Goal: Transaction & Acquisition: Purchase product/service

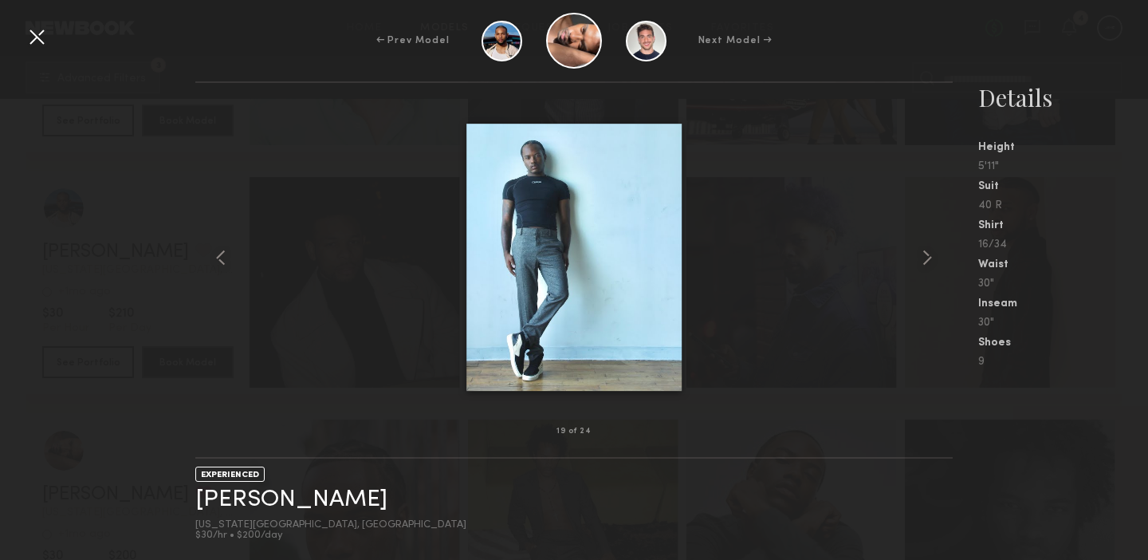
scroll to position [686, 0]
click at [803, 145] on div at bounding box center [573, 256] width 757 height 297
click at [1004, 41] on div "← Prev Model Next Model →" at bounding box center [574, 41] width 1148 height 56
click at [35, 33] on div at bounding box center [37, 37] width 26 height 26
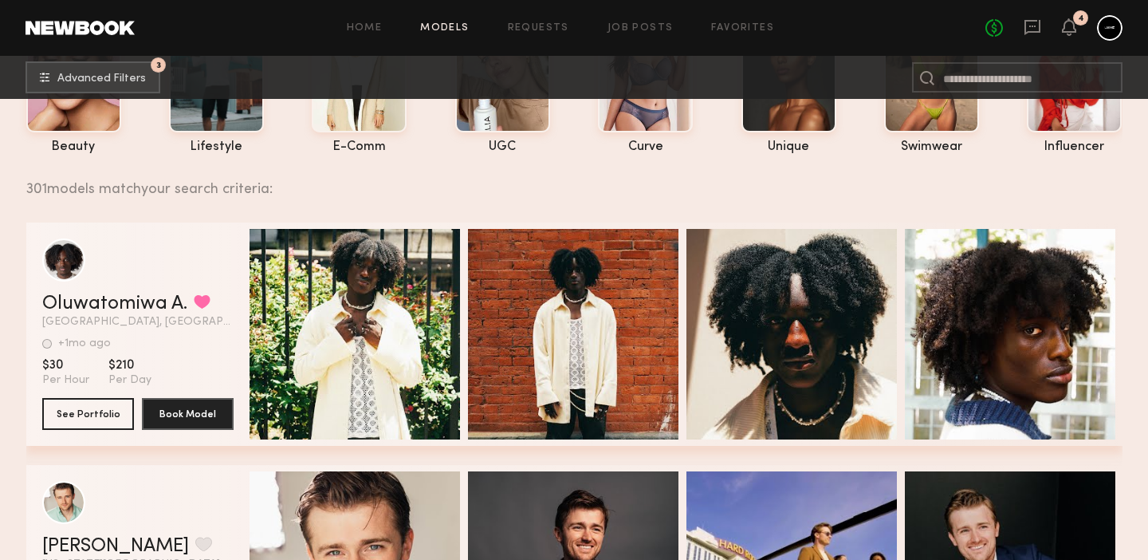
scroll to position [147, 0]
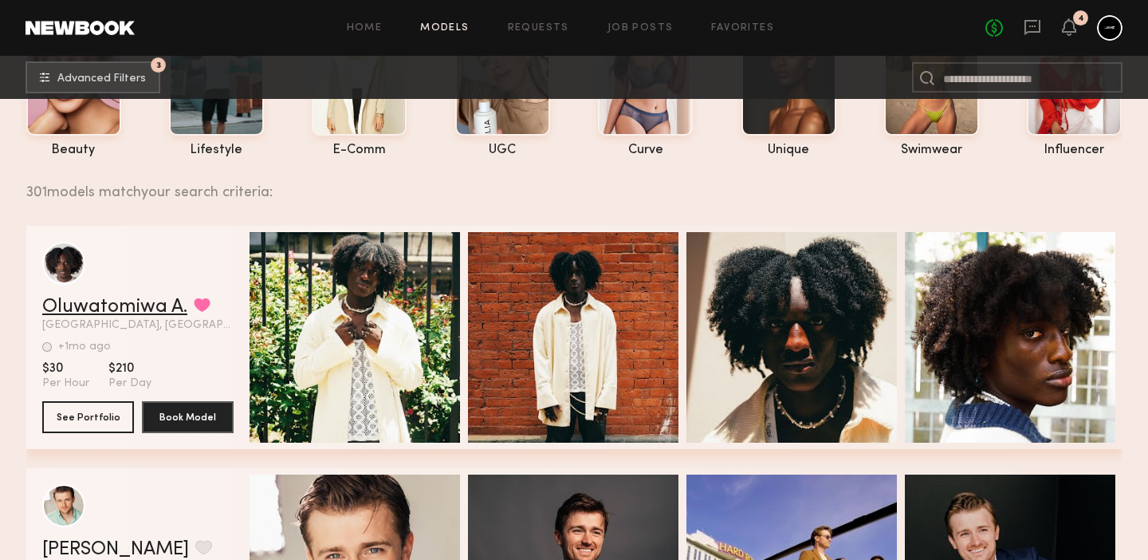
click at [138, 305] on link "Oluwatomiwa A." at bounding box center [114, 306] width 145 height 19
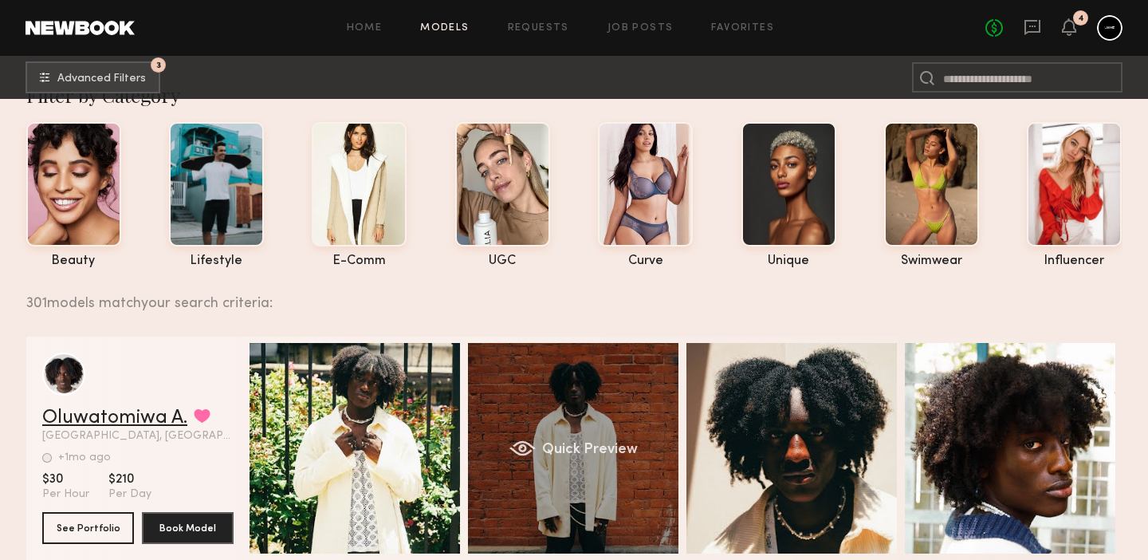
scroll to position [0, 0]
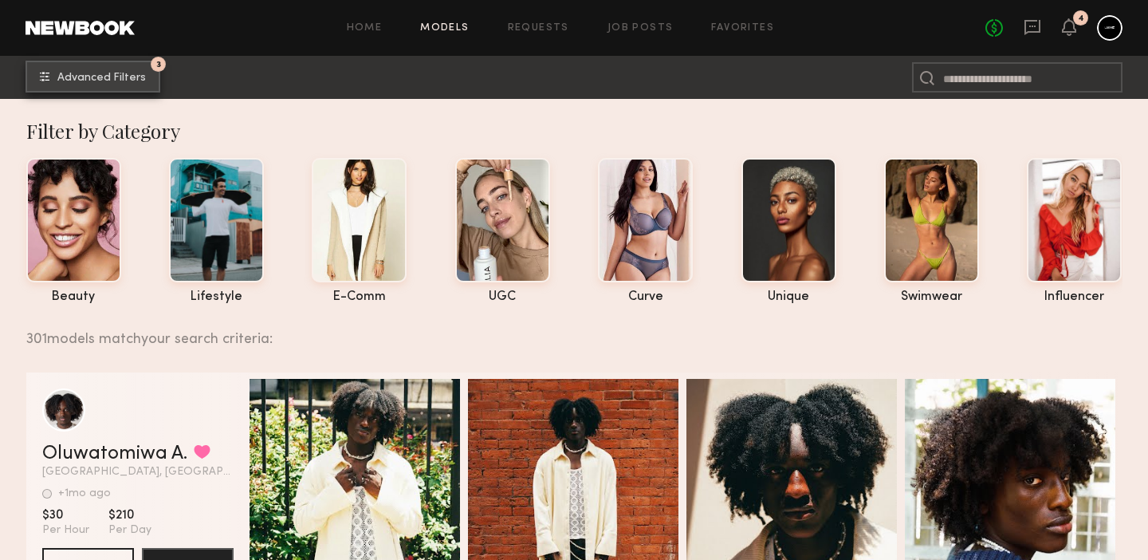
click at [110, 73] on span "Advanced Filters" at bounding box center [101, 78] width 88 height 11
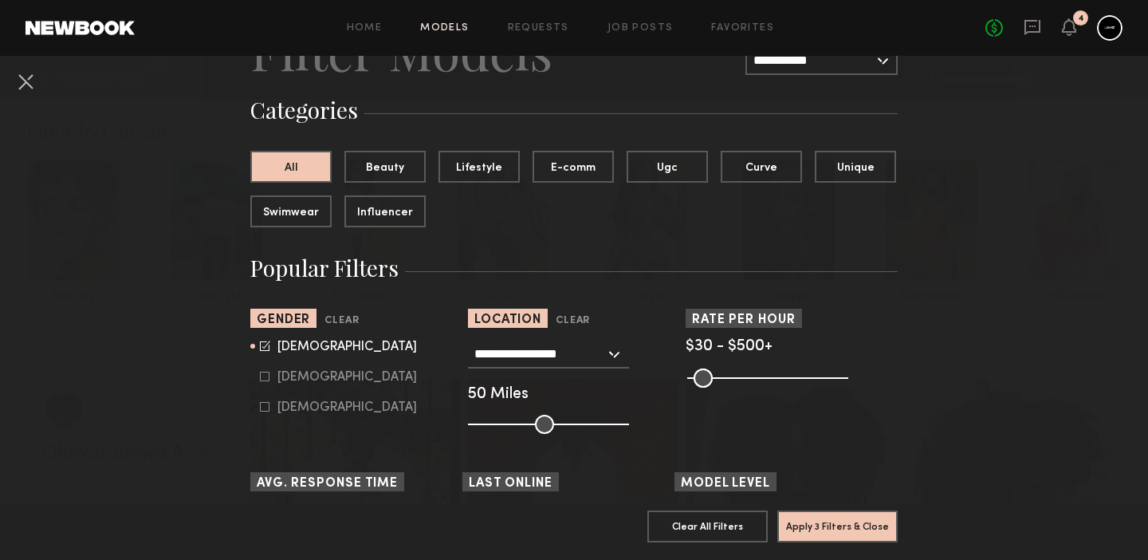
scroll to position [92, 0]
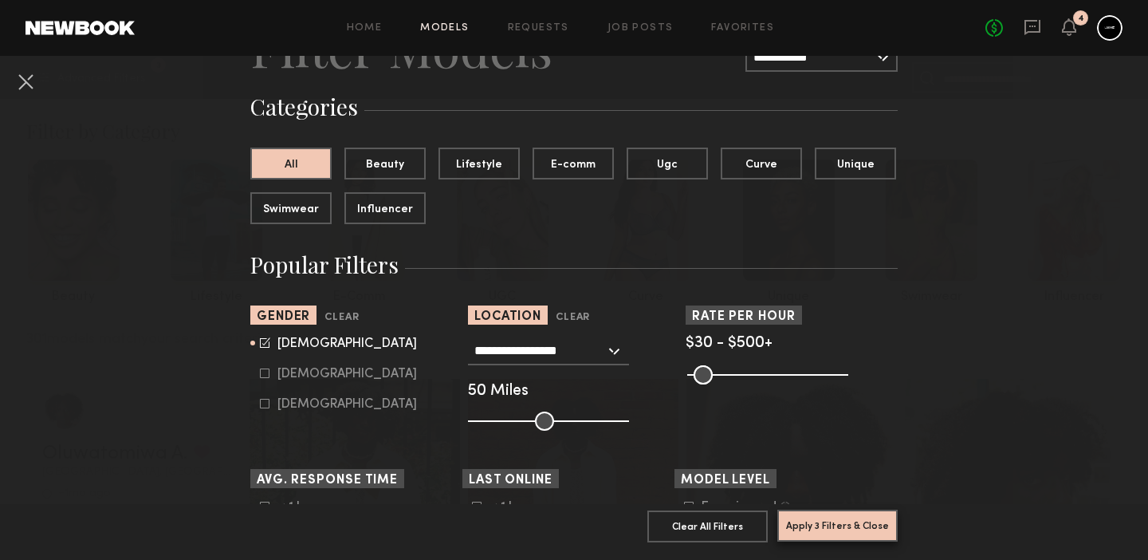
click at [860, 527] on button "Apply 3 Filters & Close" at bounding box center [837, 525] width 120 height 32
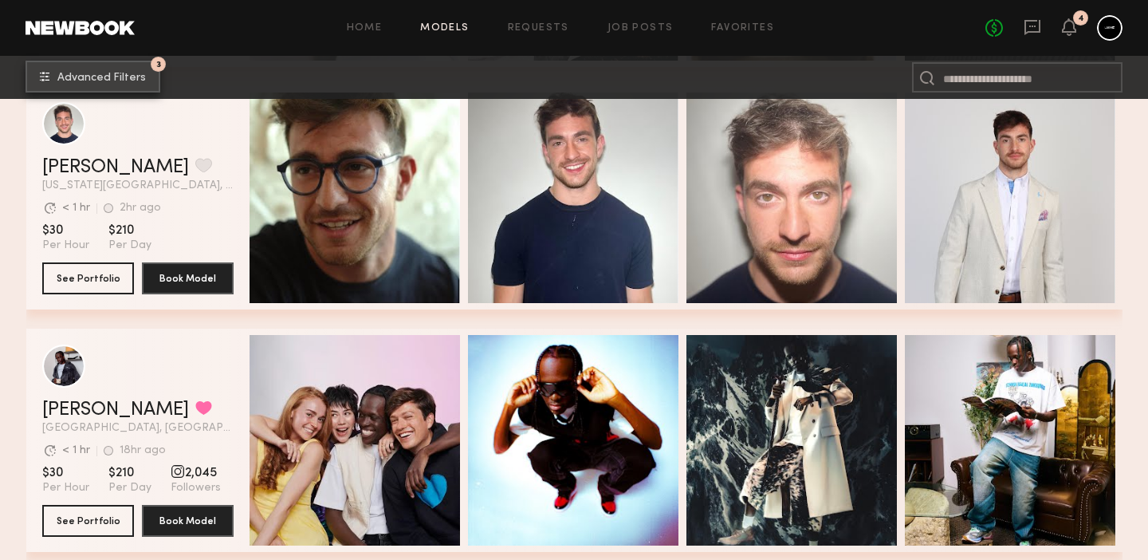
scroll to position [1352, 0]
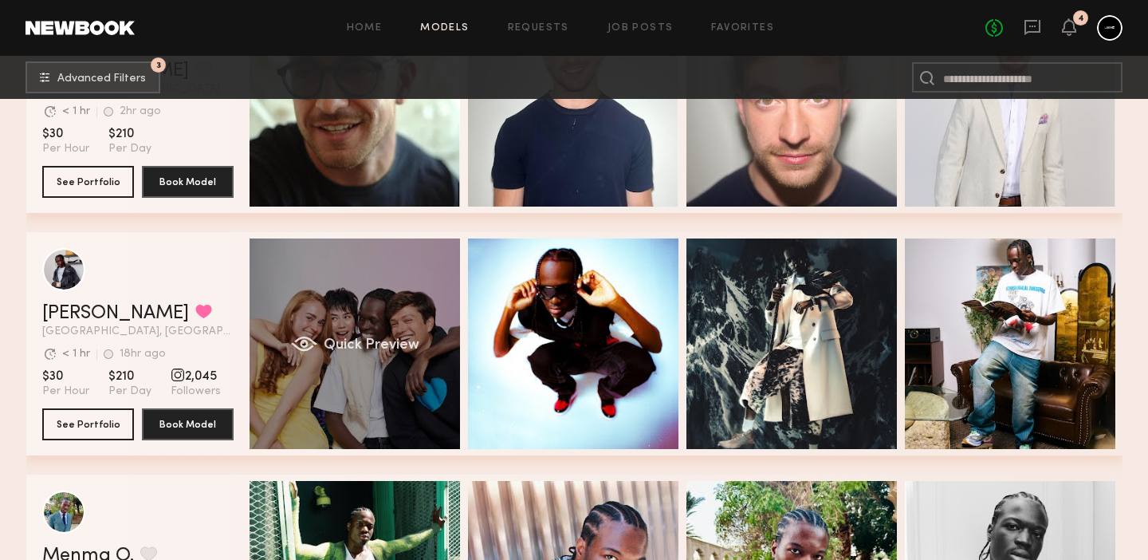
click at [420, 383] on div "Quick Preview" at bounding box center [355, 343] width 210 height 210
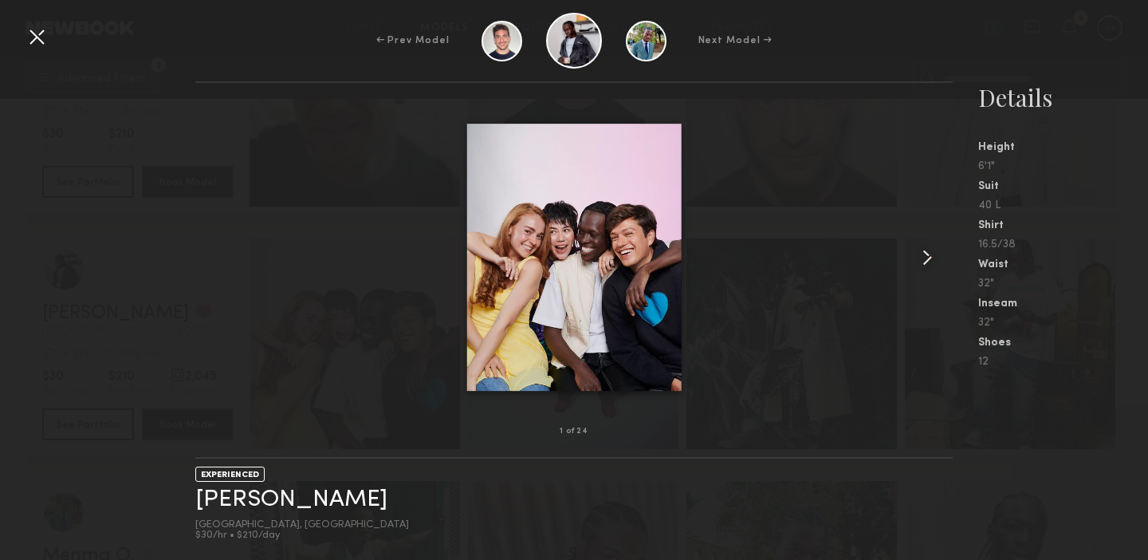
click at [925, 261] on common-icon at bounding box center [927, 258] width 26 height 26
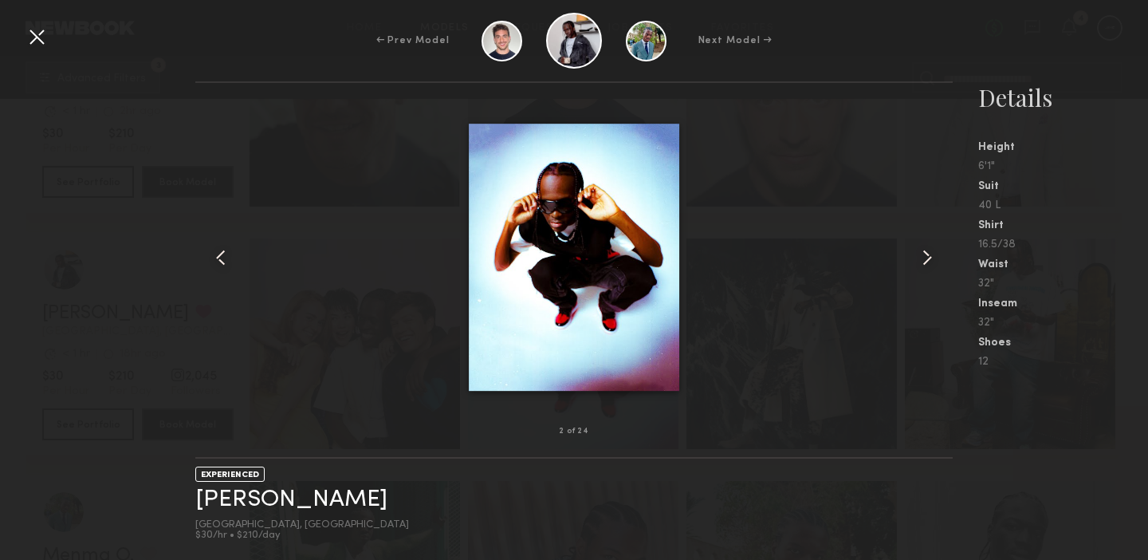
click at [926, 261] on common-icon at bounding box center [927, 258] width 26 height 26
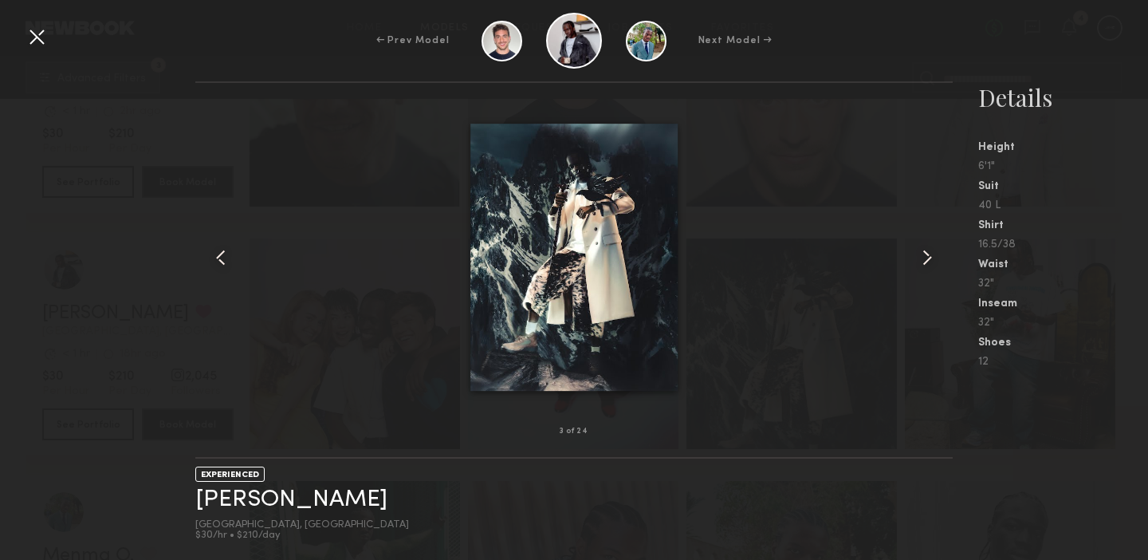
click at [926, 261] on common-icon at bounding box center [927, 258] width 26 height 26
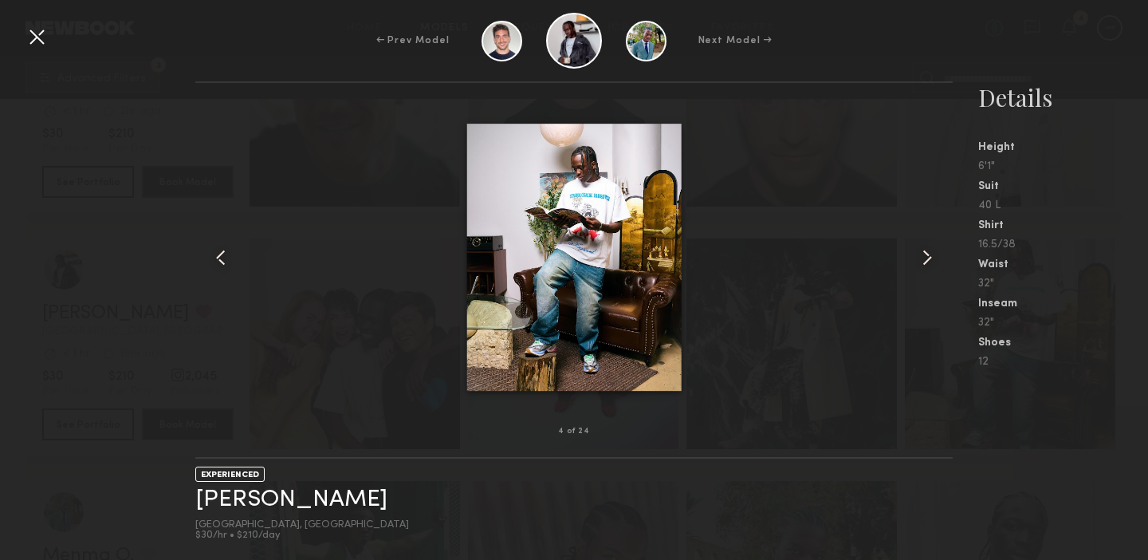
click at [926, 261] on common-icon at bounding box center [927, 258] width 26 height 26
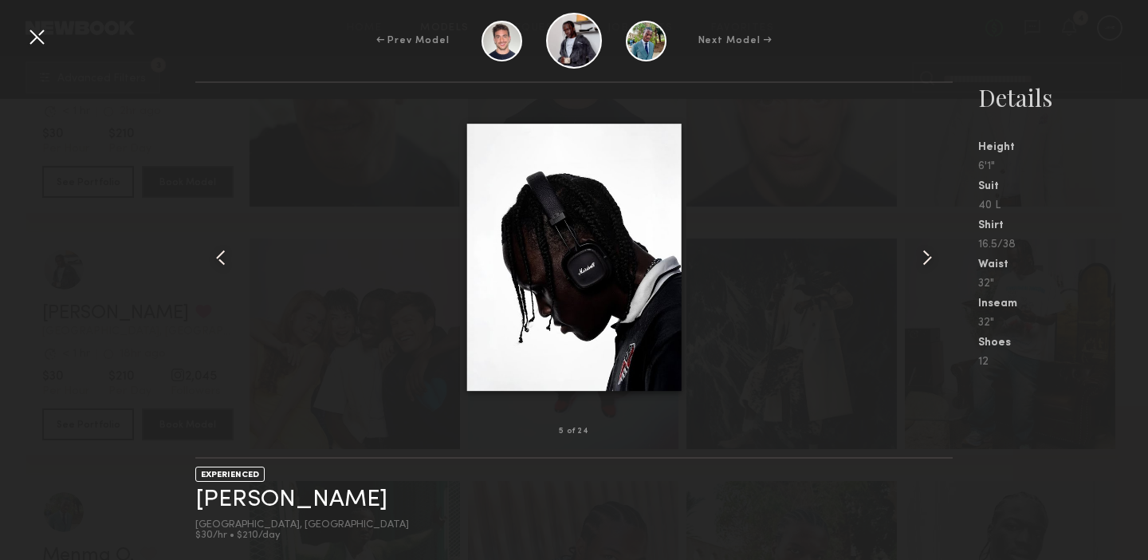
click at [926, 261] on common-icon at bounding box center [927, 258] width 26 height 26
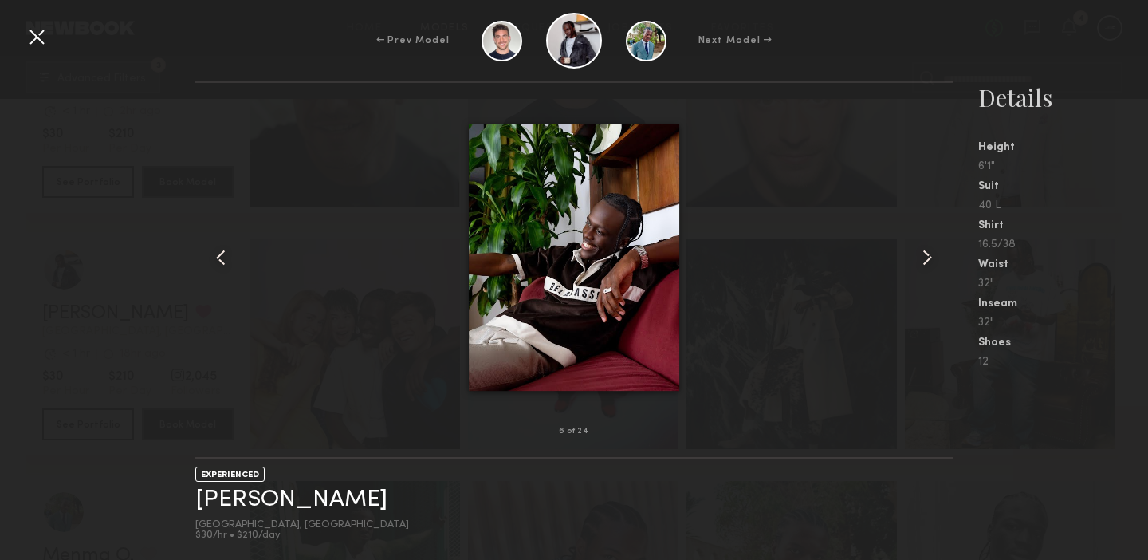
click at [926, 261] on common-icon at bounding box center [927, 258] width 26 height 26
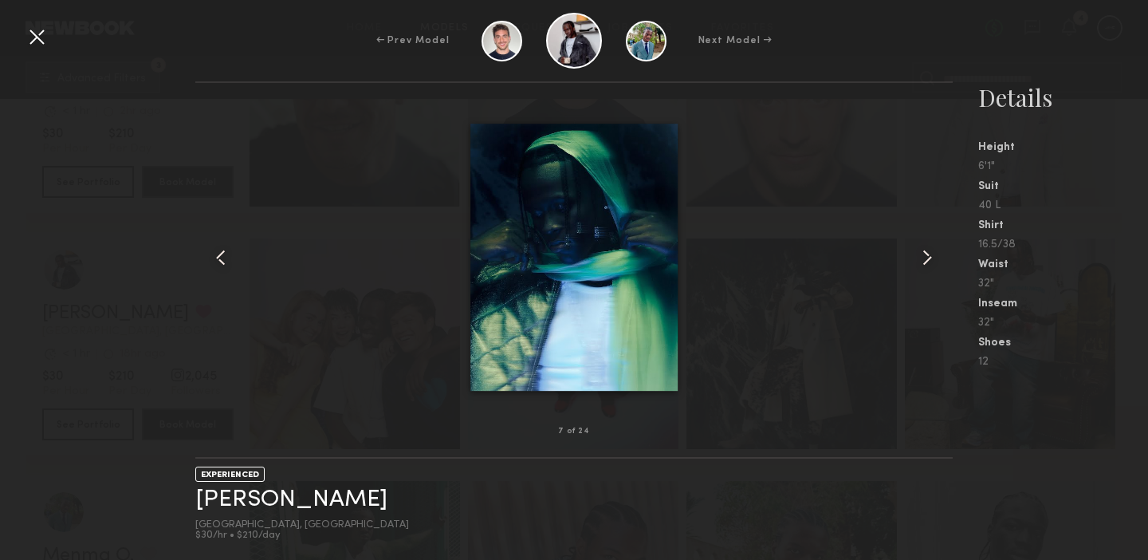
click at [926, 261] on common-icon at bounding box center [927, 258] width 26 height 26
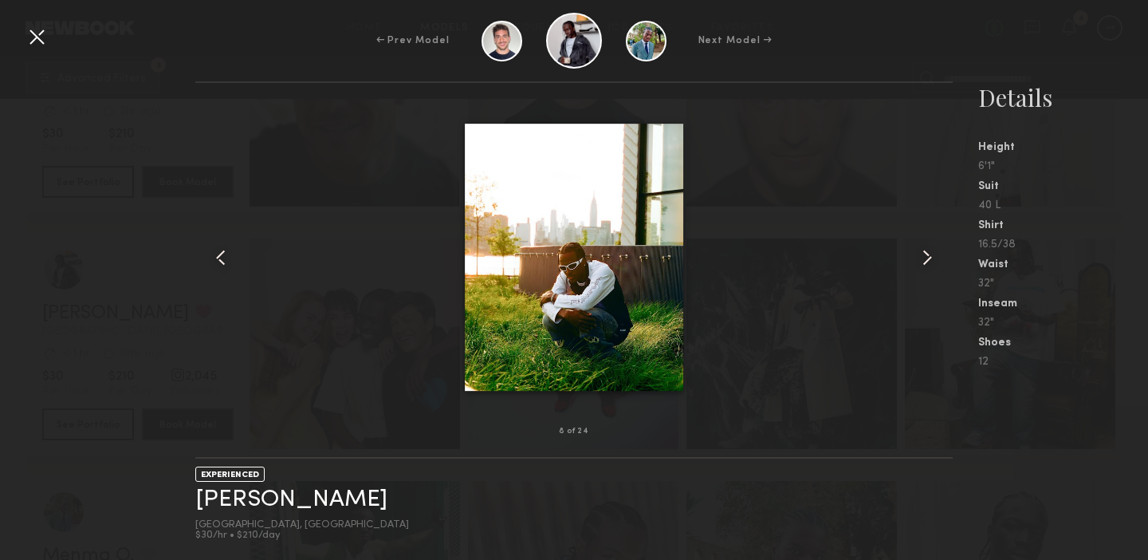
click at [926, 261] on common-icon at bounding box center [927, 258] width 26 height 26
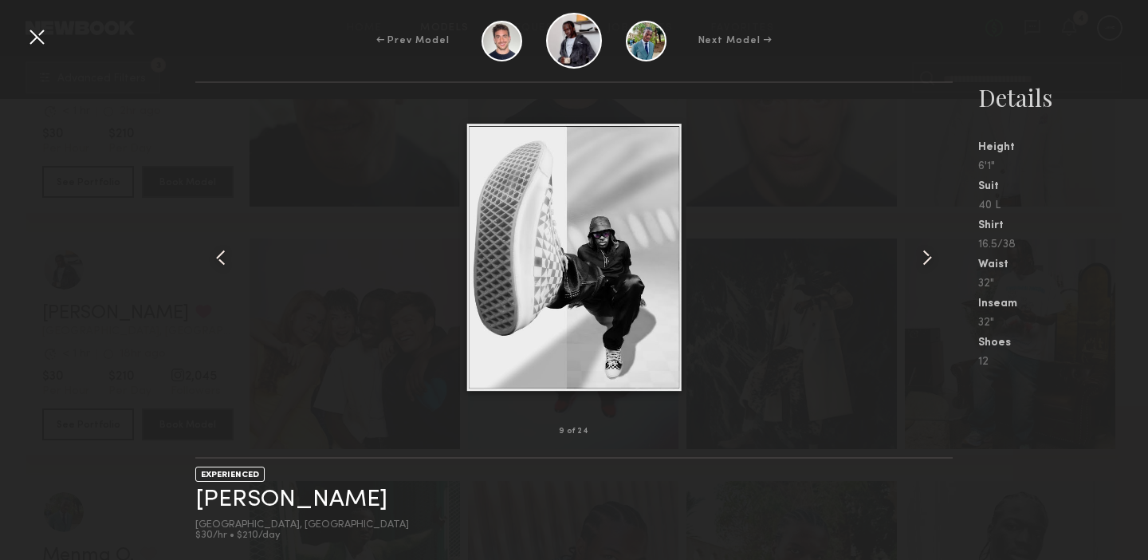
click at [926, 261] on common-icon at bounding box center [927, 258] width 26 height 26
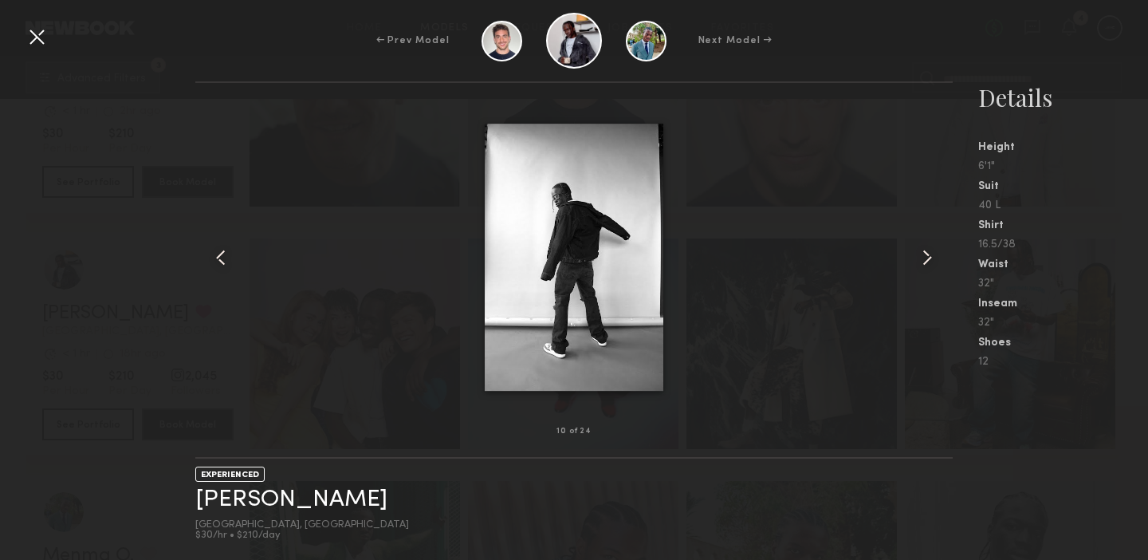
click at [926, 261] on common-icon at bounding box center [927, 258] width 26 height 26
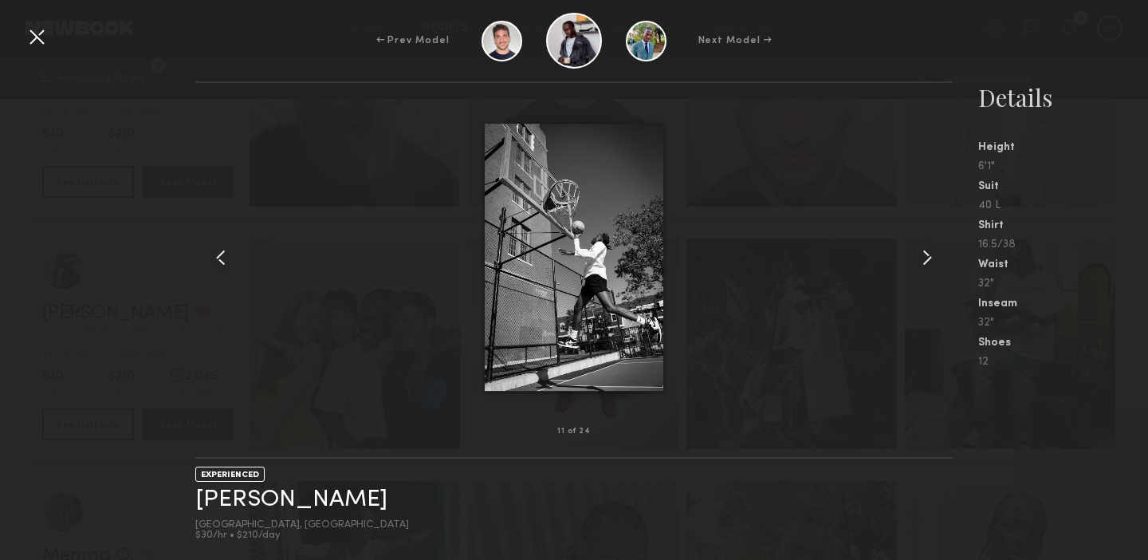
click at [926, 261] on common-icon at bounding box center [927, 258] width 26 height 26
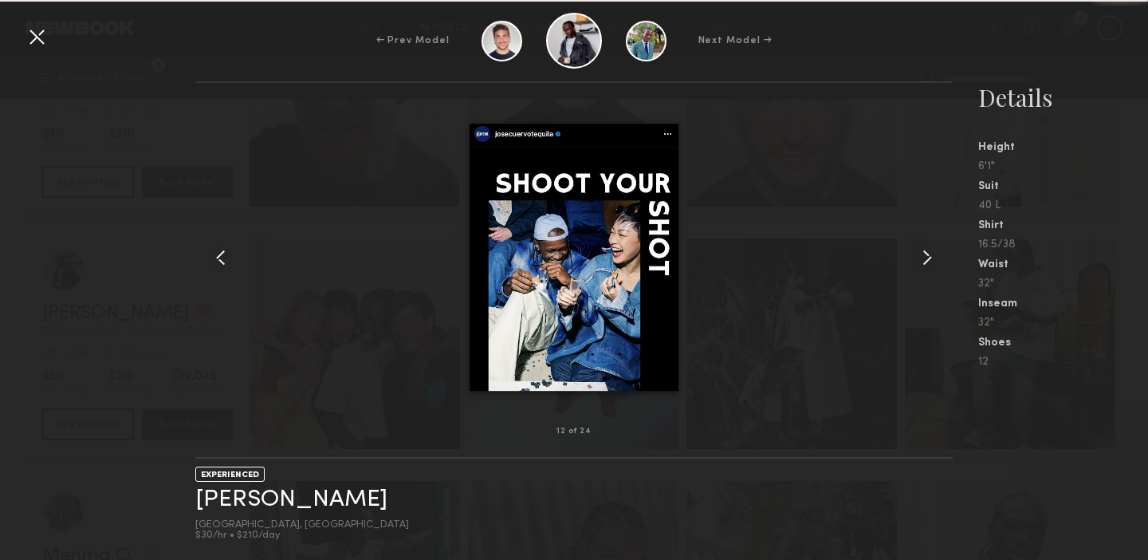
click at [926, 261] on common-icon at bounding box center [927, 258] width 26 height 26
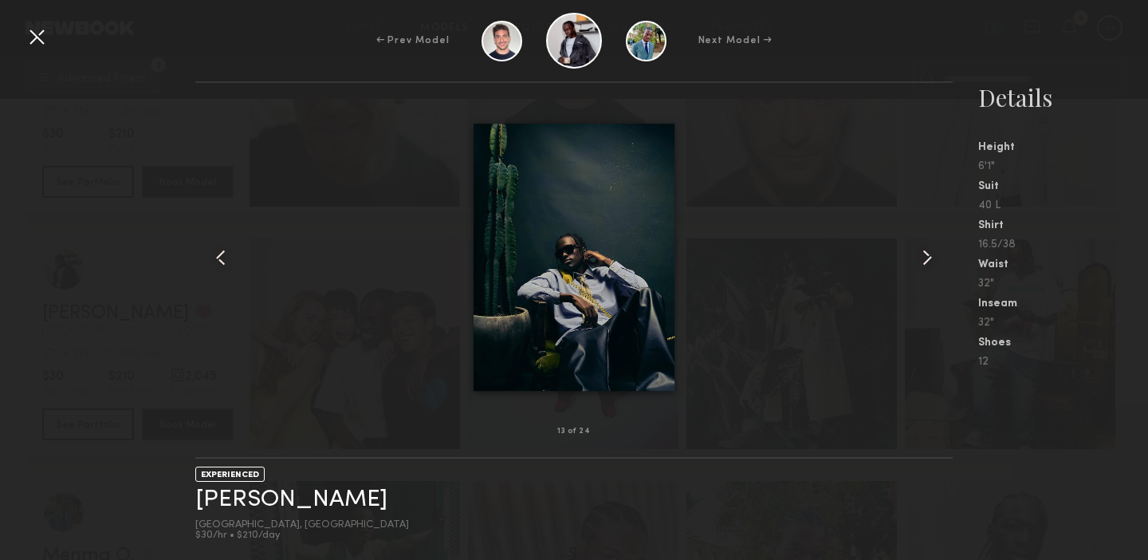
click at [926, 261] on common-icon at bounding box center [927, 258] width 26 height 26
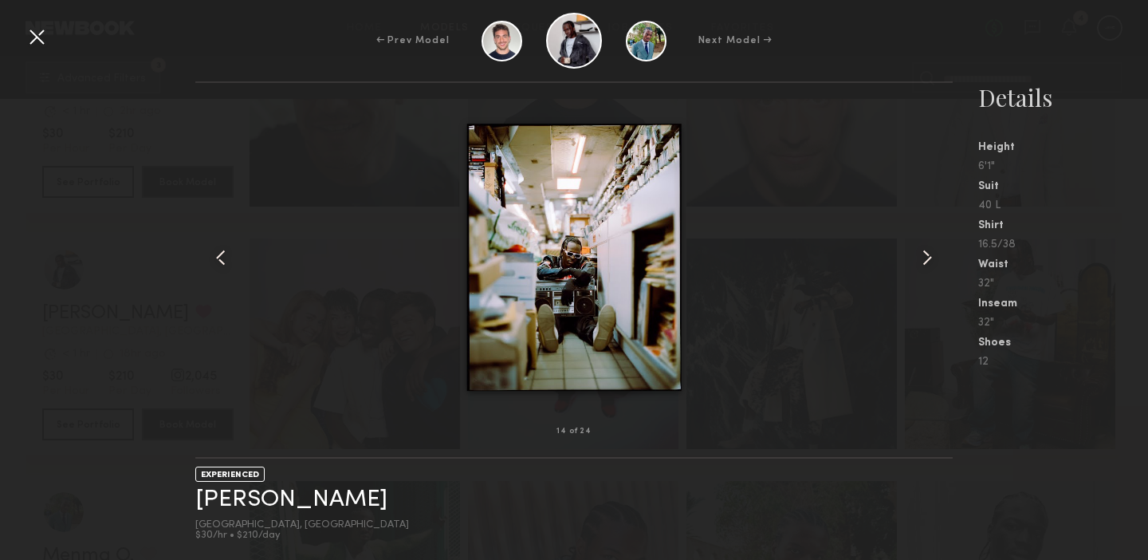
click at [926, 261] on common-icon at bounding box center [927, 258] width 26 height 26
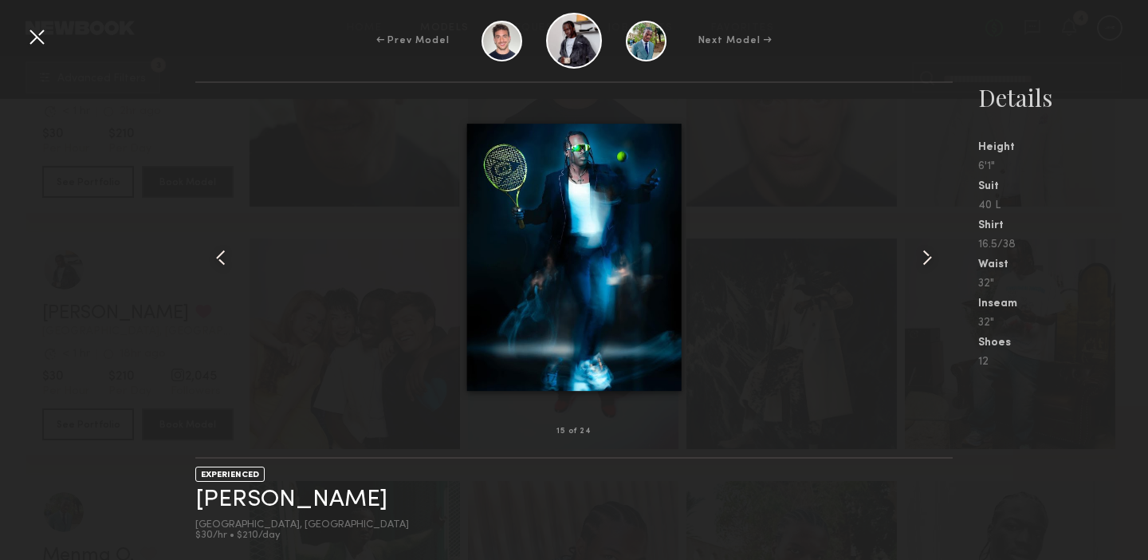
click at [926, 261] on common-icon at bounding box center [927, 258] width 26 height 26
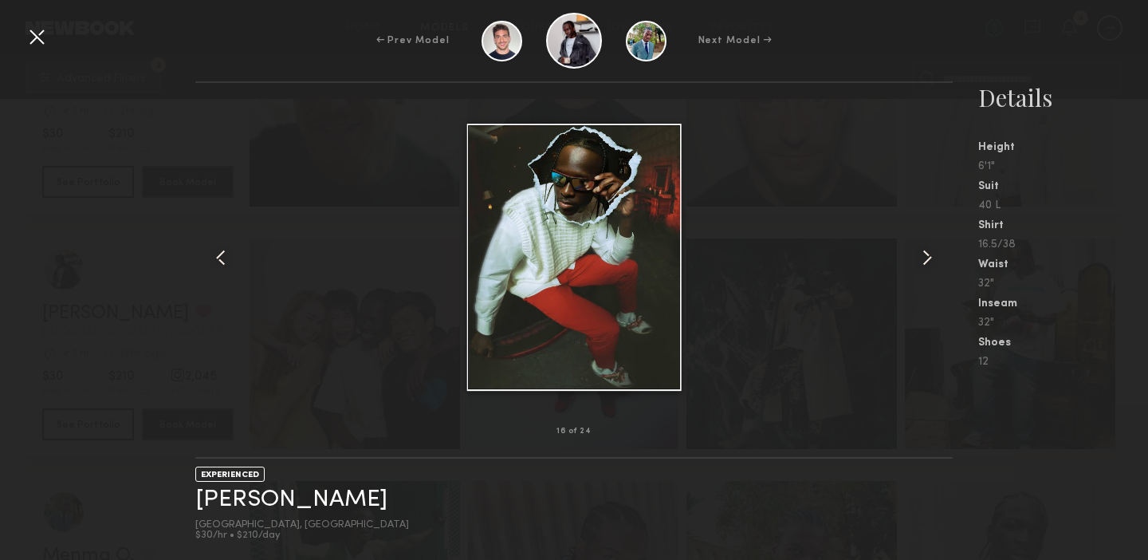
click at [51, 47] on div "← Prev Model Next Model →" at bounding box center [574, 41] width 1148 height 56
click at [32, 37] on div at bounding box center [37, 37] width 26 height 26
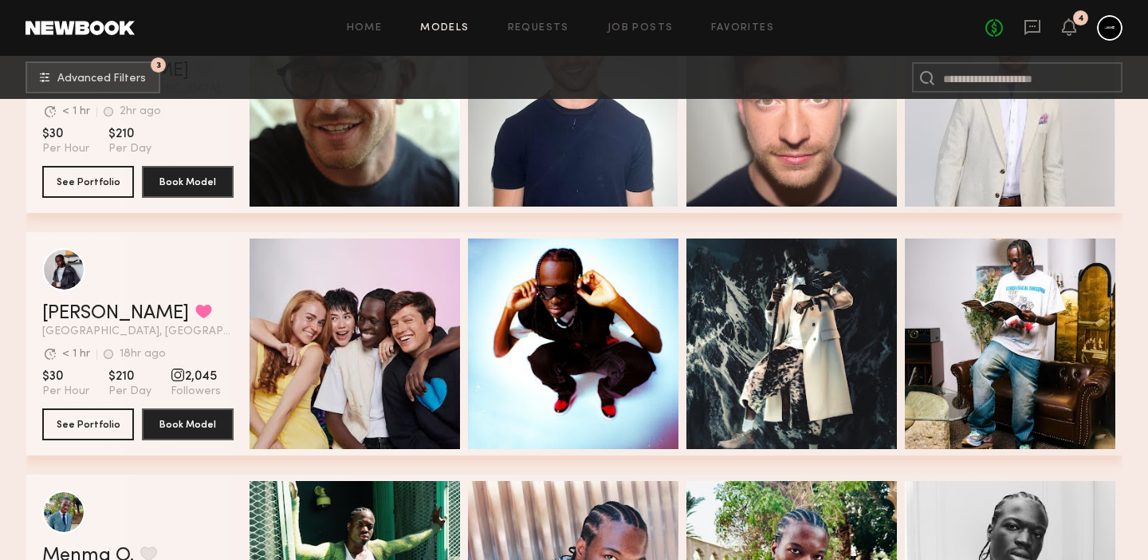
click at [87, 324] on div "Paul G. Favorited Uniondale, NY Avg. request response time < 1 hr 18hr ago Last…" at bounding box center [137, 320] width 191 height 33
click at [88, 312] on link "Paul G." at bounding box center [115, 313] width 147 height 19
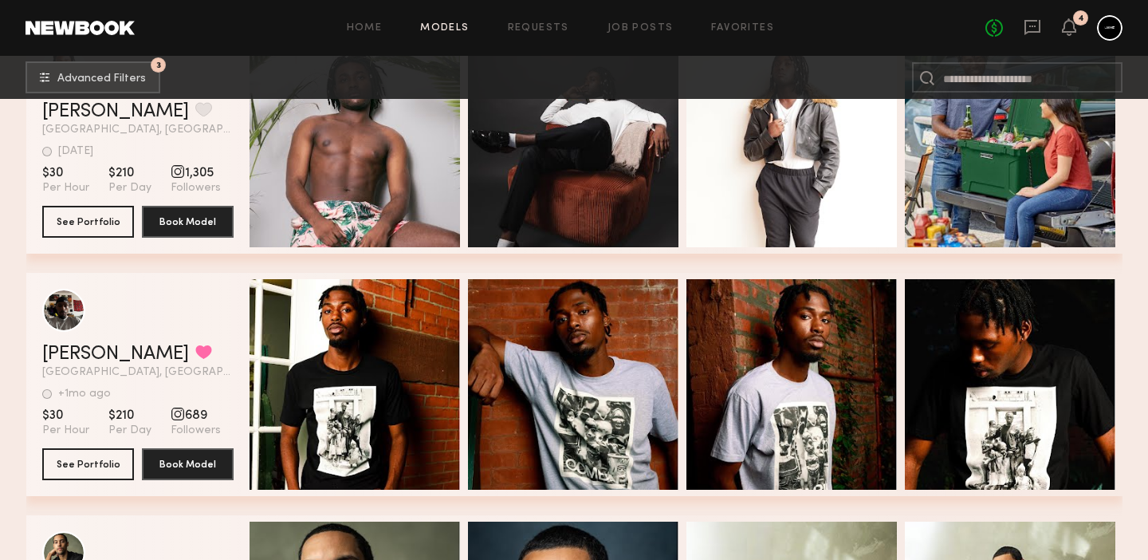
scroll to position [2460, 0]
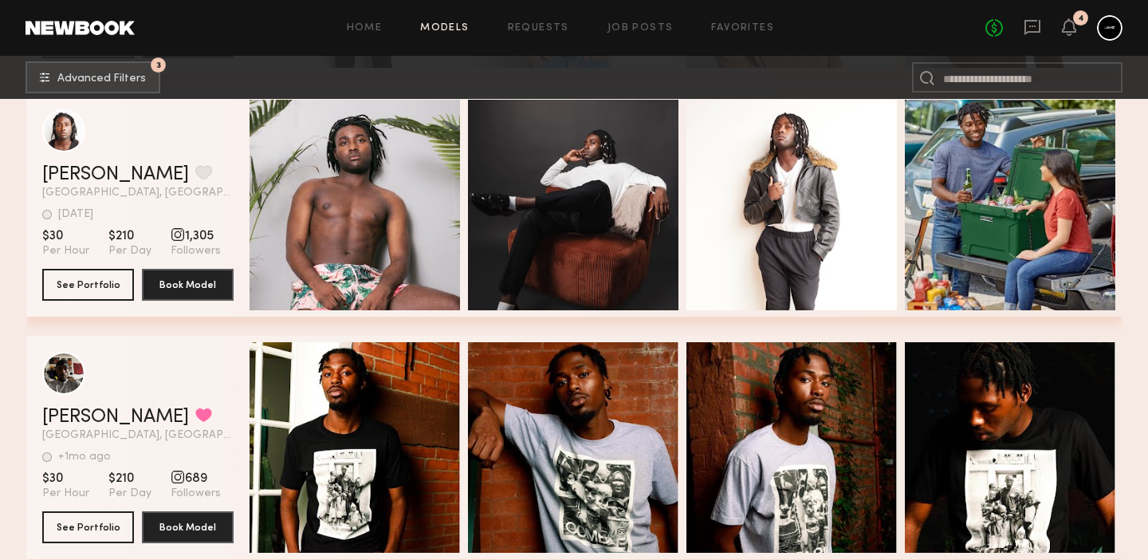
click at [673, 527] on div "Quick Preview" at bounding box center [573, 447] width 210 height 210
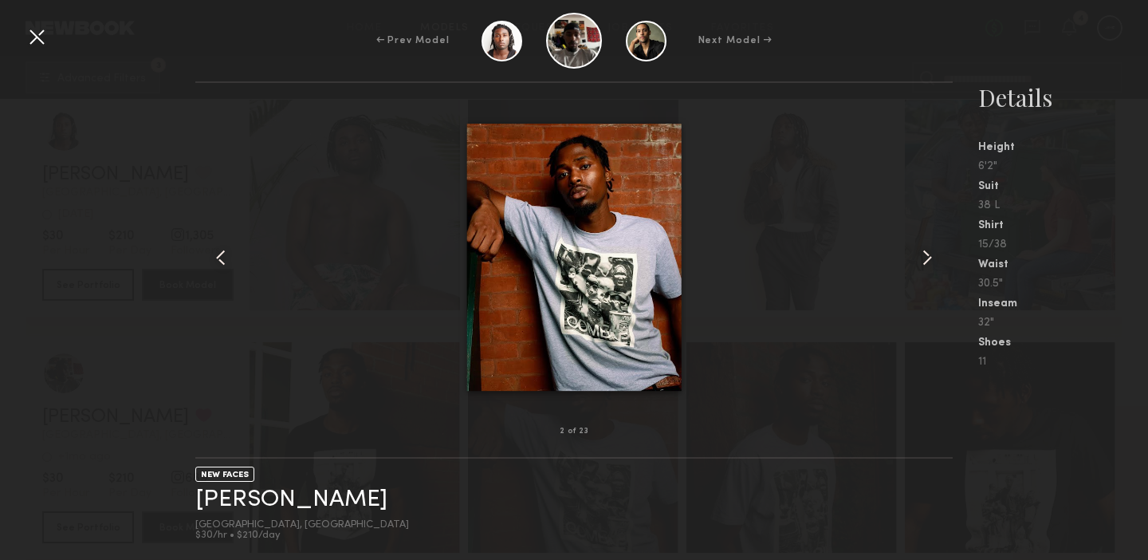
click at [38, 41] on div at bounding box center [37, 37] width 26 height 26
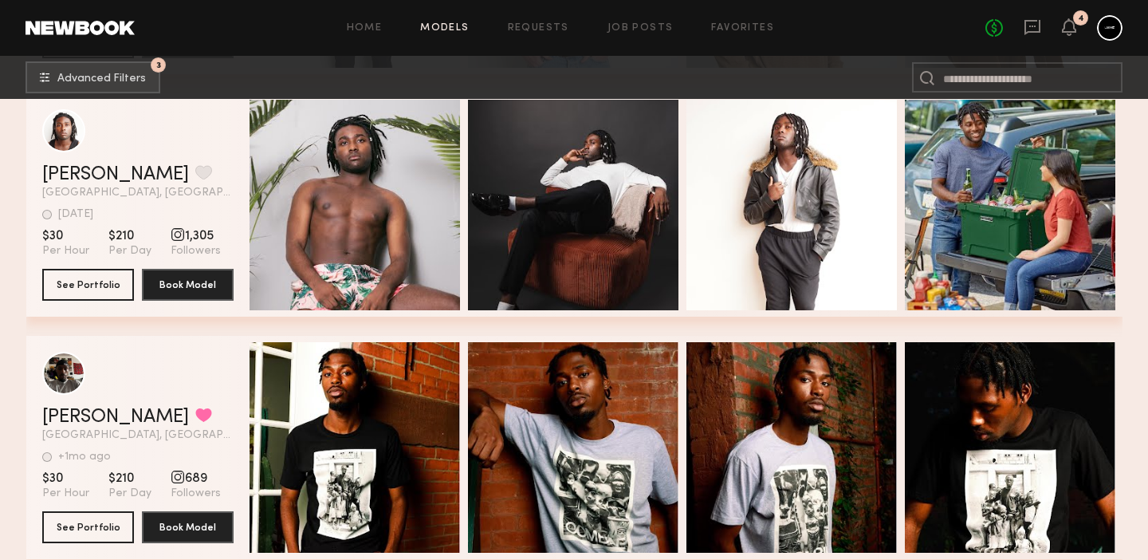
scroll to position [2368, 0]
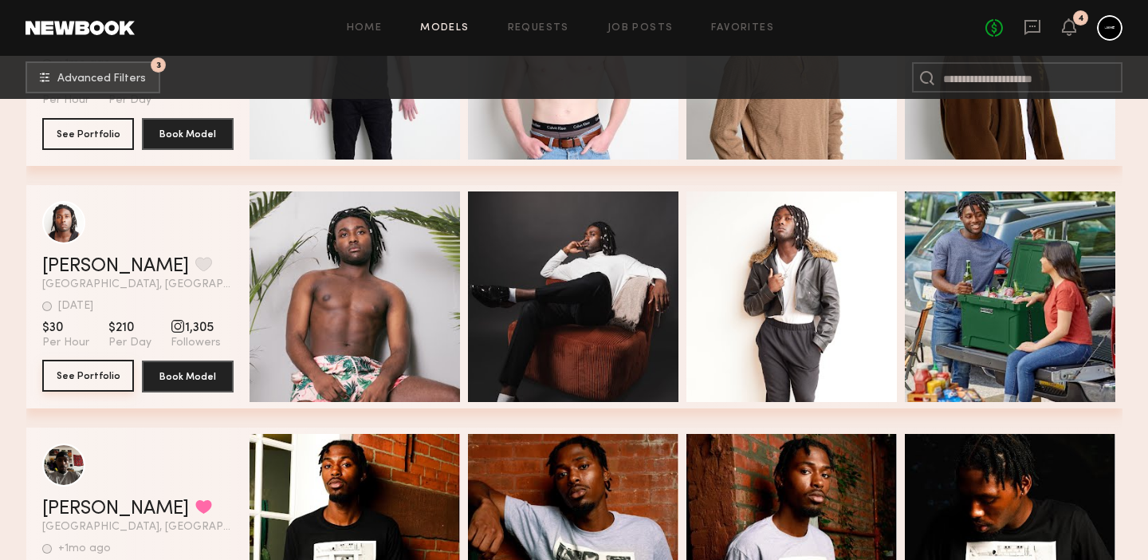
click at [97, 375] on button "See Portfolio" at bounding box center [88, 376] width 92 height 32
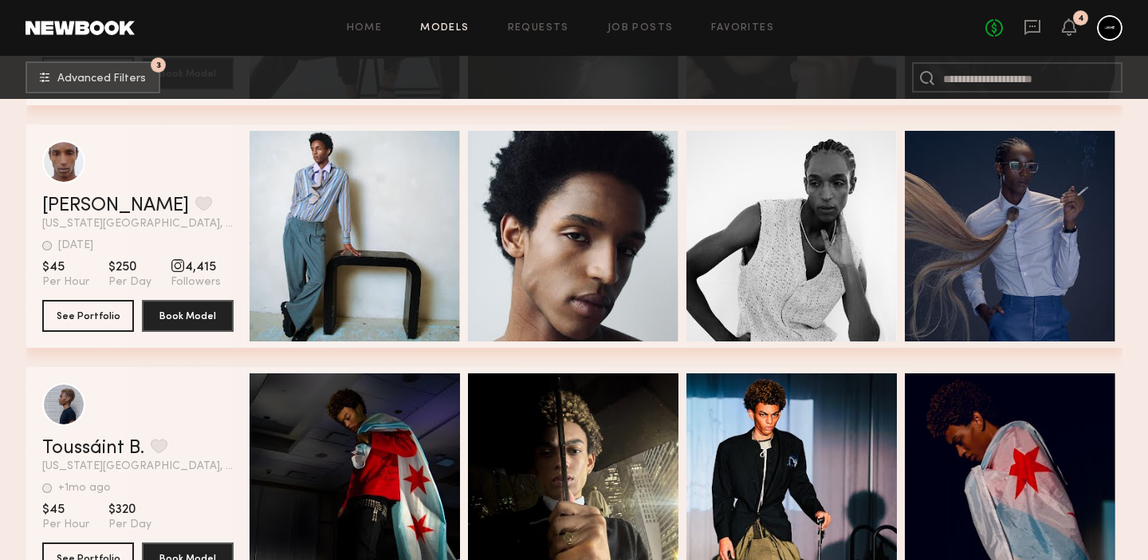
scroll to position [4364, 0]
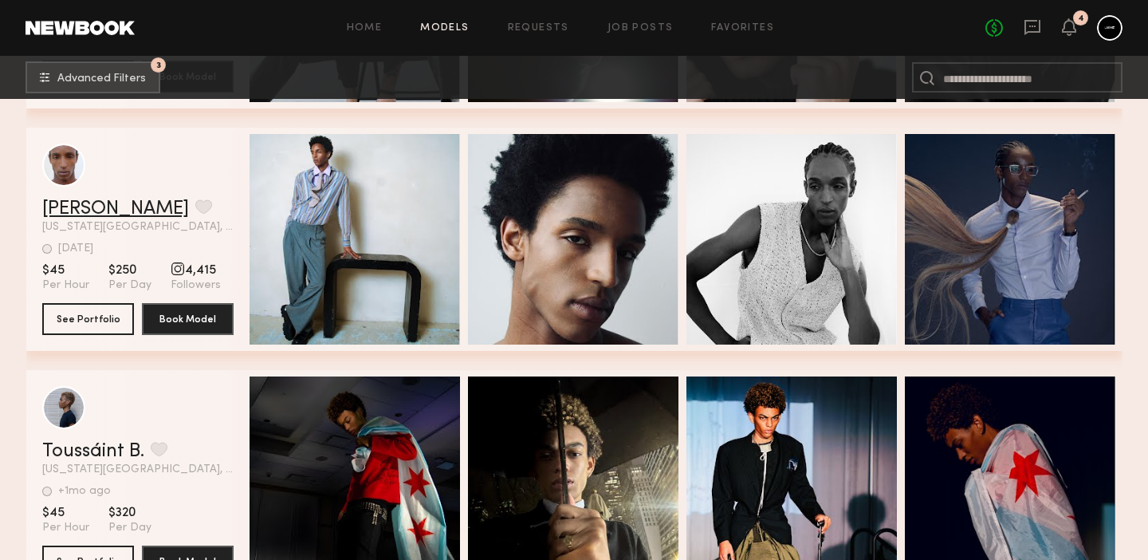
click at [100, 206] on link "Roland R." at bounding box center [115, 208] width 147 height 19
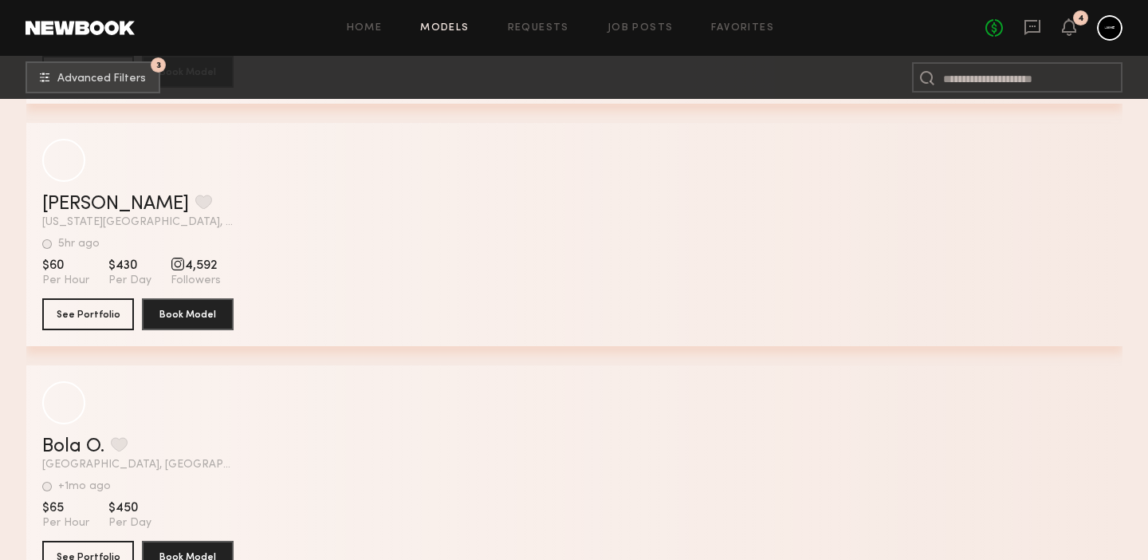
scroll to position [8003, 0]
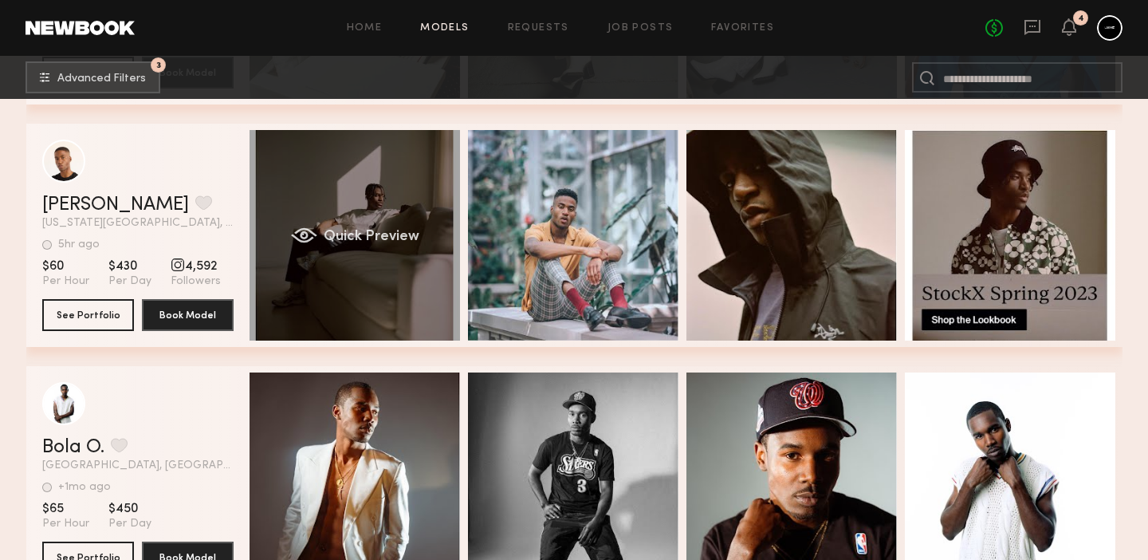
click at [430, 175] on div "Quick Preview" at bounding box center [355, 235] width 210 height 210
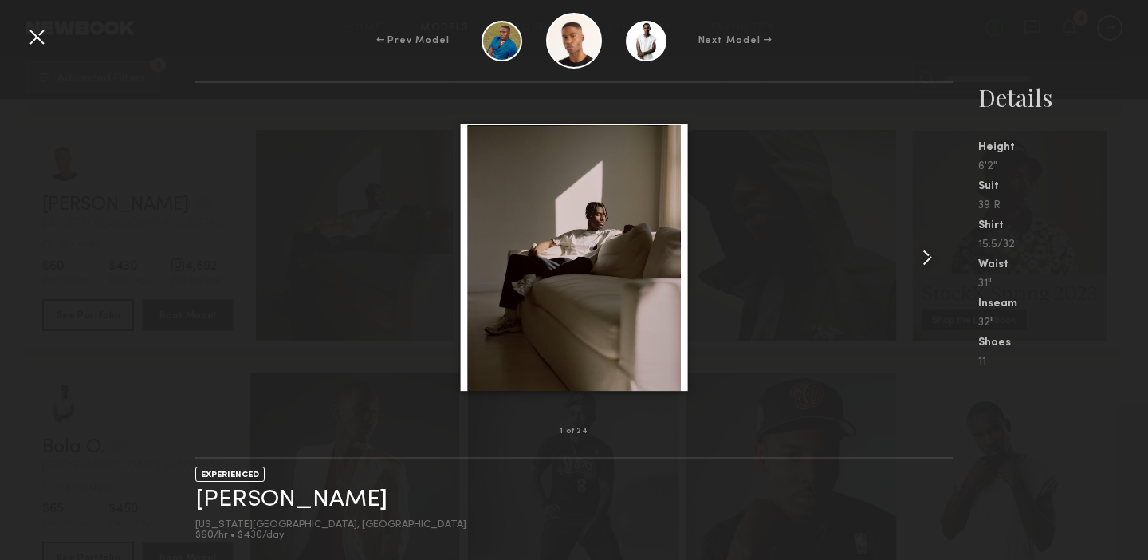
click at [916, 258] on common-icon at bounding box center [927, 258] width 26 height 26
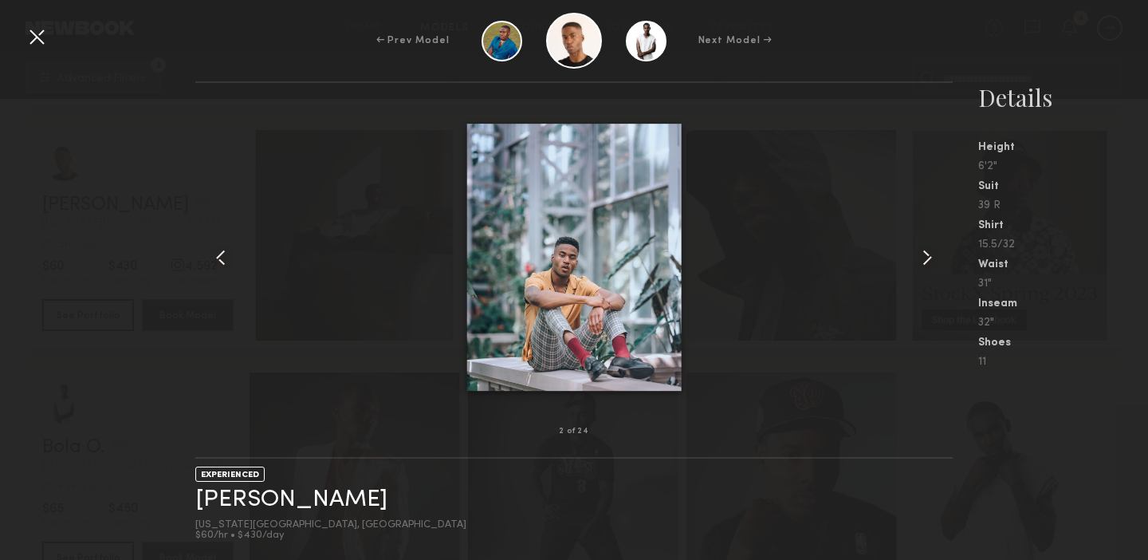
click at [916, 258] on common-icon at bounding box center [927, 258] width 26 height 26
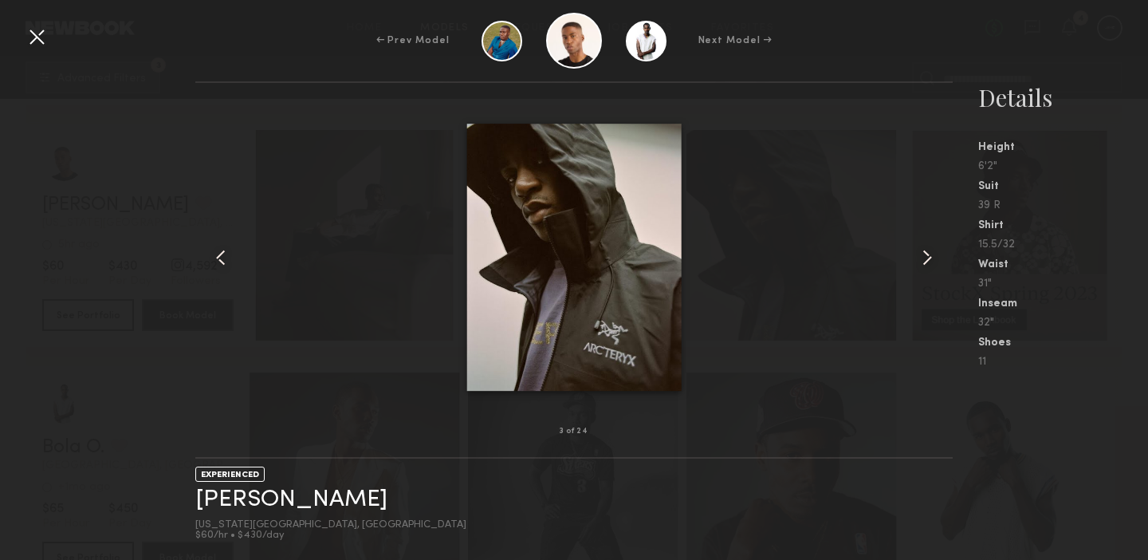
click at [916, 259] on common-icon at bounding box center [927, 258] width 26 height 26
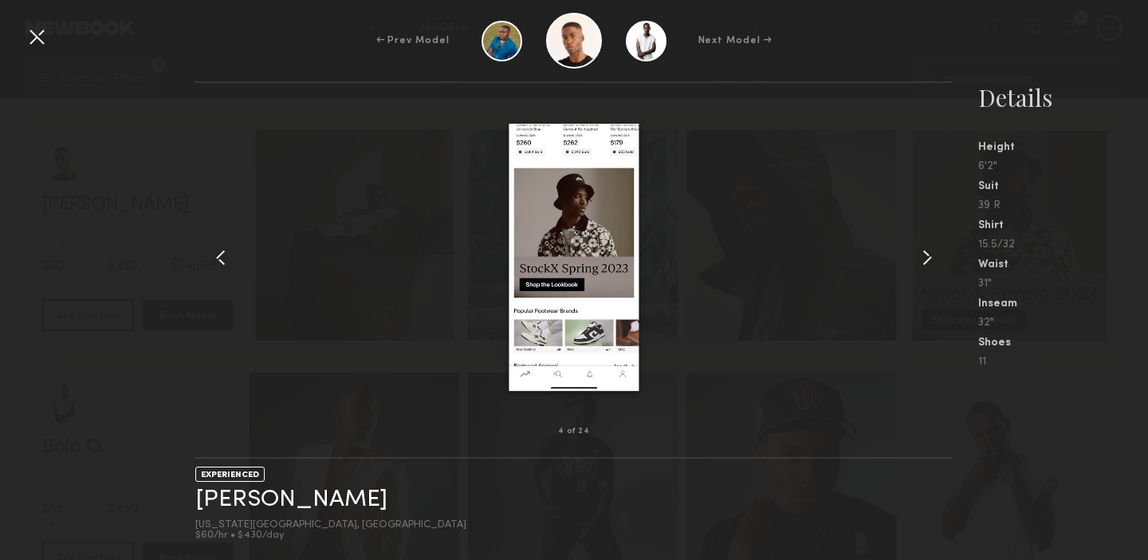
click at [916, 259] on common-icon at bounding box center [927, 258] width 26 height 26
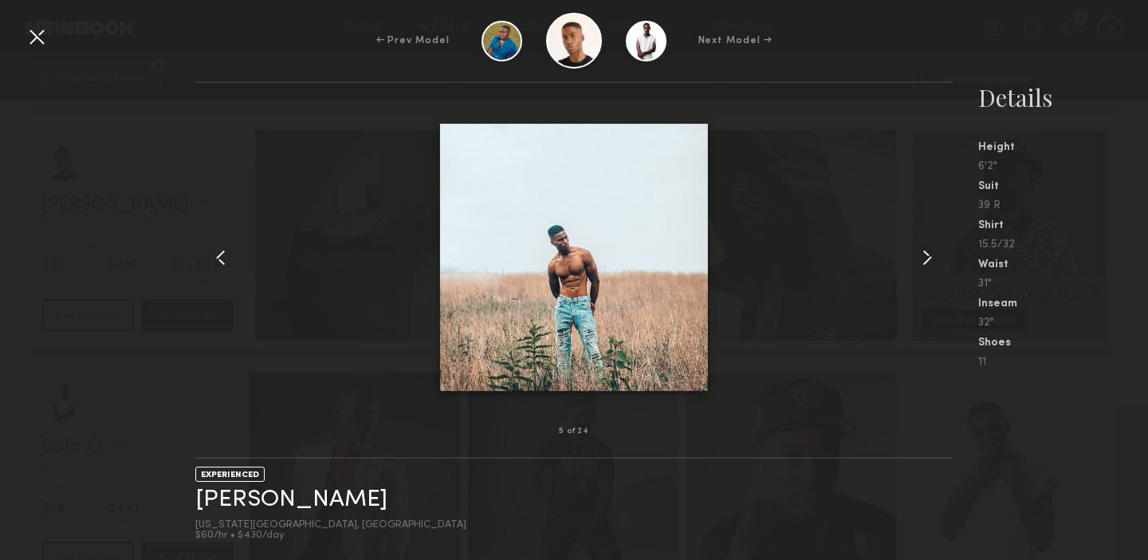
click at [916, 259] on common-icon at bounding box center [927, 258] width 26 height 26
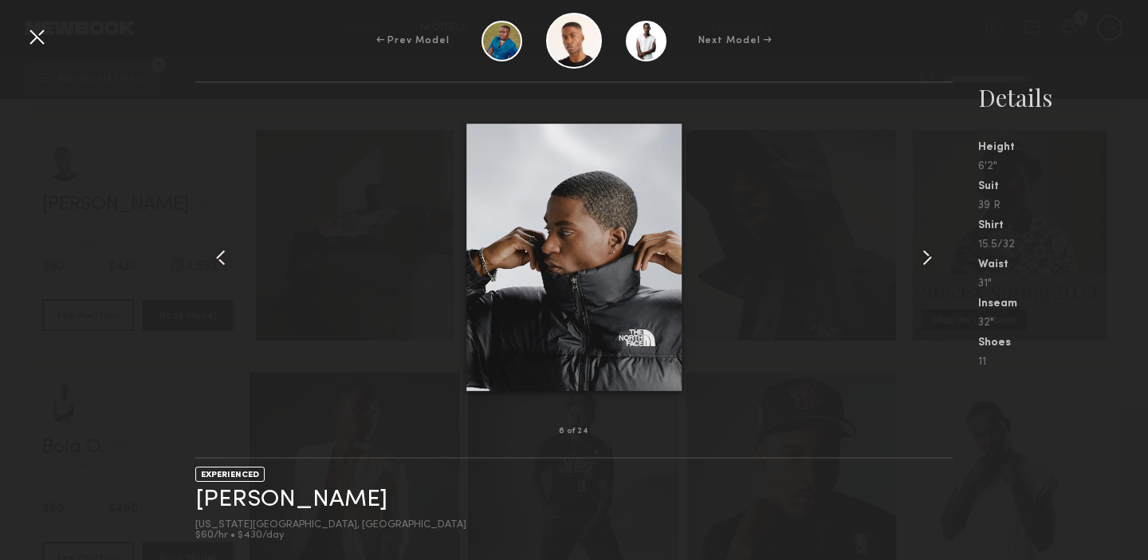
click at [916, 259] on common-icon at bounding box center [927, 258] width 26 height 26
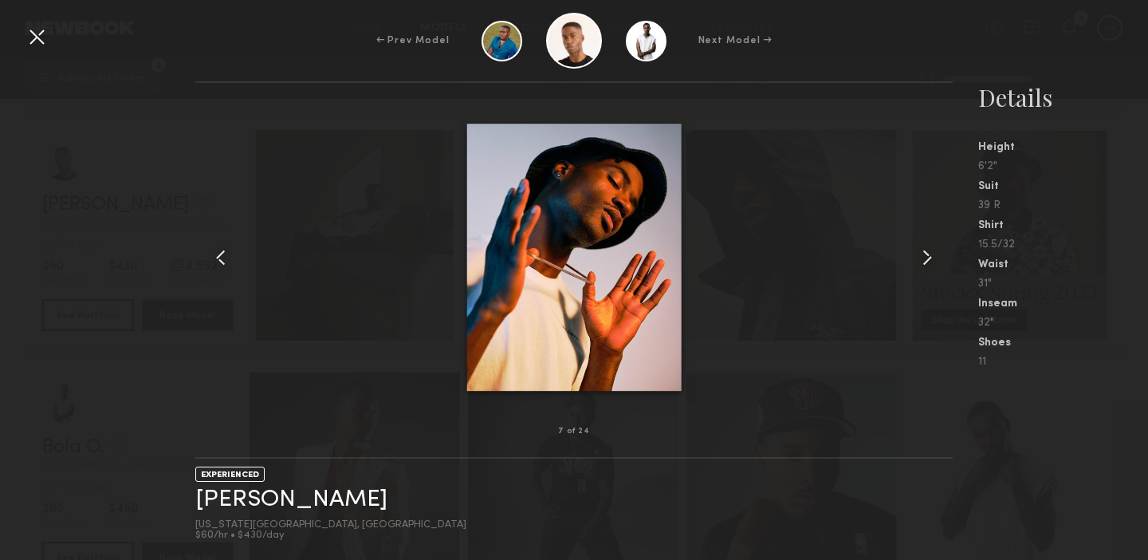
click at [921, 261] on common-icon at bounding box center [927, 258] width 26 height 26
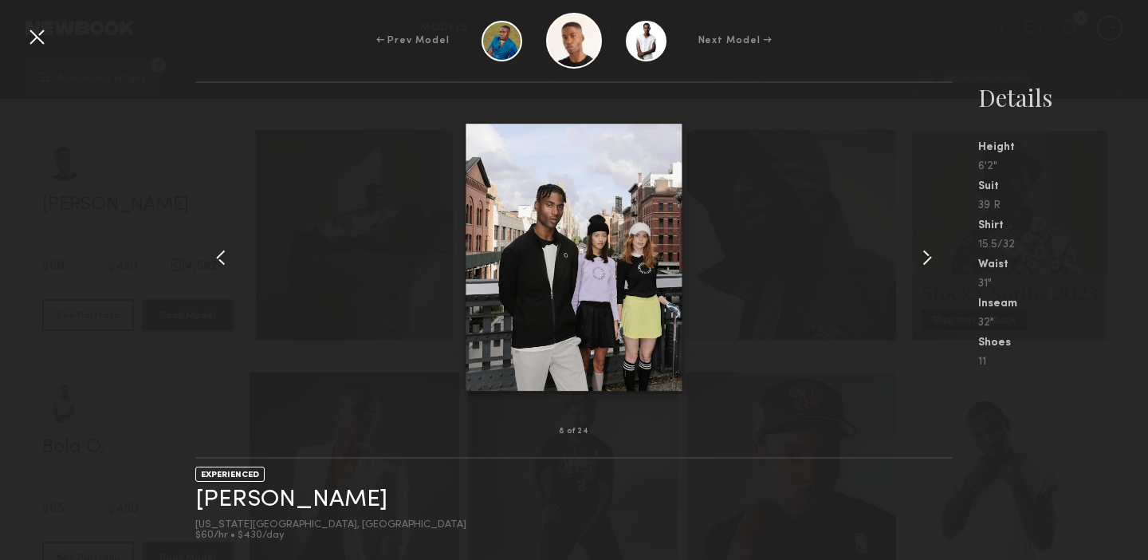
click at [921, 261] on common-icon at bounding box center [927, 258] width 26 height 26
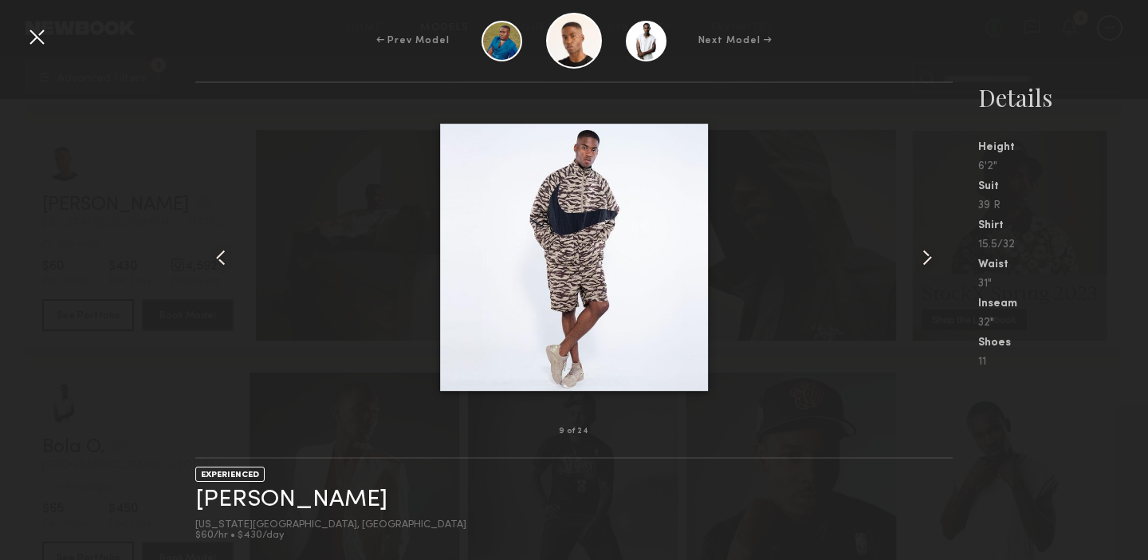
click at [921, 261] on common-icon at bounding box center [927, 258] width 26 height 26
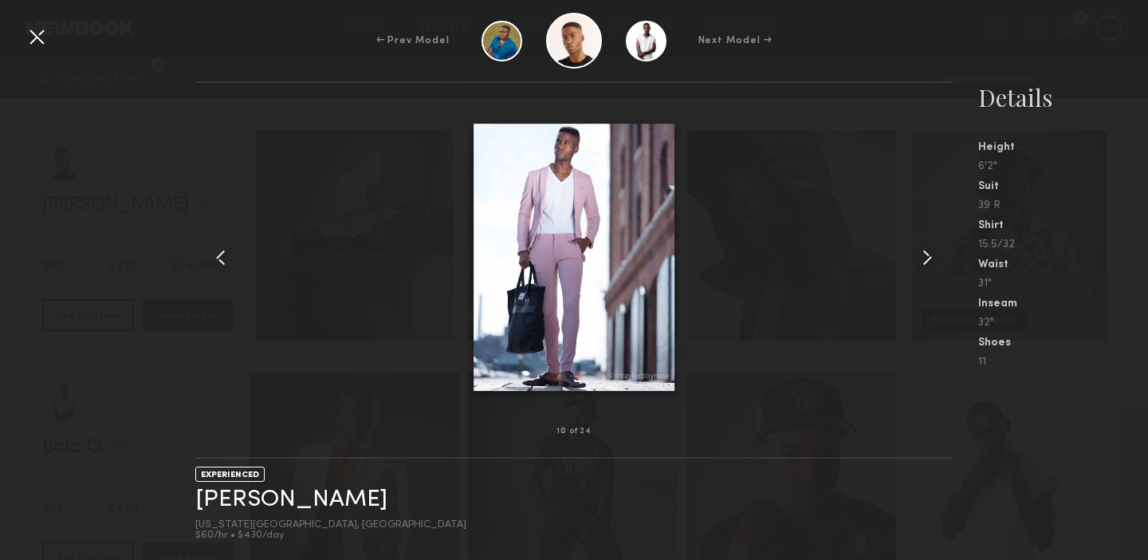
click at [921, 261] on common-icon at bounding box center [927, 258] width 26 height 26
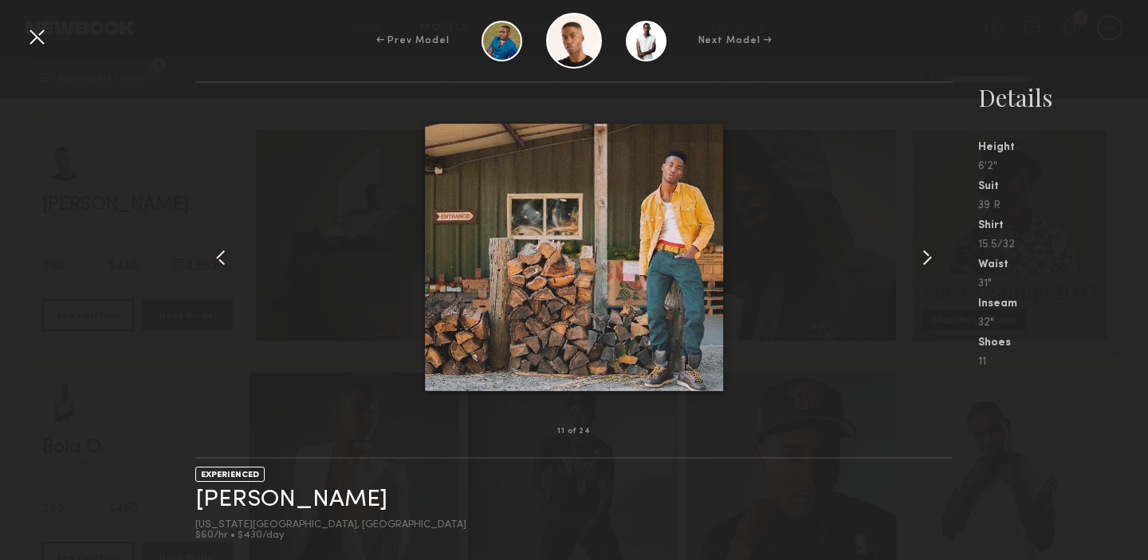
click at [921, 261] on common-icon at bounding box center [927, 258] width 26 height 26
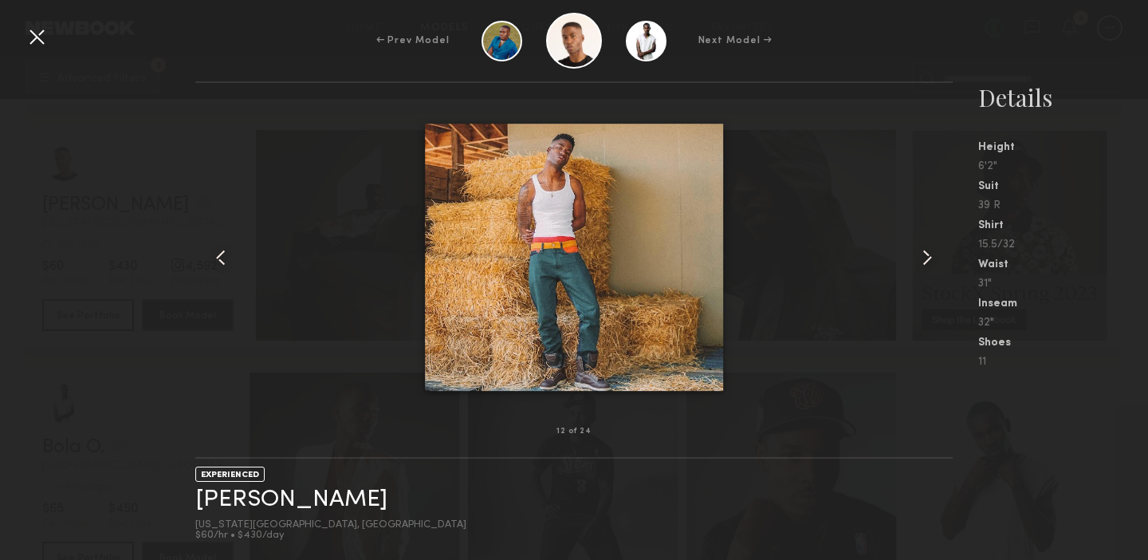
click at [28, 32] on div at bounding box center [37, 37] width 26 height 26
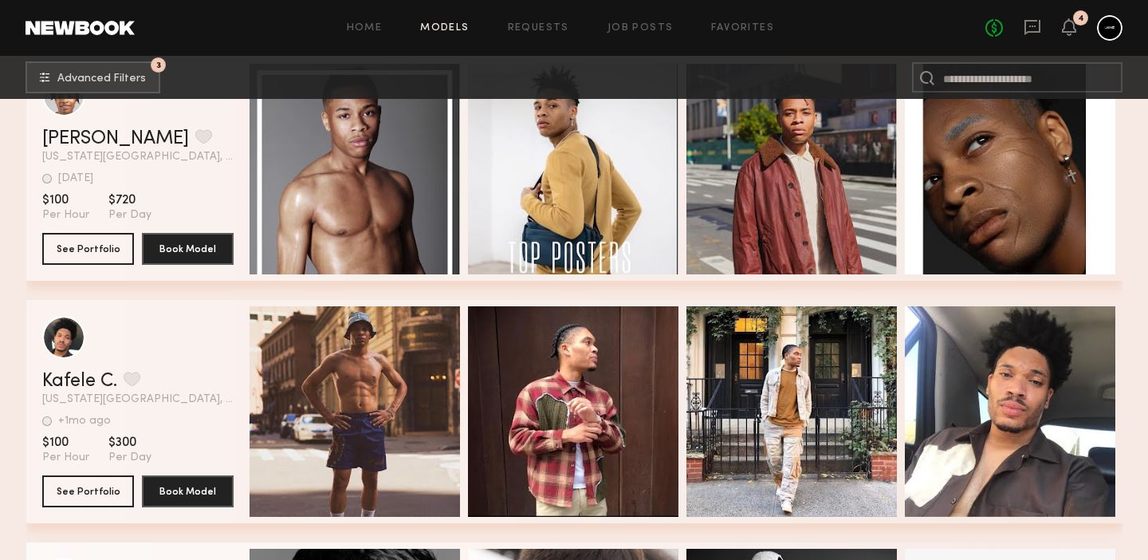
scroll to position [16868, 0]
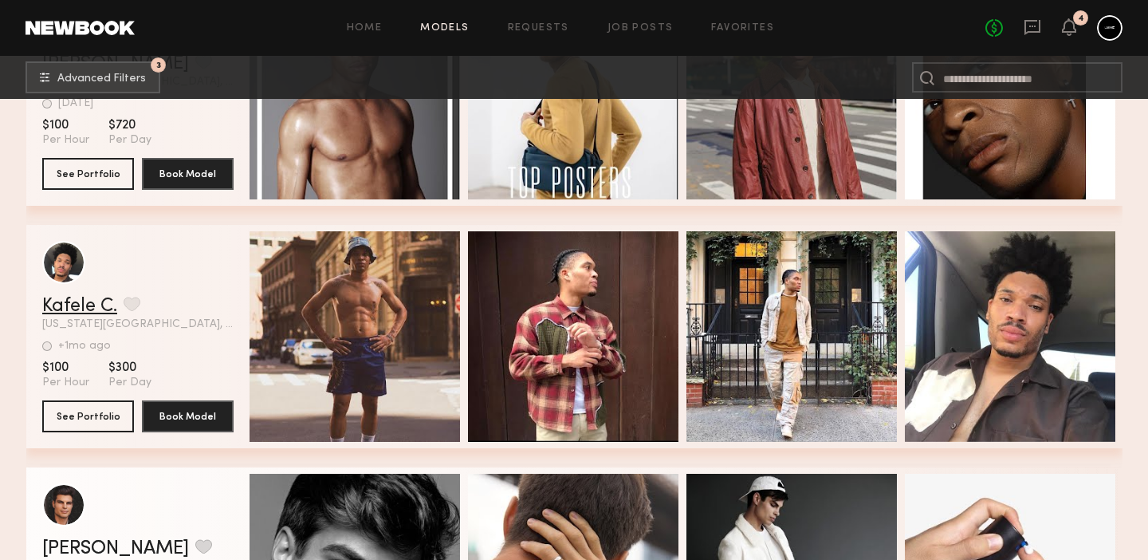
click at [87, 308] on link "Kafele C." at bounding box center [79, 306] width 75 height 19
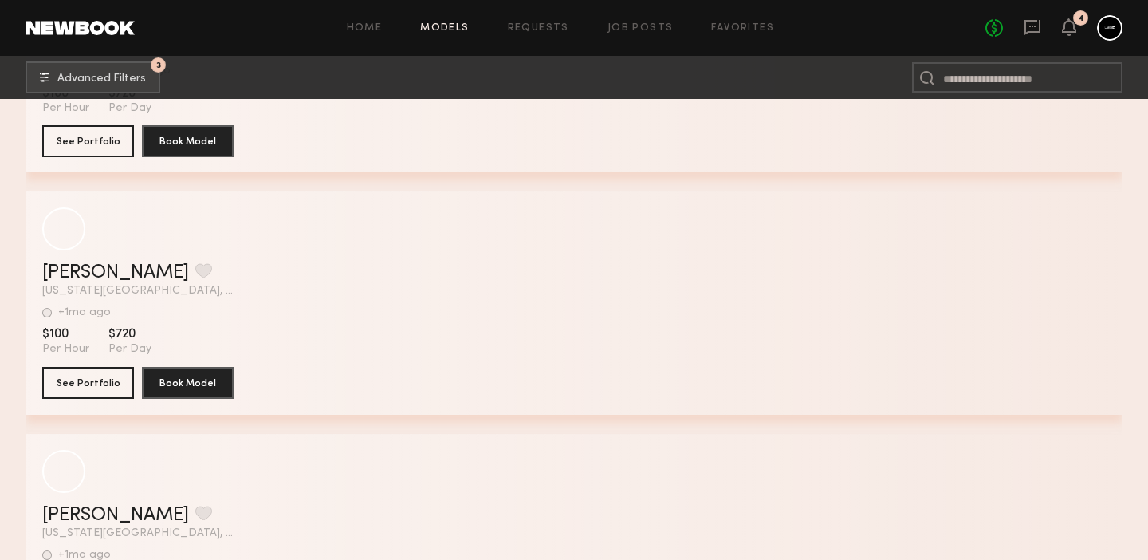
scroll to position [32211, 0]
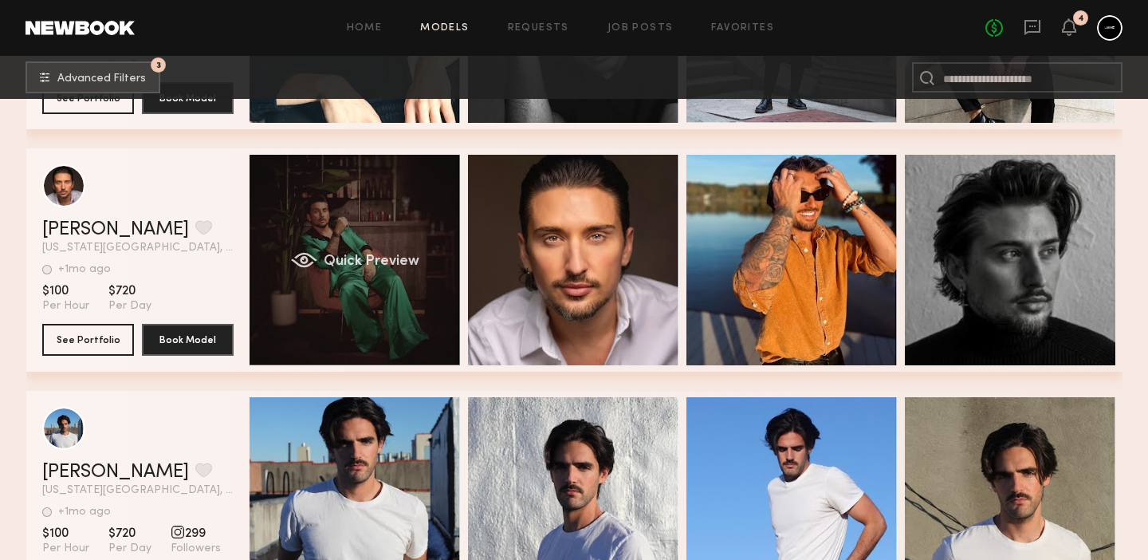
click at [330, 279] on div "Quick Preview" at bounding box center [355, 260] width 210 height 210
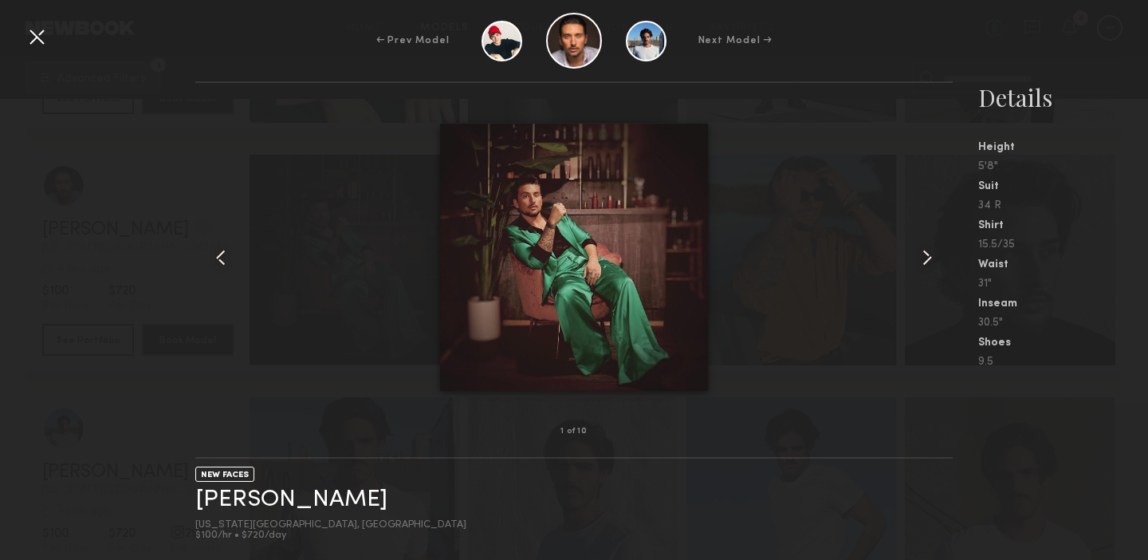
click at [929, 258] on common-icon at bounding box center [927, 258] width 26 height 26
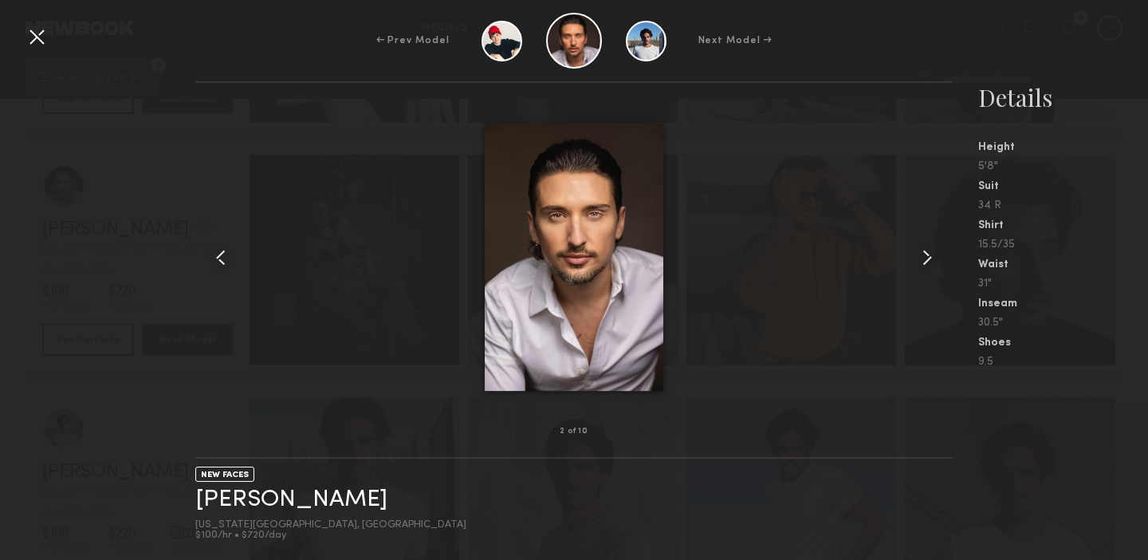
click at [929, 258] on common-icon at bounding box center [927, 258] width 26 height 26
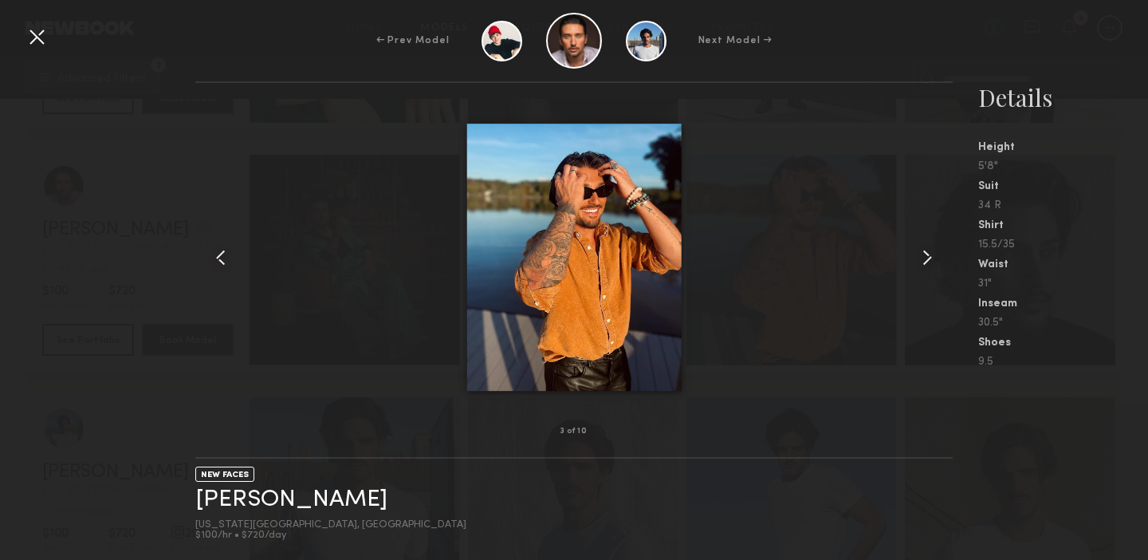
click at [929, 258] on common-icon at bounding box center [927, 258] width 26 height 26
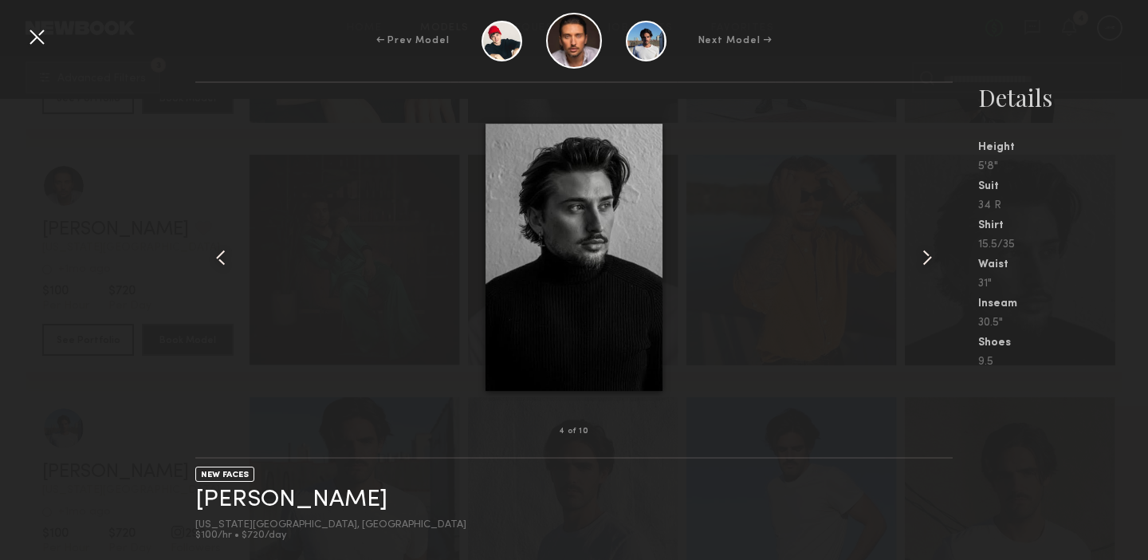
click at [929, 258] on common-icon at bounding box center [927, 258] width 26 height 26
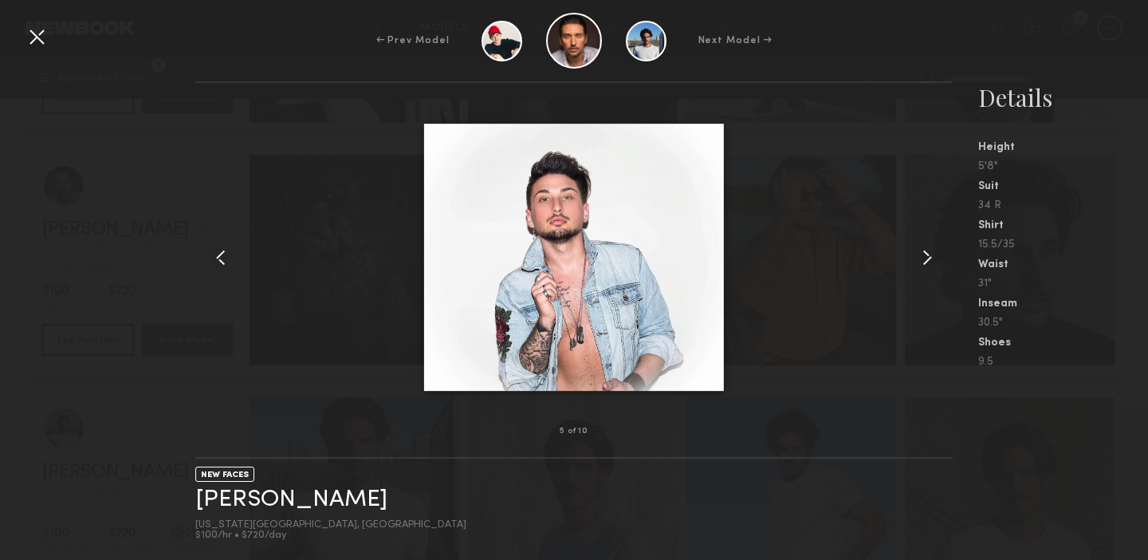
click at [929, 258] on common-icon at bounding box center [927, 258] width 26 height 26
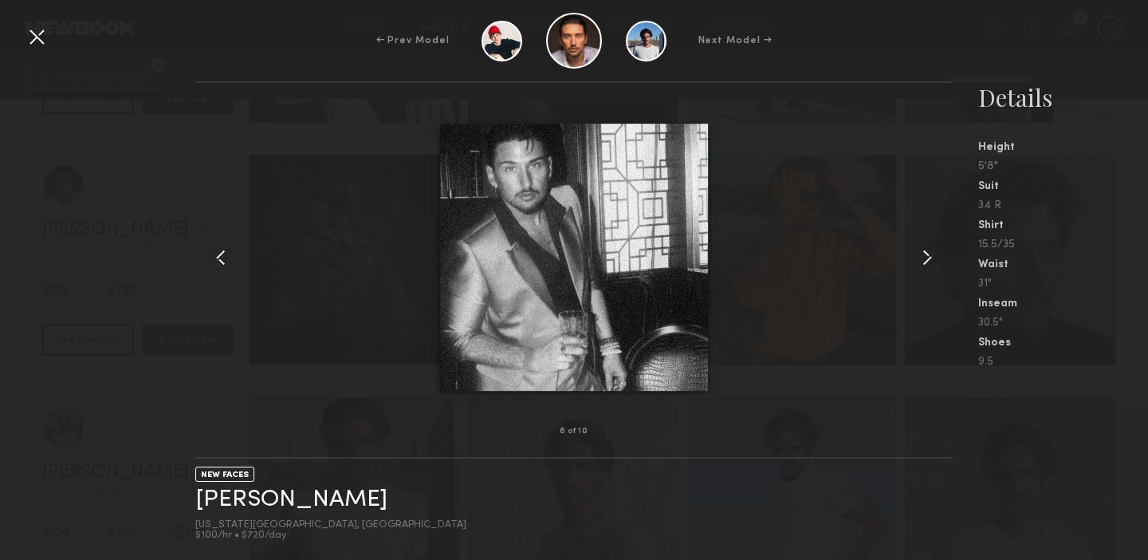
click at [929, 258] on common-icon at bounding box center [927, 258] width 26 height 26
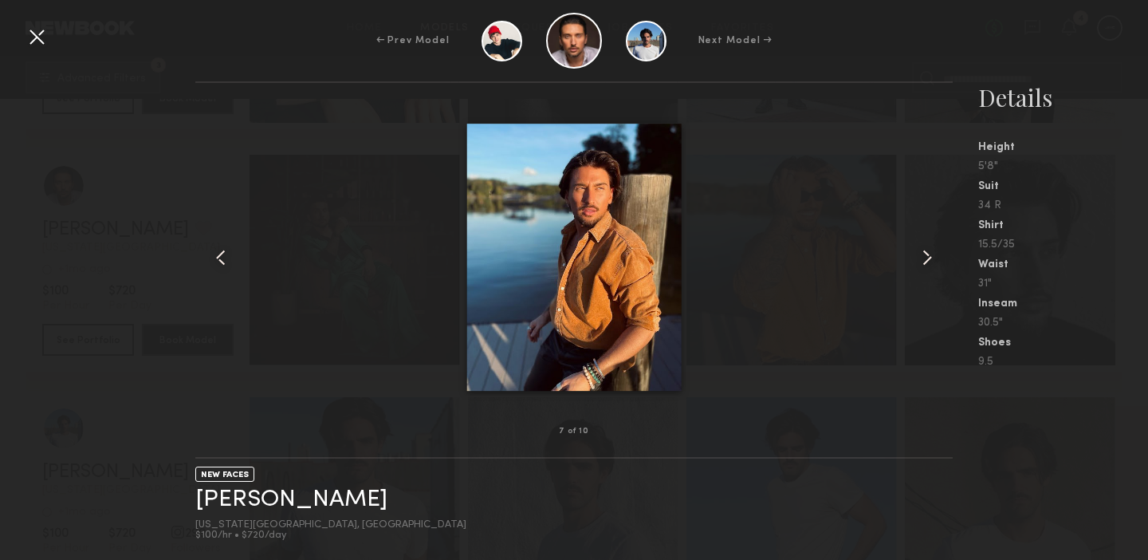
click at [929, 258] on common-icon at bounding box center [927, 258] width 26 height 26
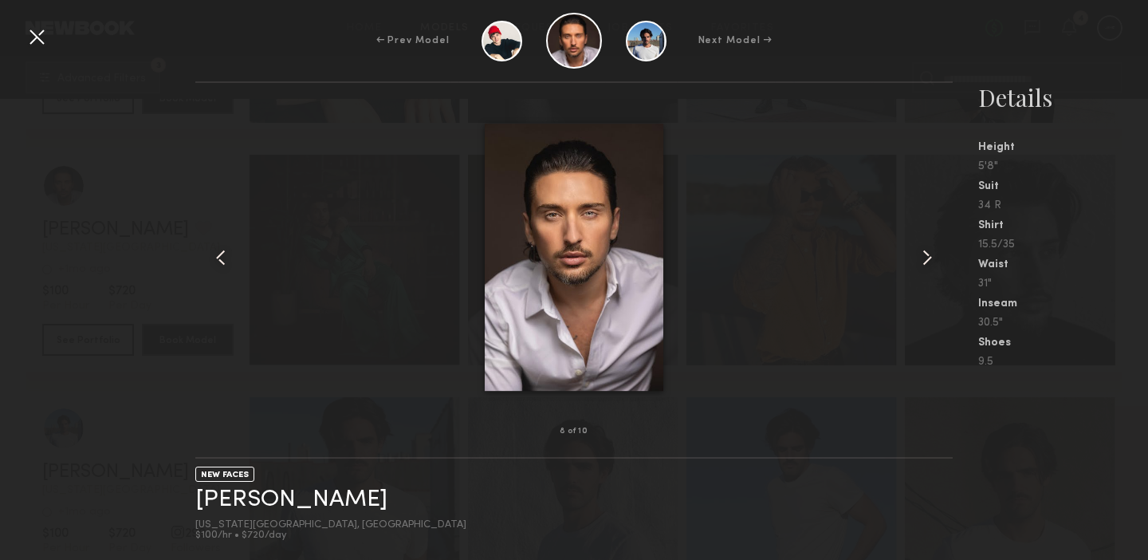
click at [929, 258] on common-icon at bounding box center [927, 258] width 26 height 26
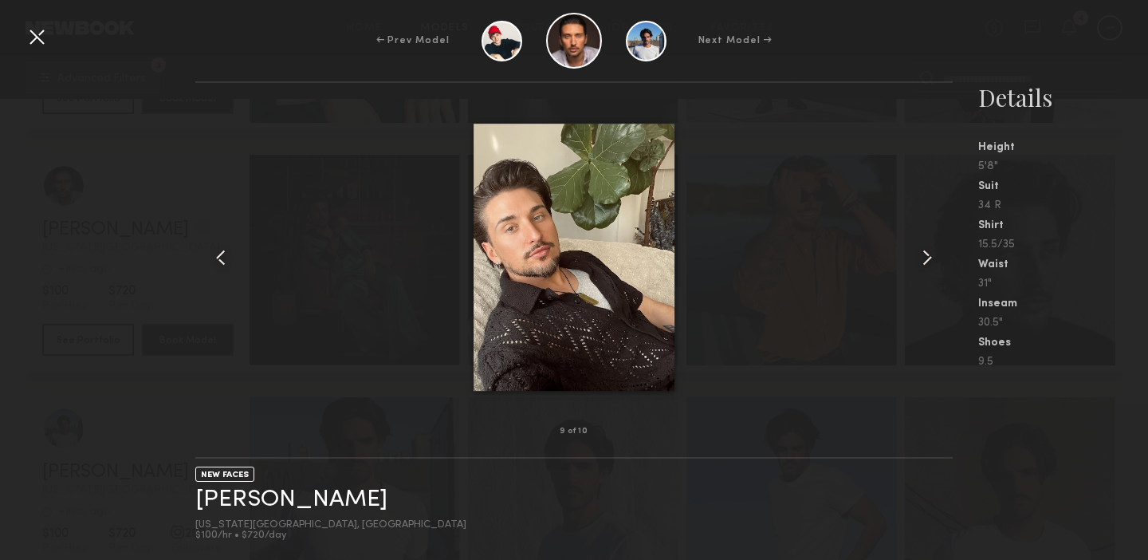
click at [929, 258] on common-icon at bounding box center [927, 258] width 26 height 26
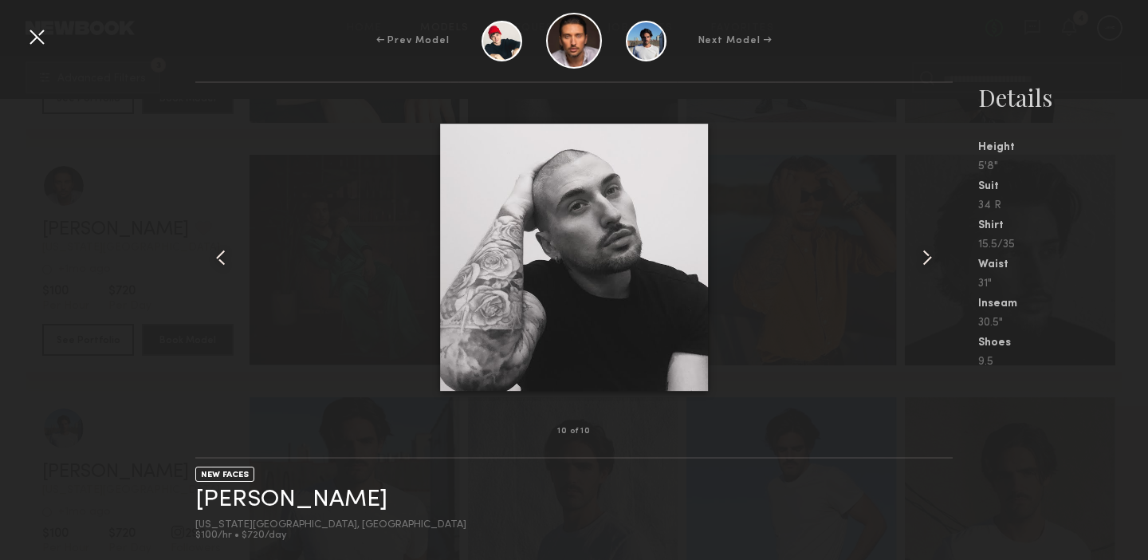
click at [32, 36] on div at bounding box center [37, 37] width 26 height 26
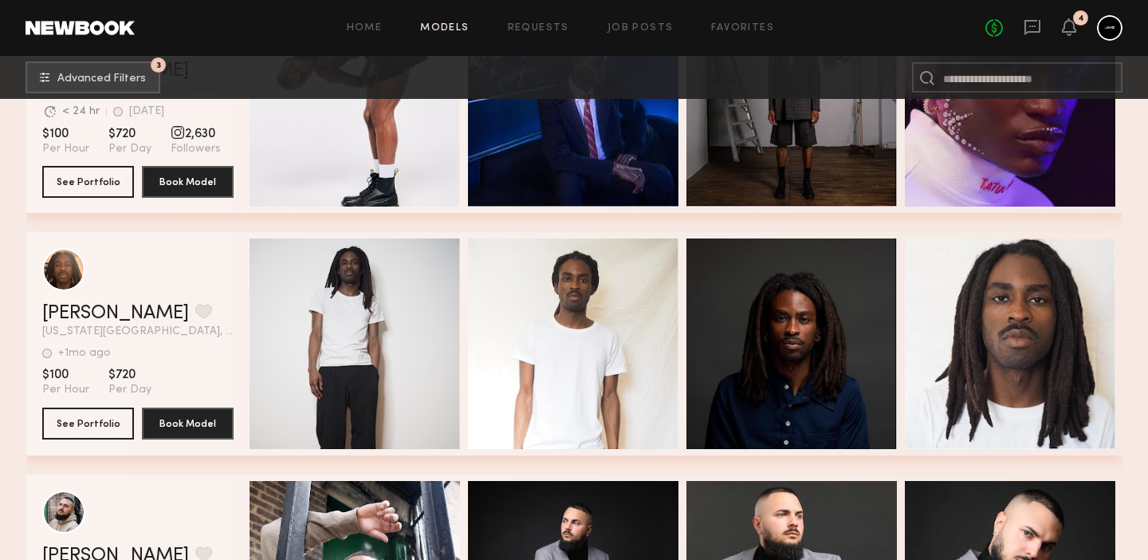
scroll to position [32873, 0]
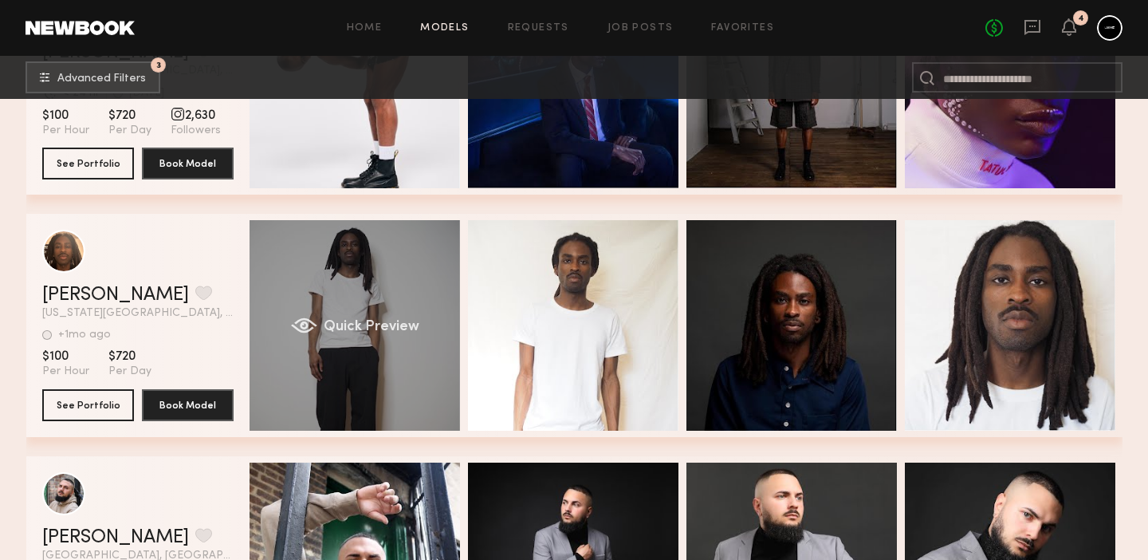
click at [384, 325] on span "Quick Preview" at bounding box center [371, 327] width 96 height 14
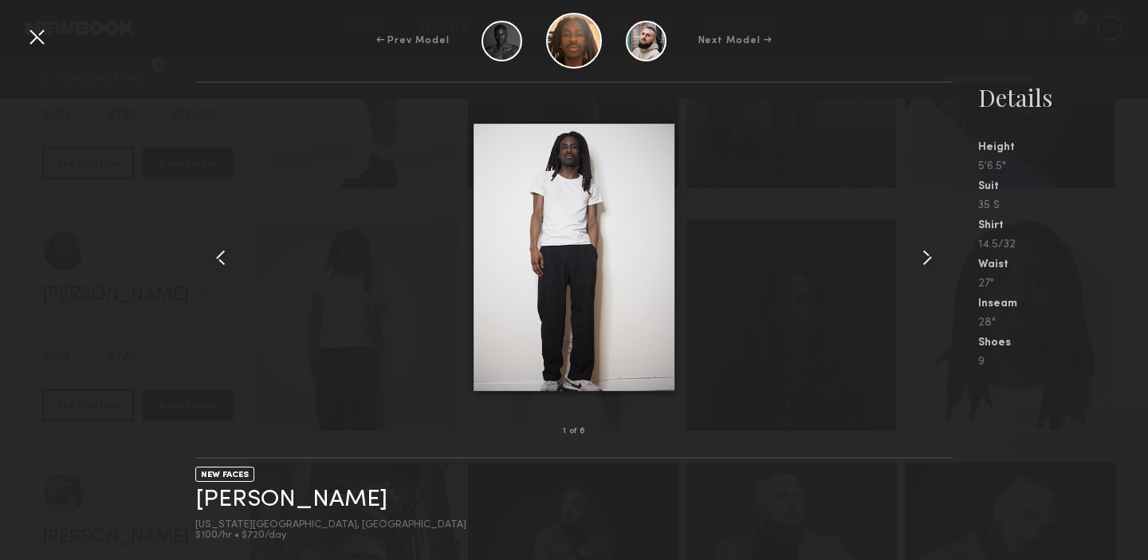
click at [926, 252] on common-icon at bounding box center [927, 258] width 26 height 26
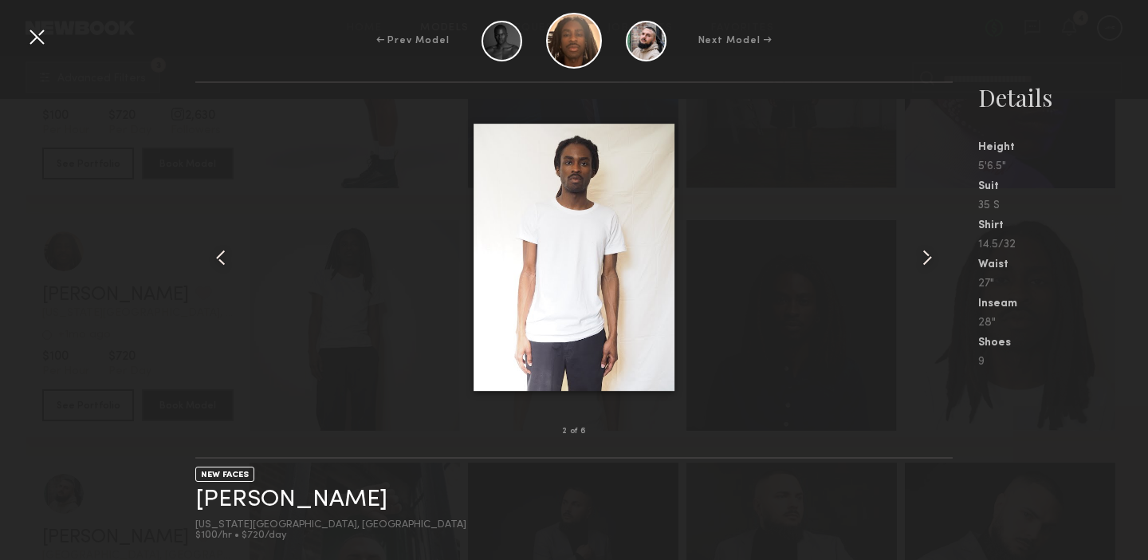
click at [926, 252] on common-icon at bounding box center [927, 258] width 26 height 26
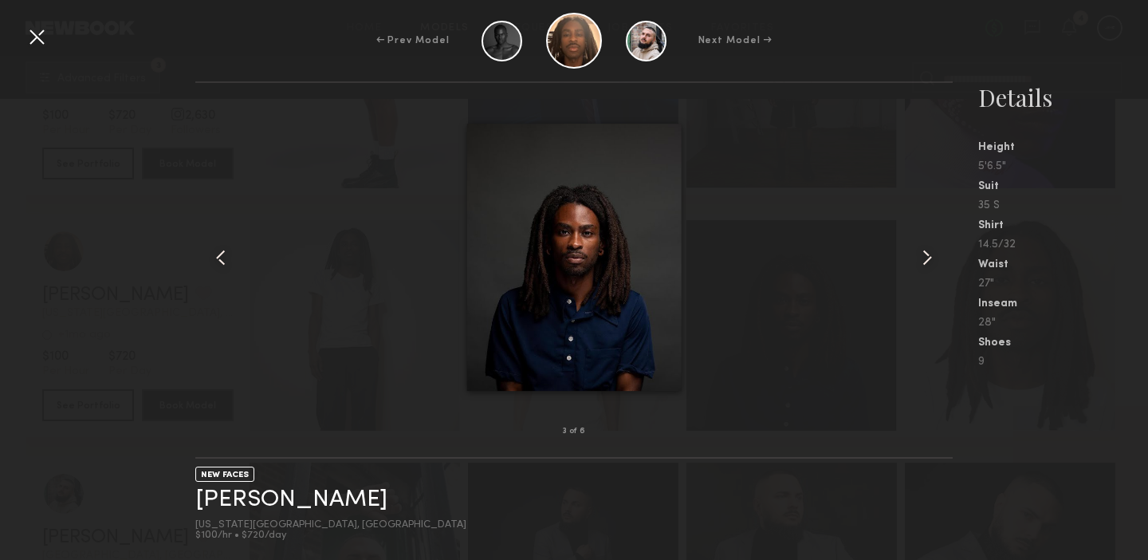
click at [926, 252] on common-icon at bounding box center [927, 258] width 26 height 26
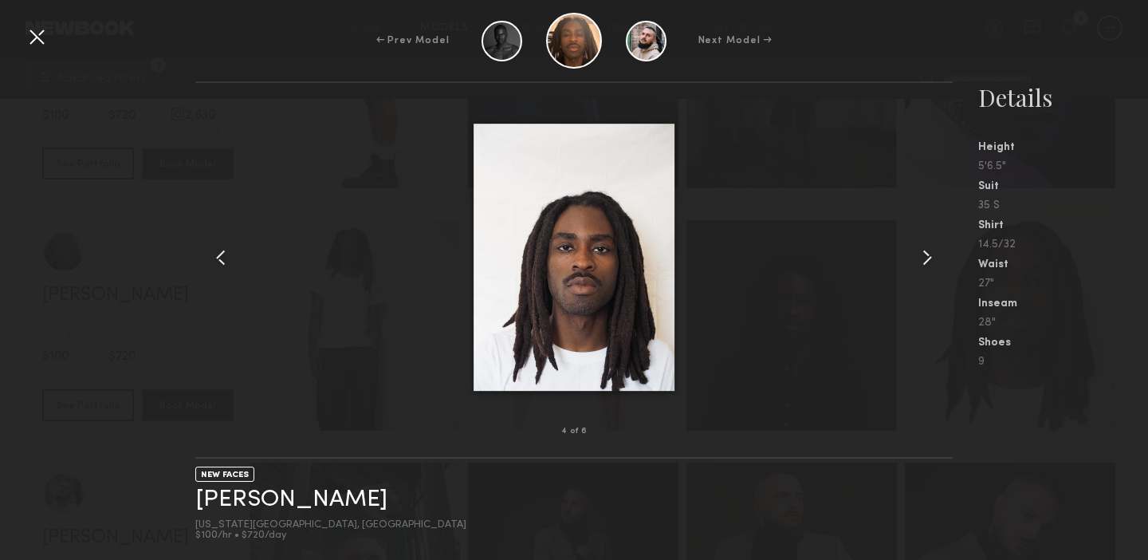
click at [926, 252] on common-icon at bounding box center [927, 258] width 26 height 26
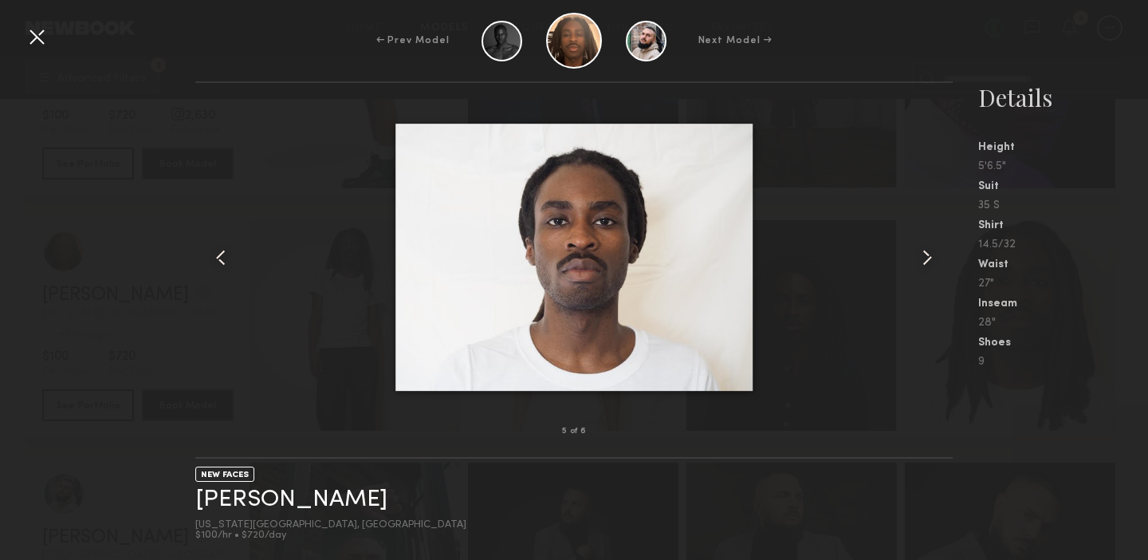
click at [926, 252] on common-icon at bounding box center [927, 258] width 26 height 26
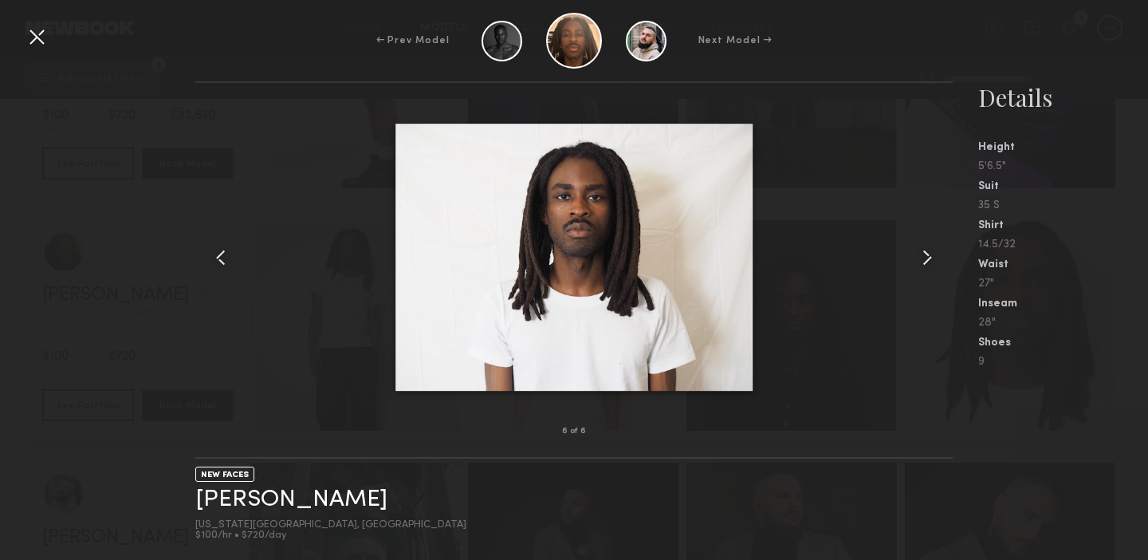
click at [926, 252] on common-icon at bounding box center [927, 258] width 26 height 26
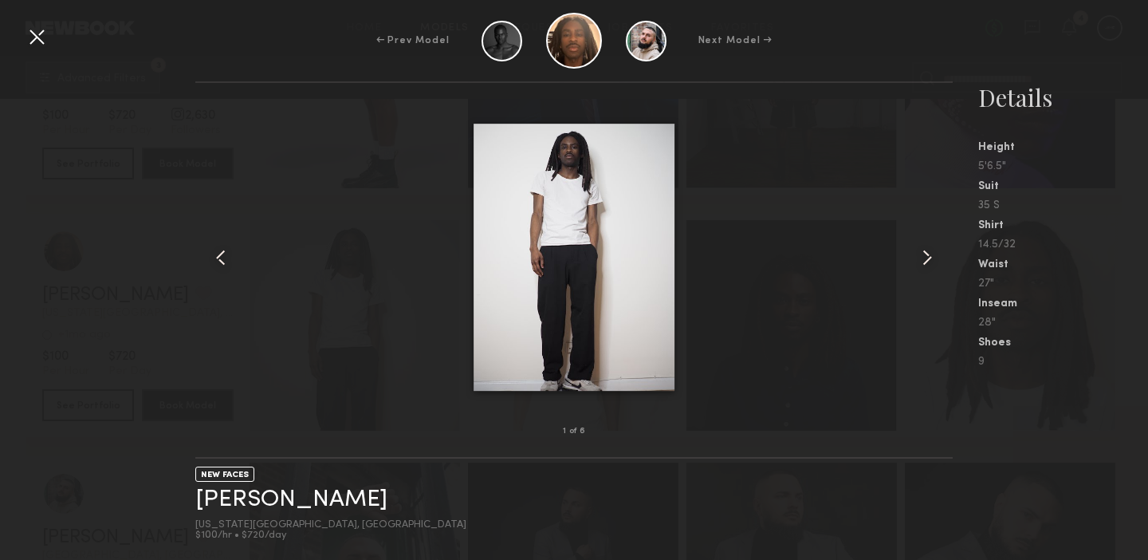
click at [926, 252] on common-icon at bounding box center [927, 258] width 26 height 26
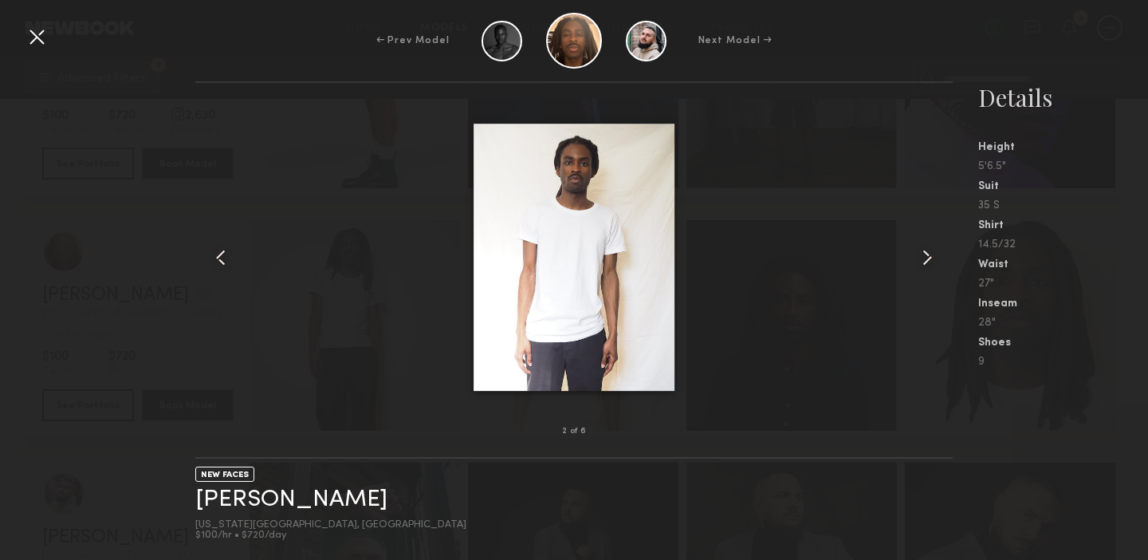
click at [35, 38] on div at bounding box center [37, 37] width 26 height 26
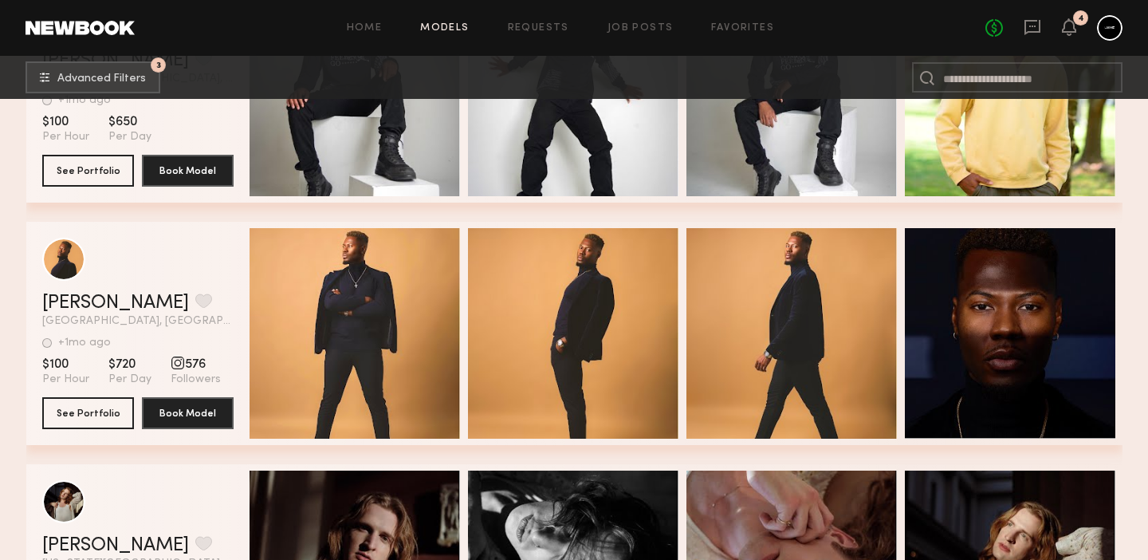
scroll to position [36256, 0]
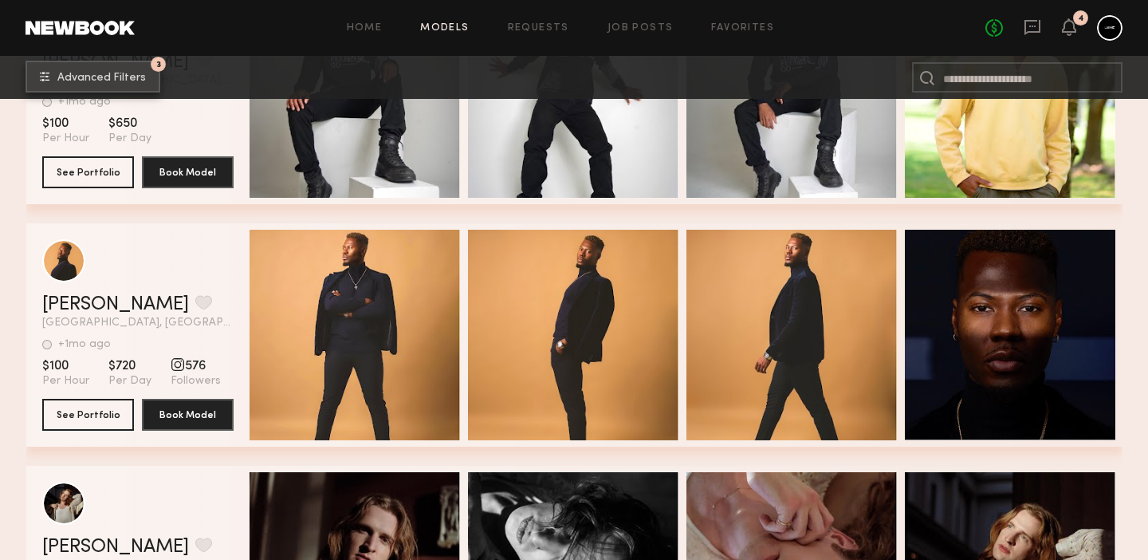
click at [136, 76] on span "Advanced Filters" at bounding box center [101, 78] width 88 height 11
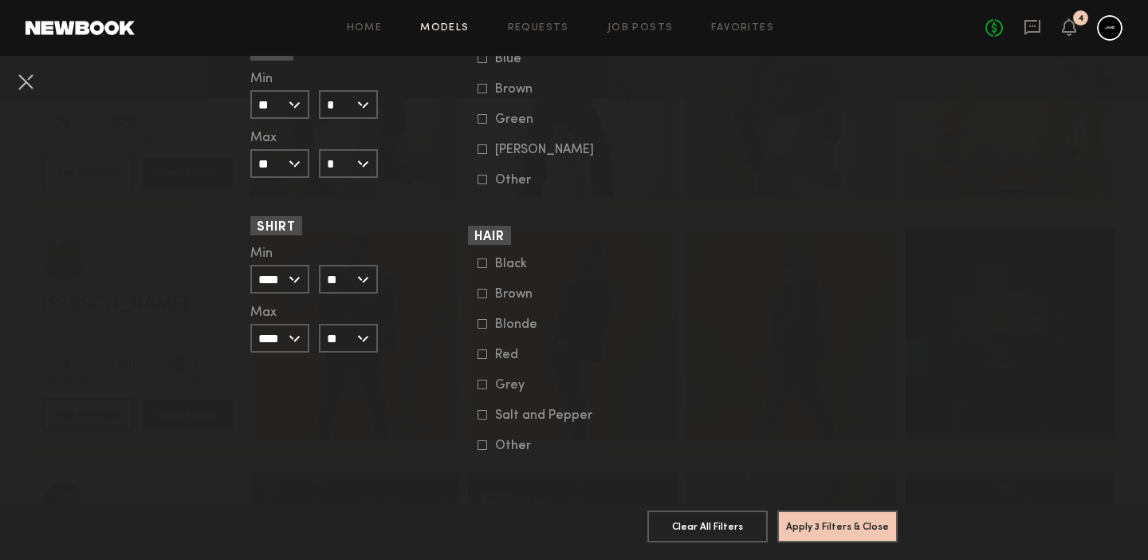
scroll to position [1254, 0]
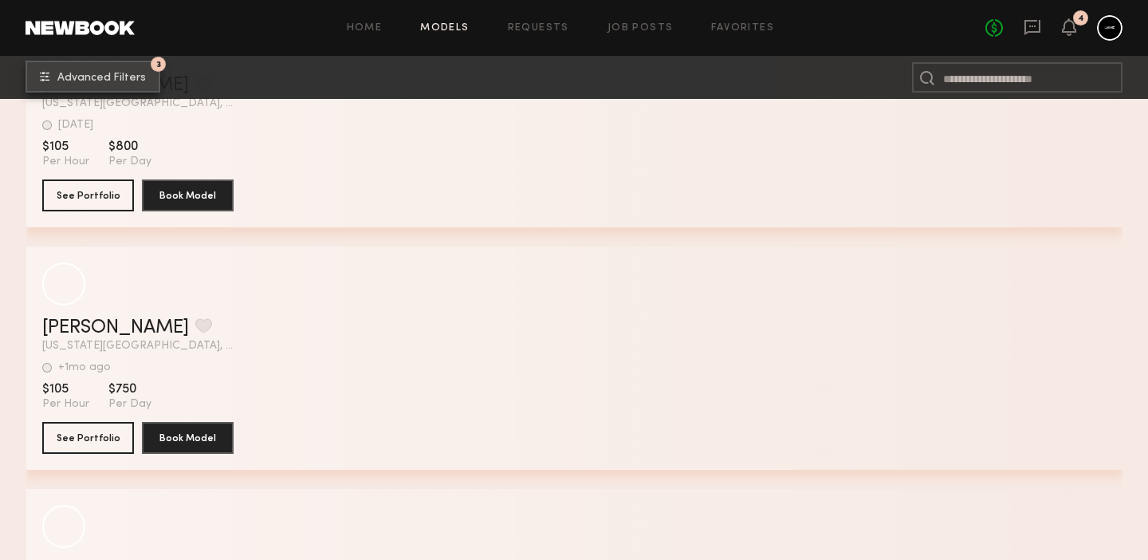
scroll to position [37983, 0]
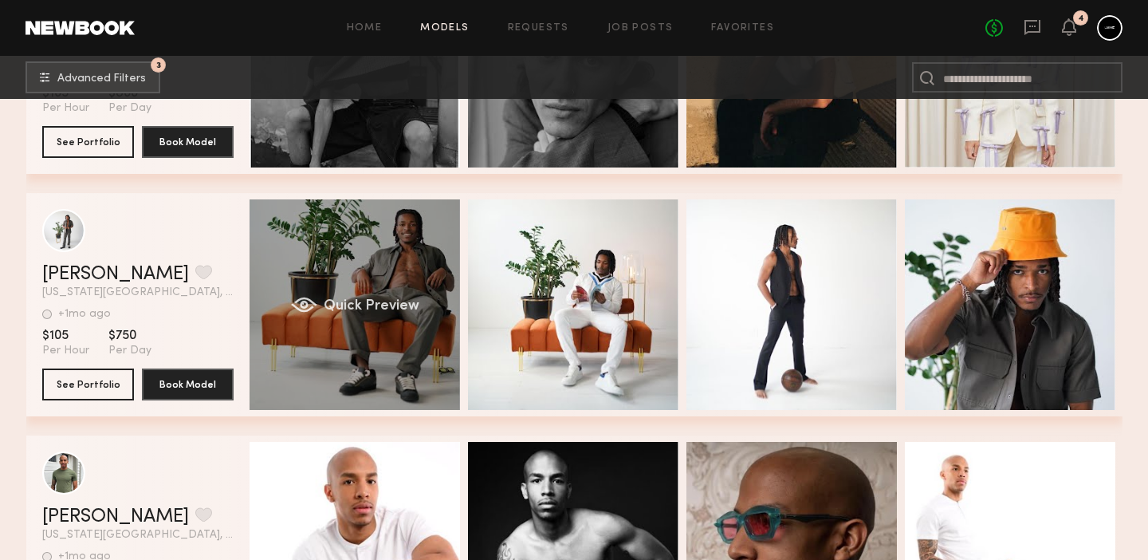
click at [366, 309] on span "Quick Preview" at bounding box center [371, 306] width 96 height 14
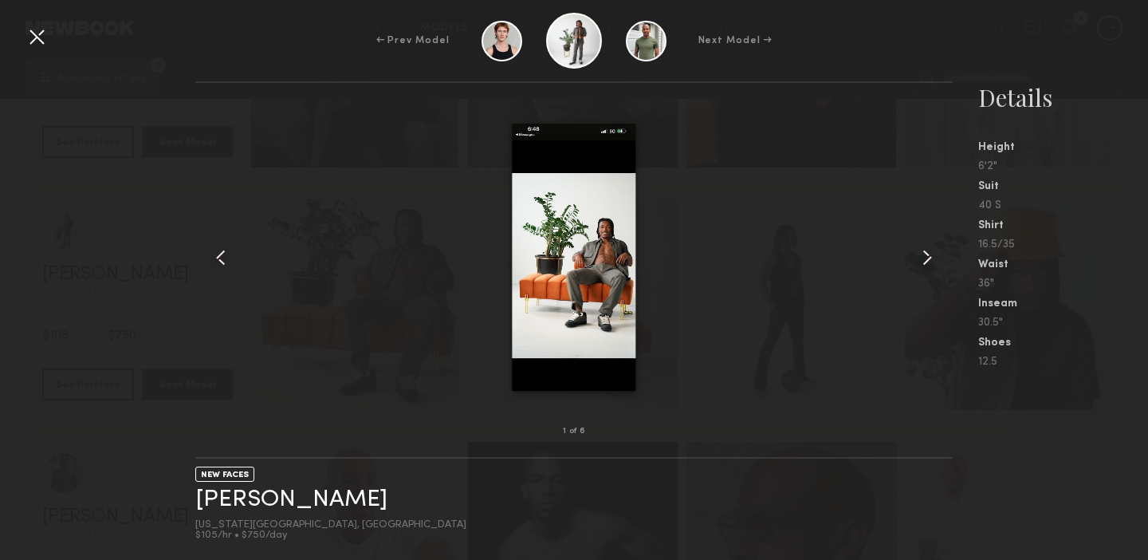
click at [928, 247] on common-icon at bounding box center [927, 258] width 26 height 26
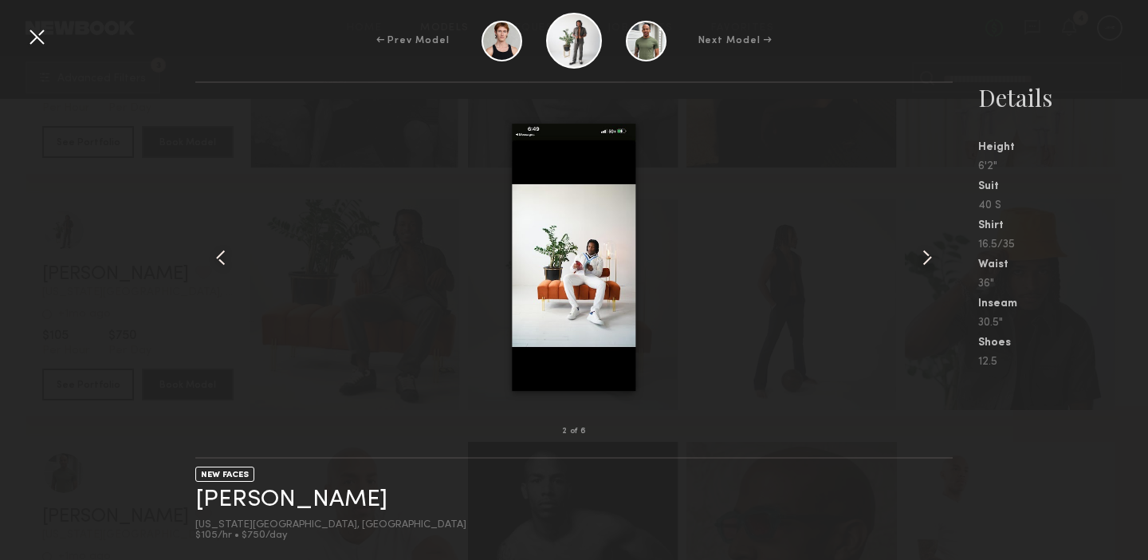
click at [928, 247] on common-icon at bounding box center [927, 258] width 26 height 26
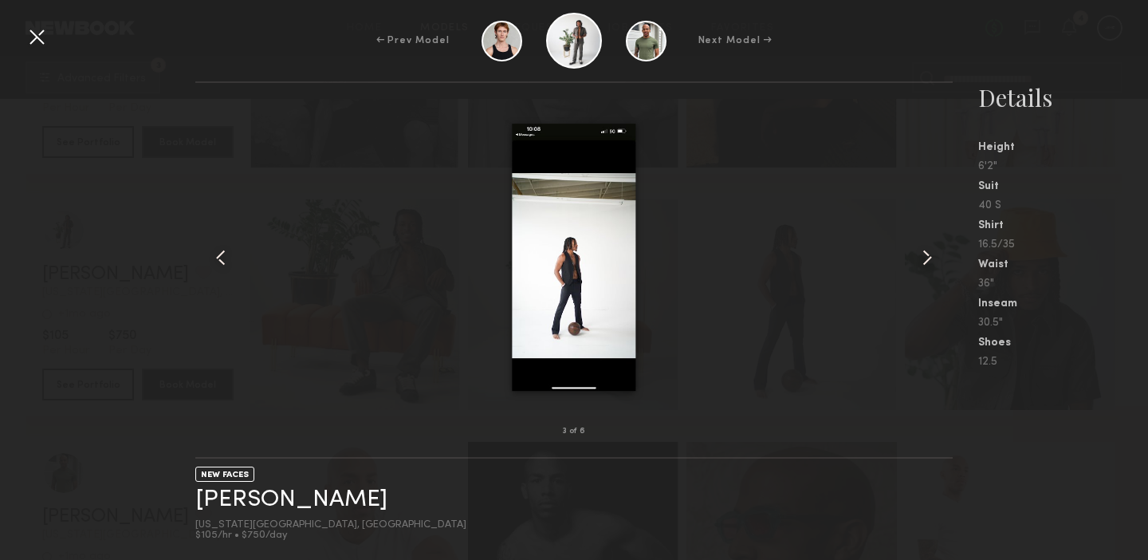
click at [928, 247] on common-icon at bounding box center [927, 258] width 26 height 26
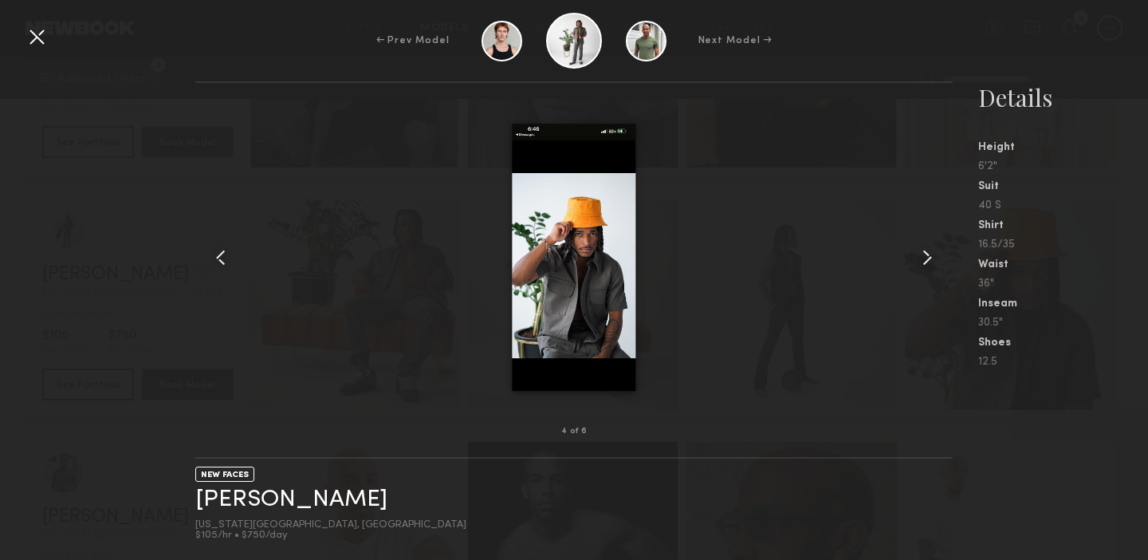
click at [46, 30] on div at bounding box center [37, 37] width 26 height 26
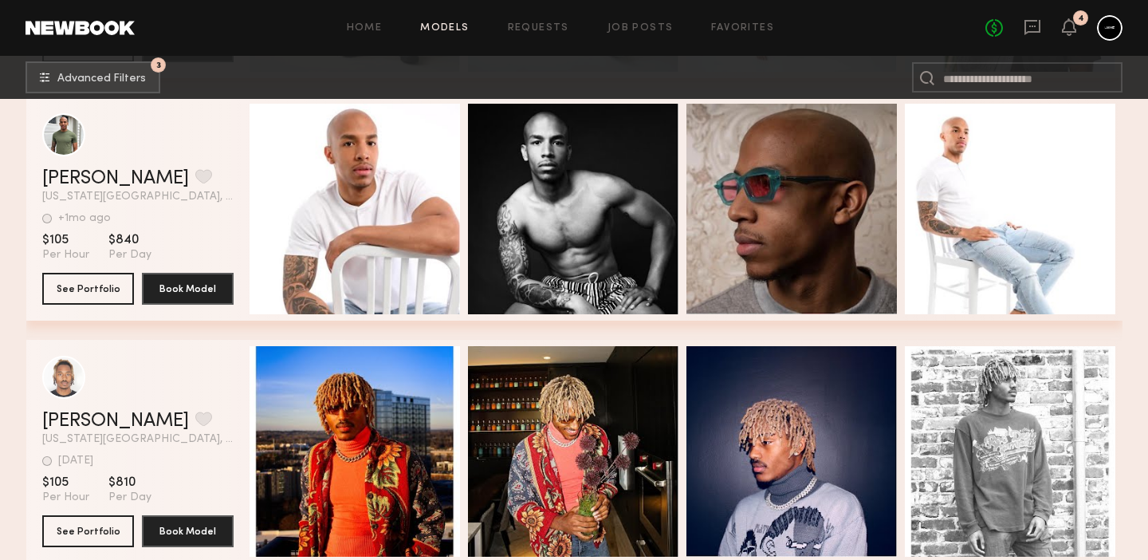
scroll to position [38398, 0]
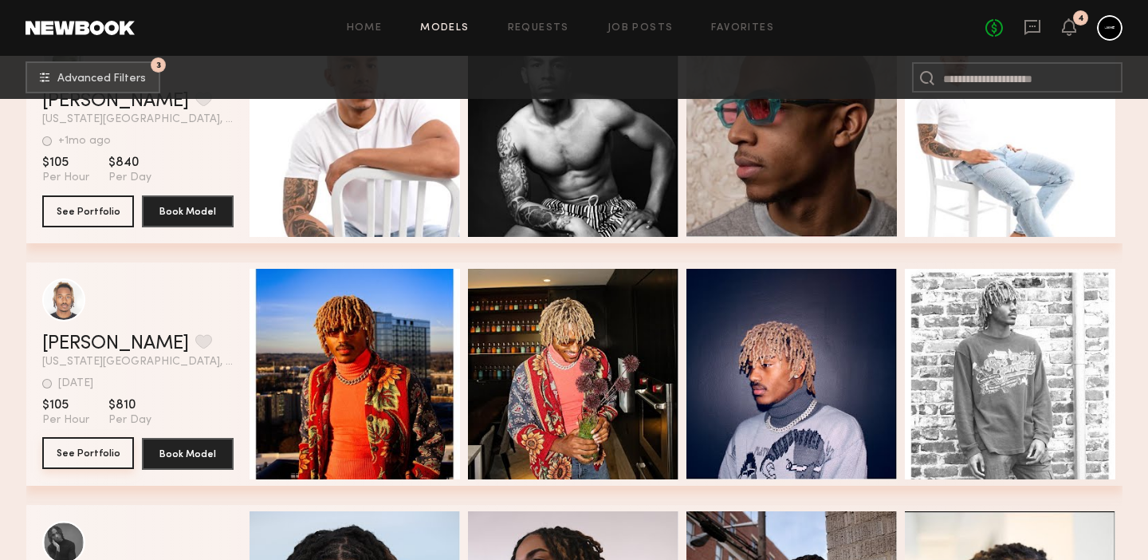
click at [80, 450] on button "See Portfolio" at bounding box center [88, 453] width 92 height 32
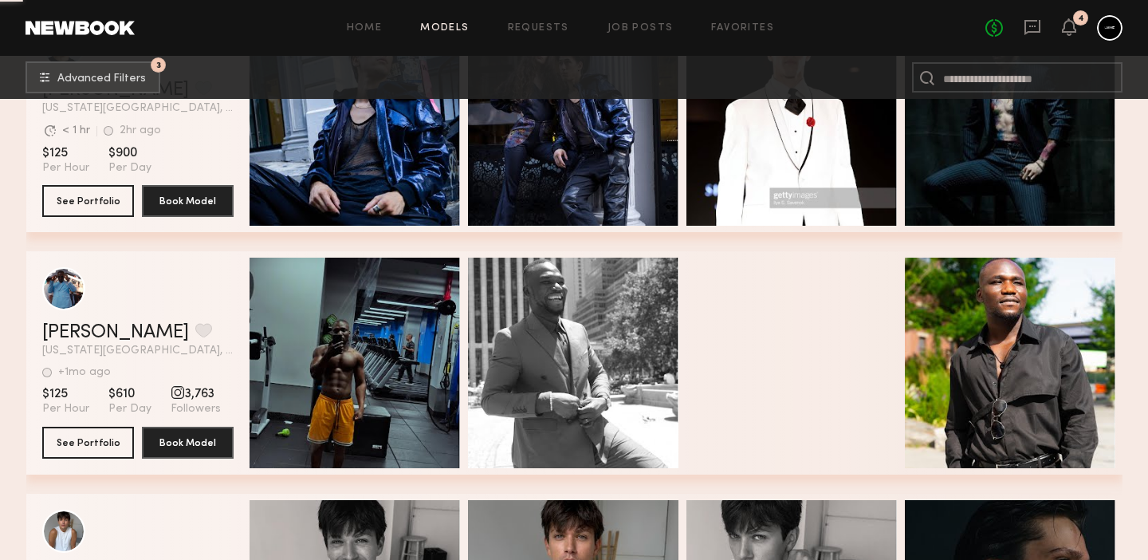
scroll to position [45983, 0]
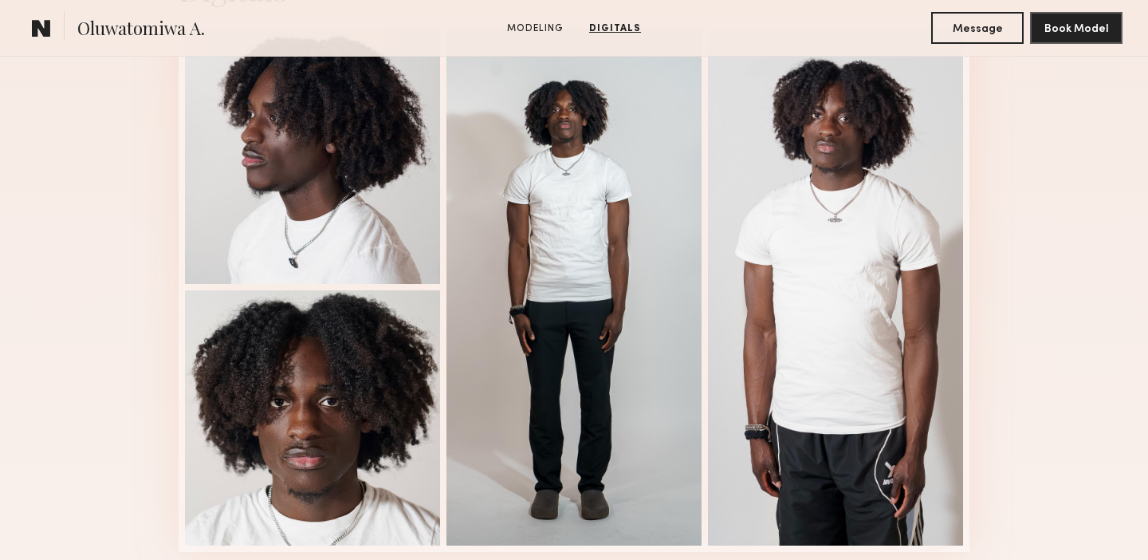
scroll to position [1680, 0]
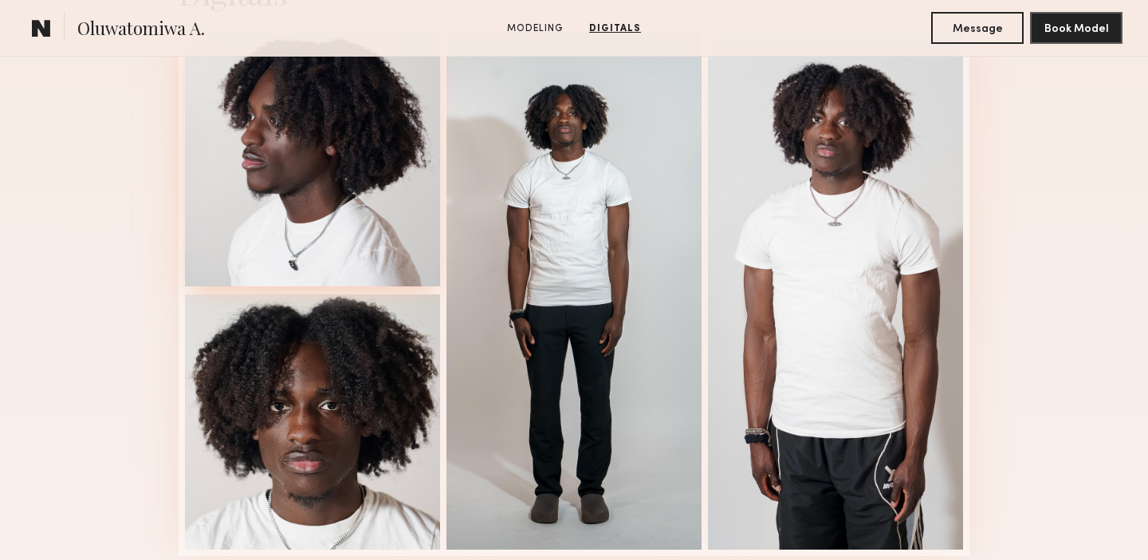
click at [354, 232] on div at bounding box center [312, 158] width 255 height 255
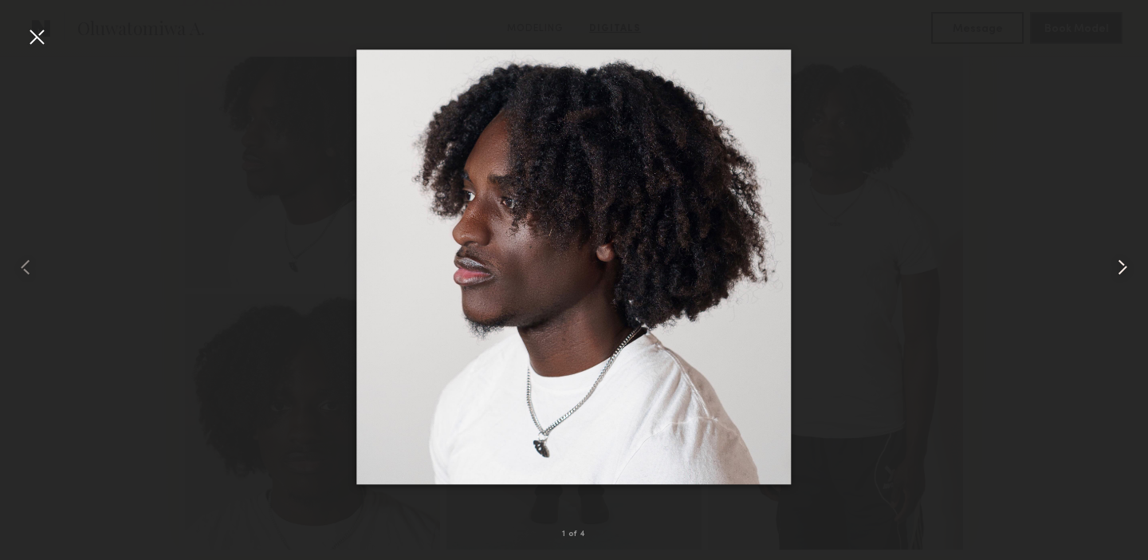
click at [1118, 268] on common-icon at bounding box center [1123, 267] width 26 height 26
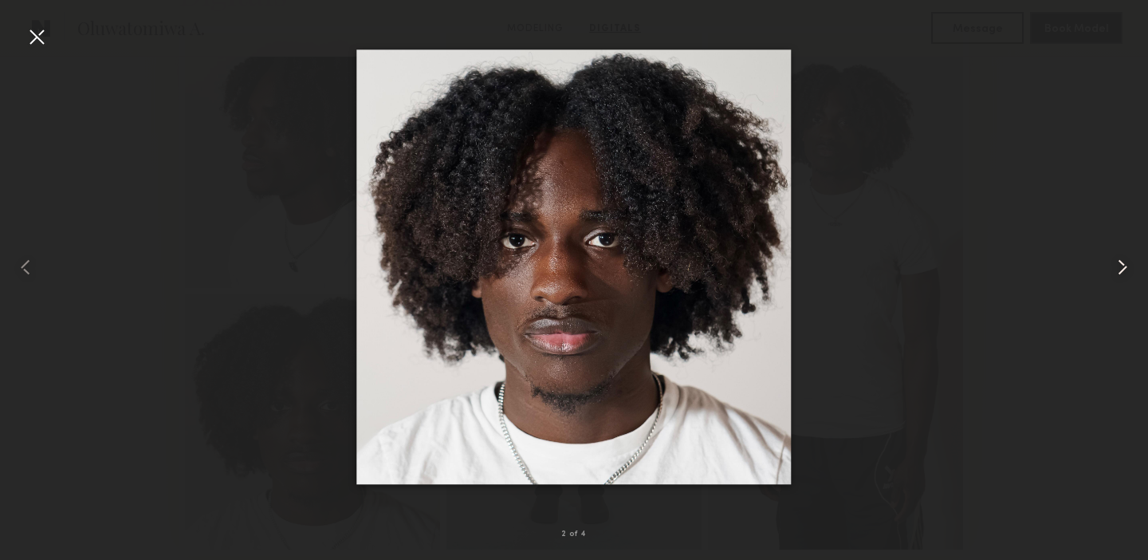
click at [1118, 268] on common-icon at bounding box center [1123, 267] width 26 height 26
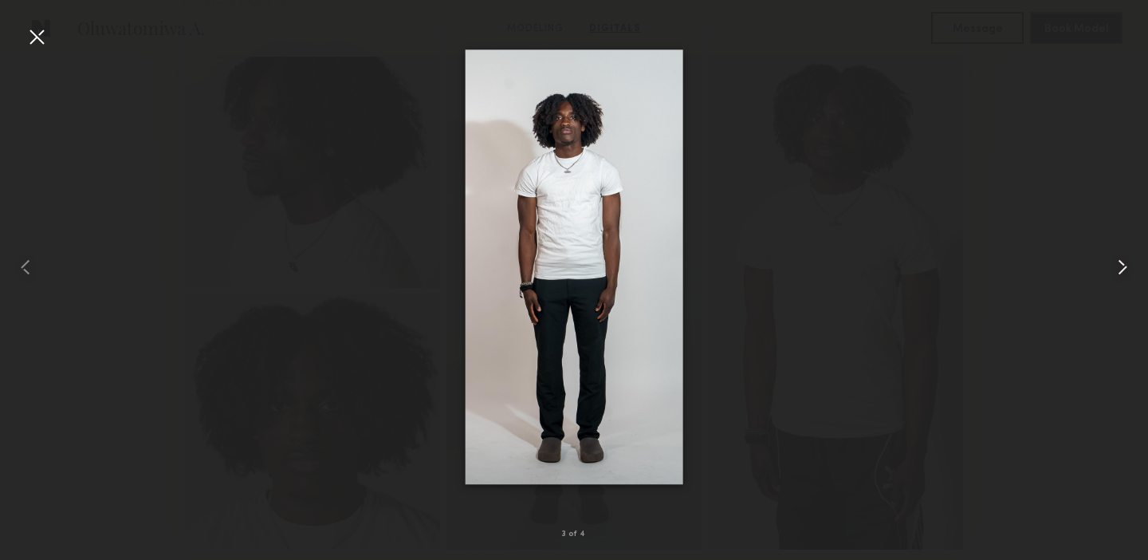
click at [1118, 268] on common-icon at bounding box center [1123, 267] width 26 height 26
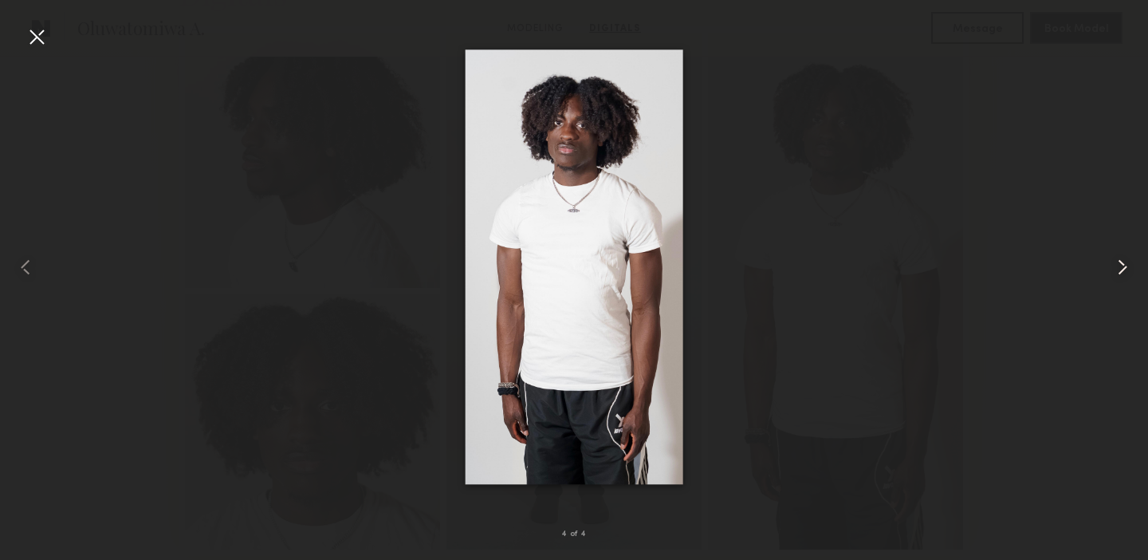
click at [1118, 268] on common-icon at bounding box center [1123, 267] width 26 height 26
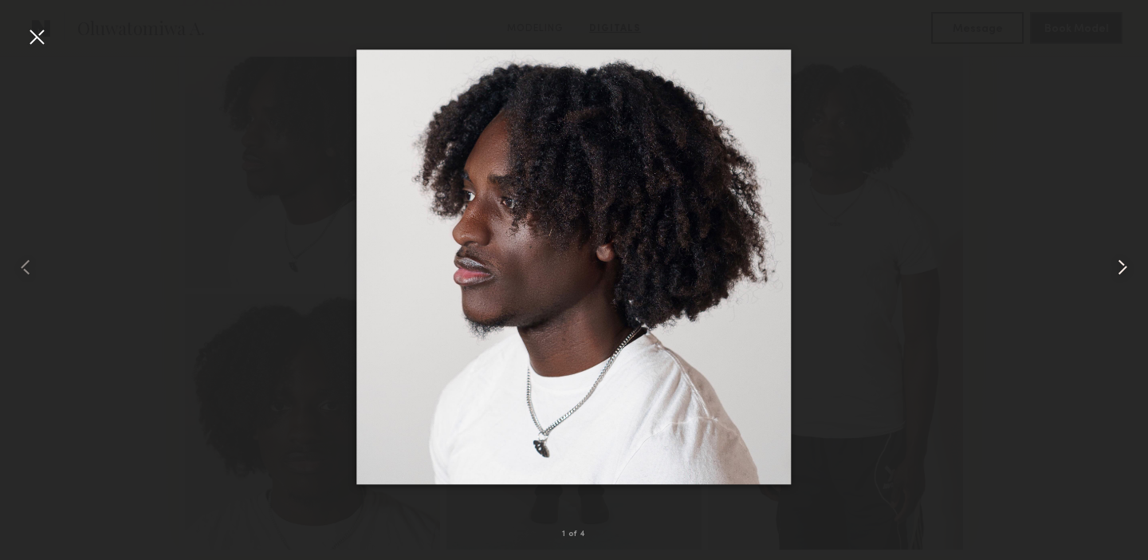
click at [1118, 268] on common-icon at bounding box center [1123, 267] width 26 height 26
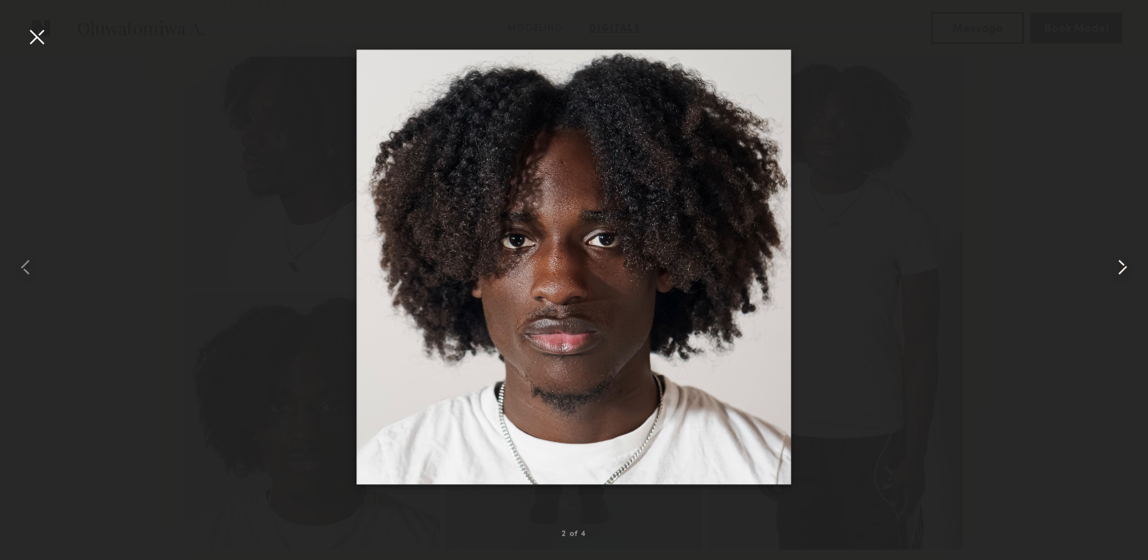
click at [1118, 268] on common-icon at bounding box center [1123, 267] width 26 height 26
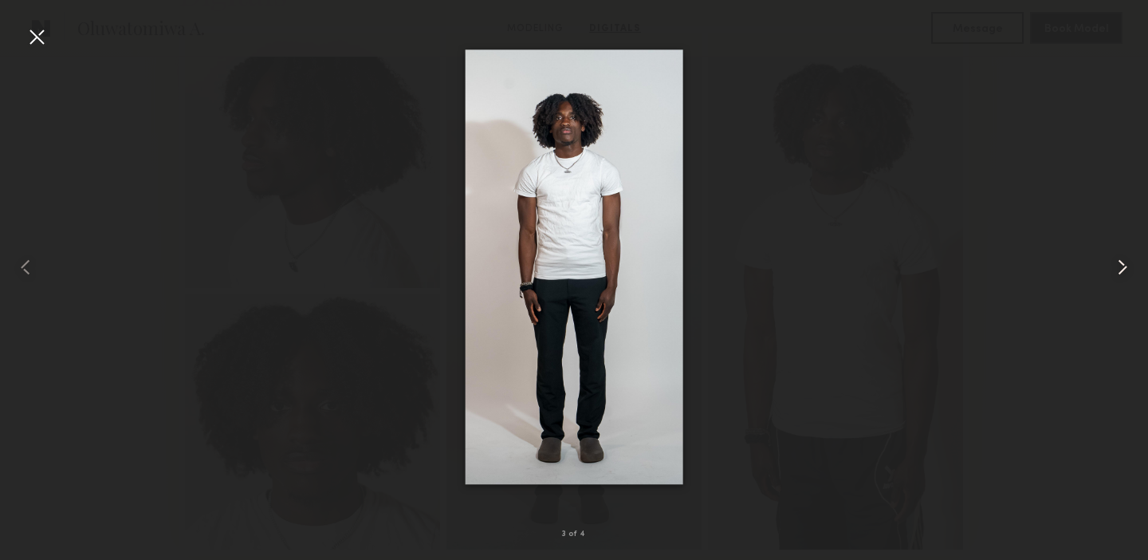
click at [1118, 268] on common-icon at bounding box center [1123, 267] width 26 height 26
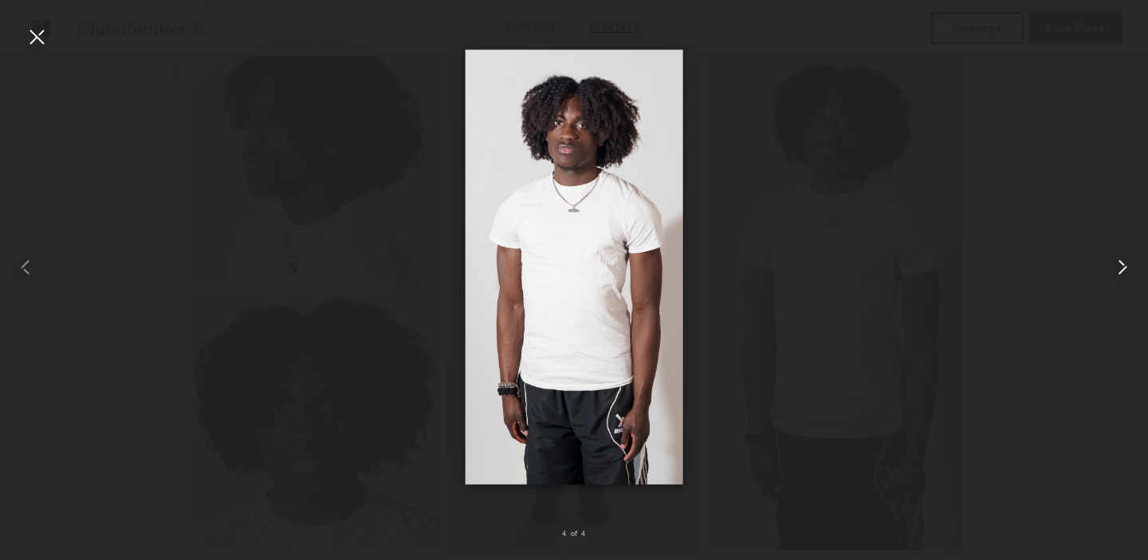
click at [1118, 268] on common-icon at bounding box center [1123, 267] width 26 height 26
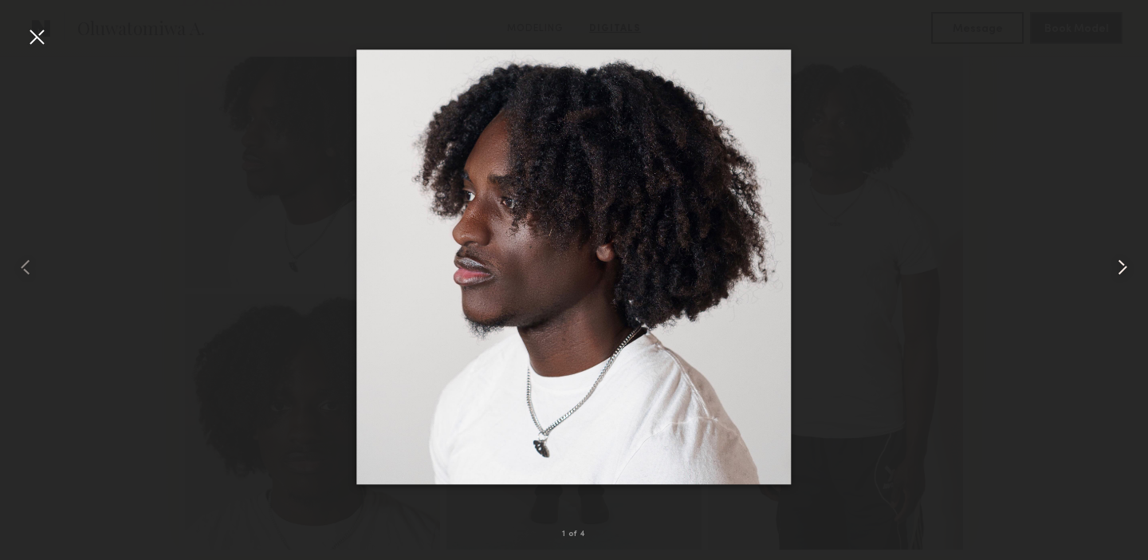
click at [1118, 268] on common-icon at bounding box center [1123, 267] width 26 height 26
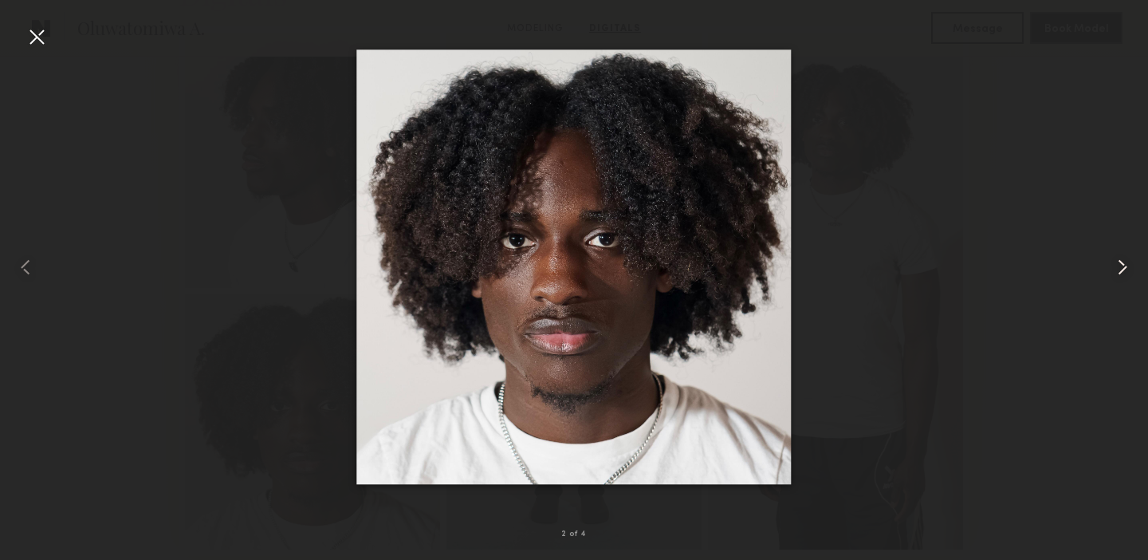
click at [1118, 268] on common-icon at bounding box center [1123, 267] width 26 height 26
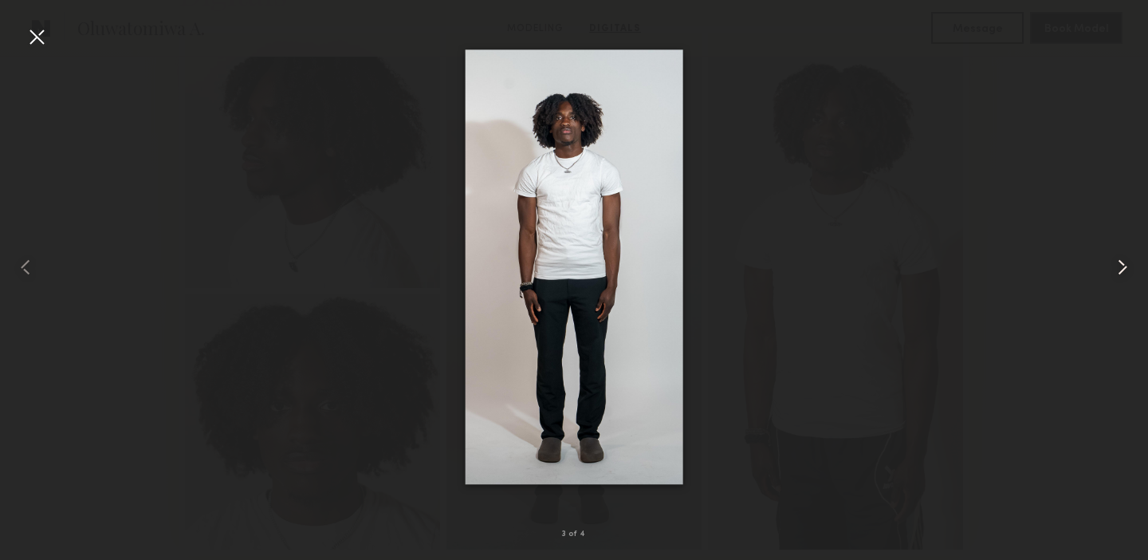
click at [1118, 268] on common-icon at bounding box center [1123, 267] width 26 height 26
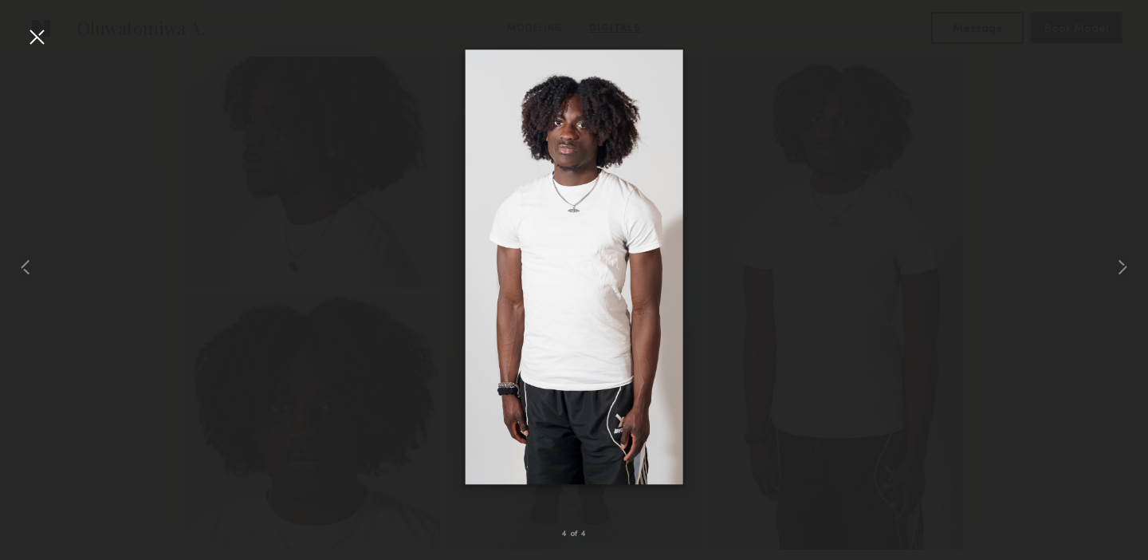
click at [27, 29] on div at bounding box center [37, 37] width 26 height 26
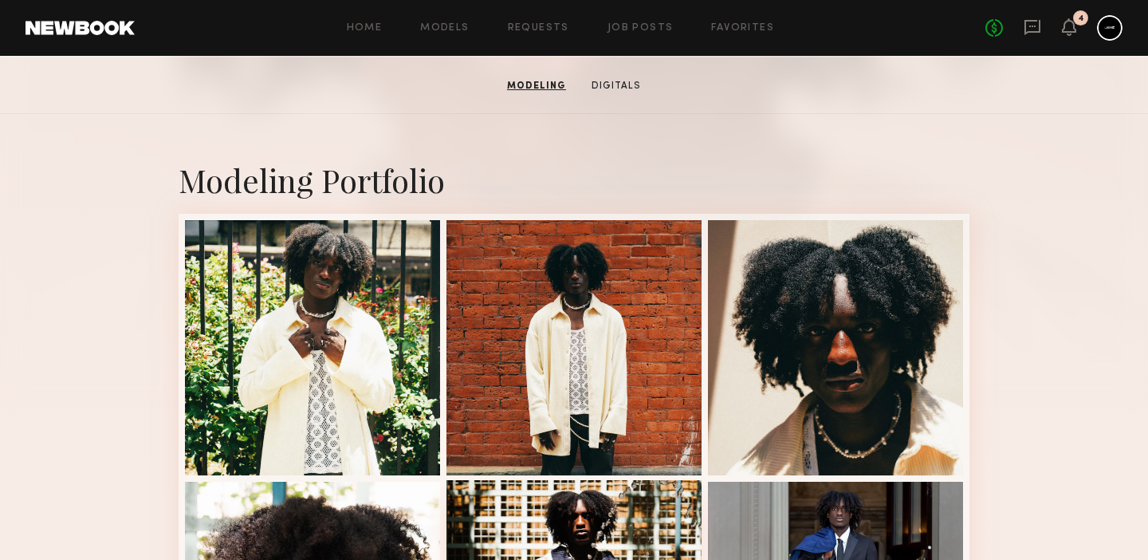
scroll to position [249, 0]
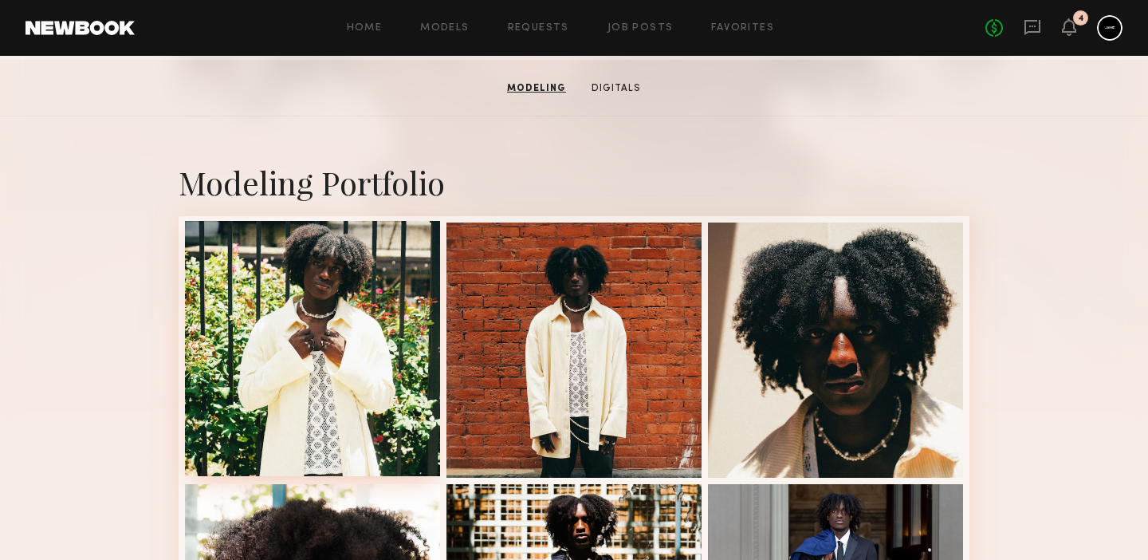
click at [363, 272] on div at bounding box center [312, 348] width 255 height 255
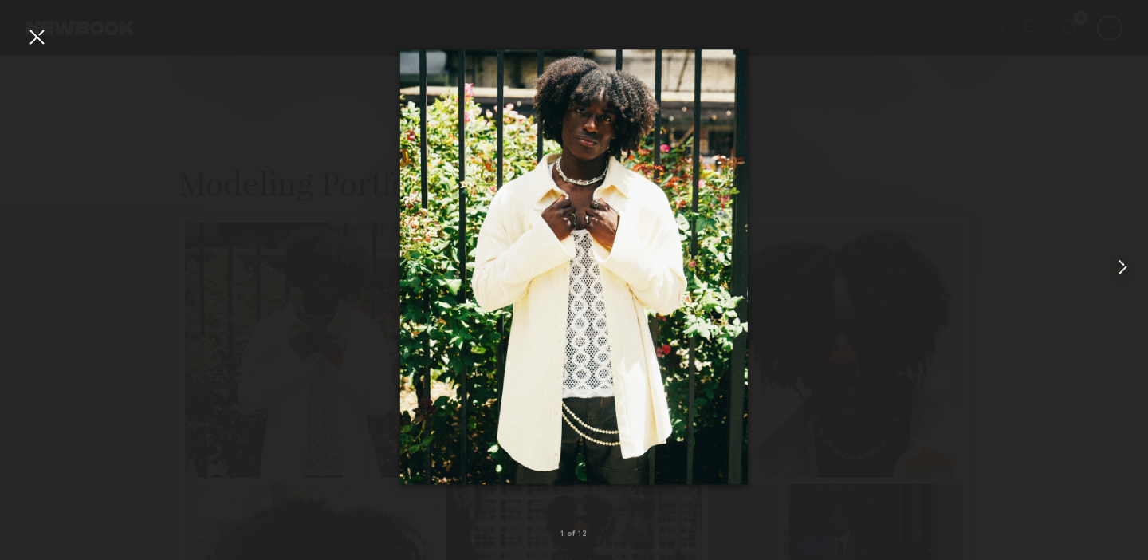
click at [1122, 267] on common-icon at bounding box center [1123, 267] width 26 height 26
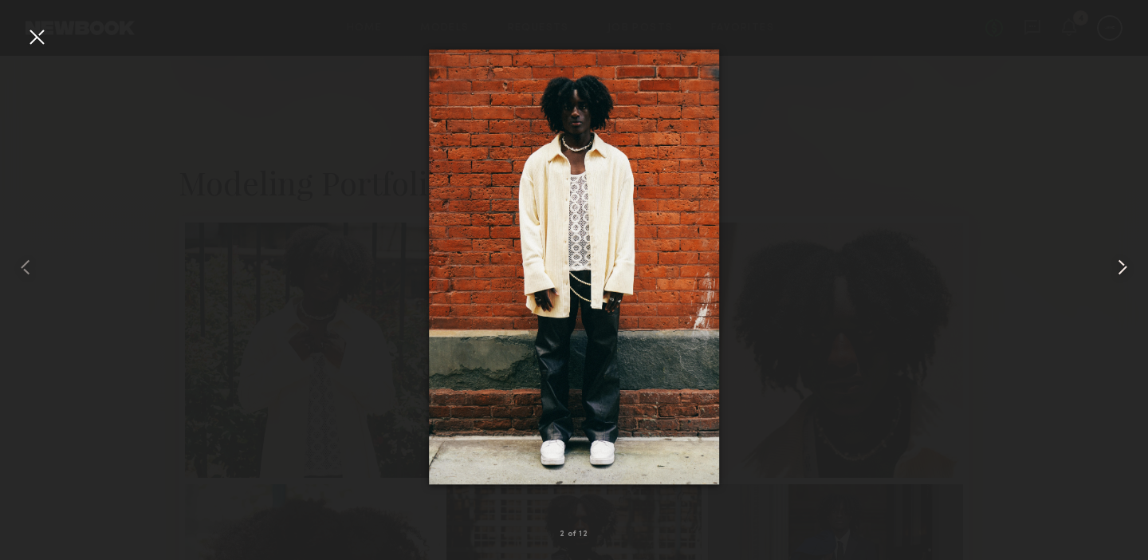
click at [1122, 268] on common-icon at bounding box center [1123, 267] width 26 height 26
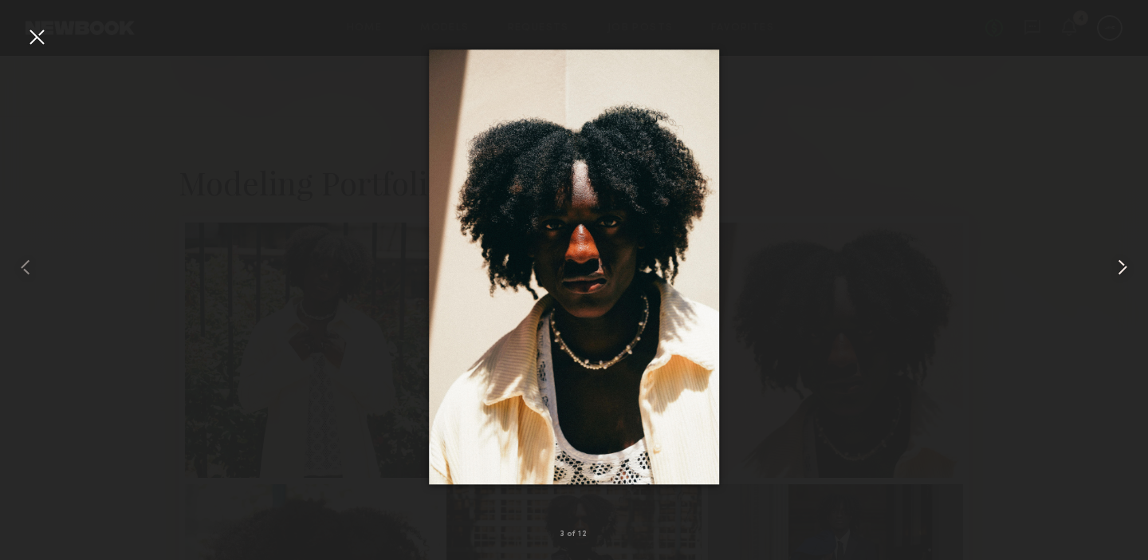
click at [1122, 268] on common-icon at bounding box center [1123, 267] width 26 height 26
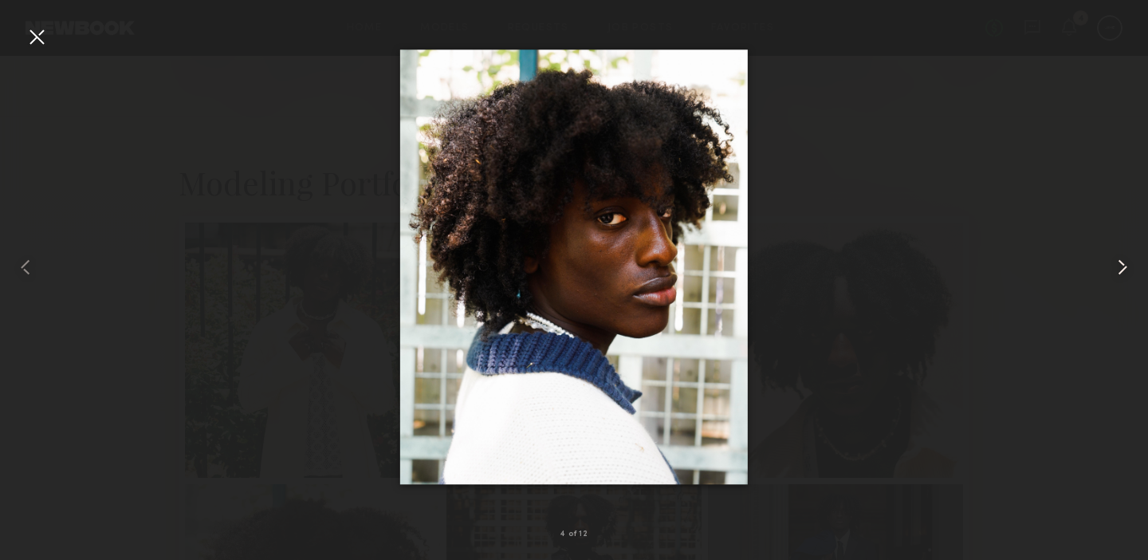
click at [1122, 268] on common-icon at bounding box center [1123, 267] width 26 height 26
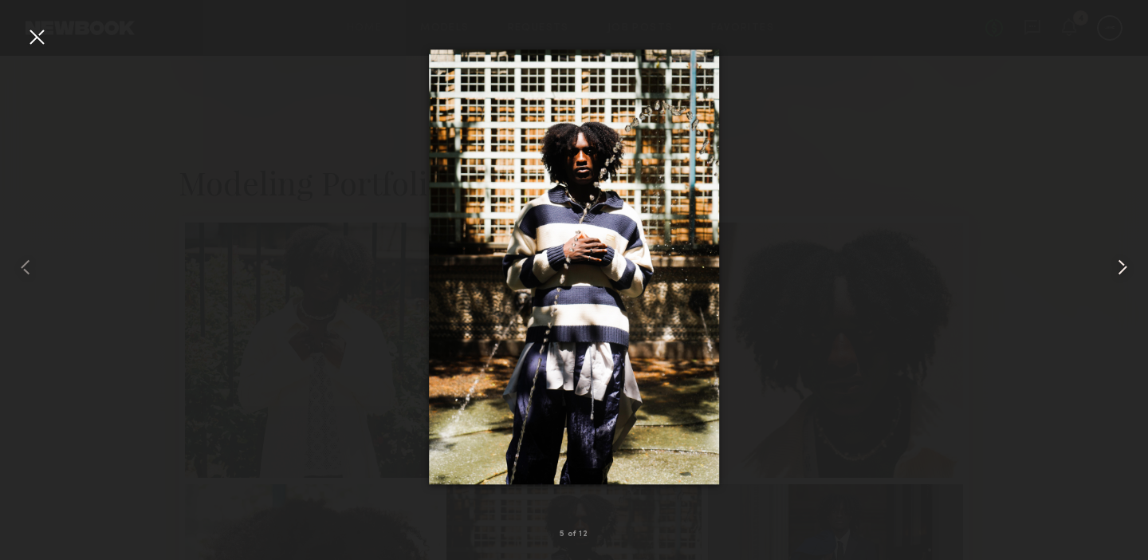
click at [1122, 268] on common-icon at bounding box center [1123, 267] width 26 height 26
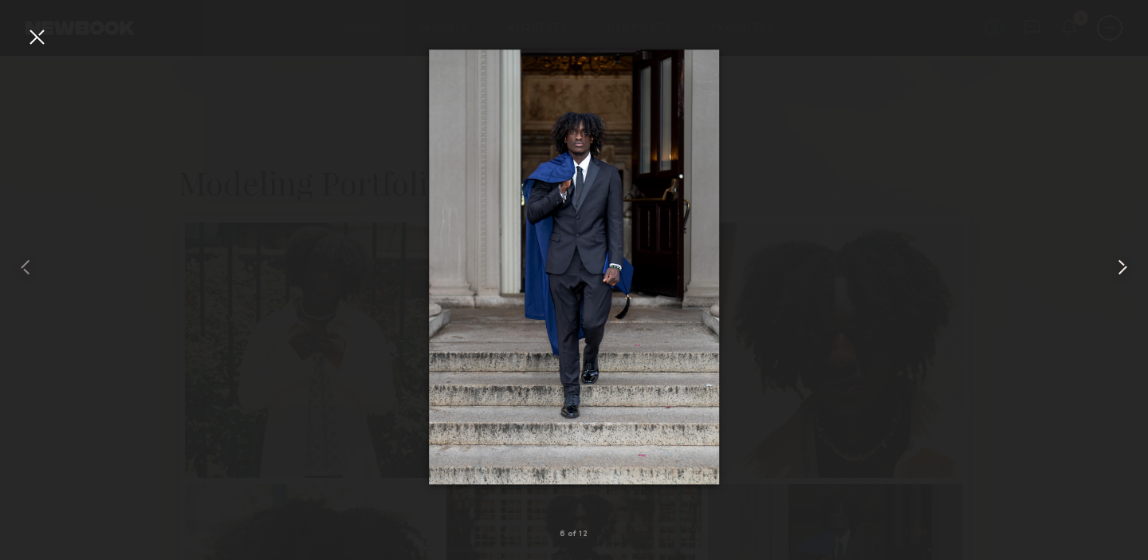
click at [1122, 268] on common-icon at bounding box center [1123, 267] width 26 height 26
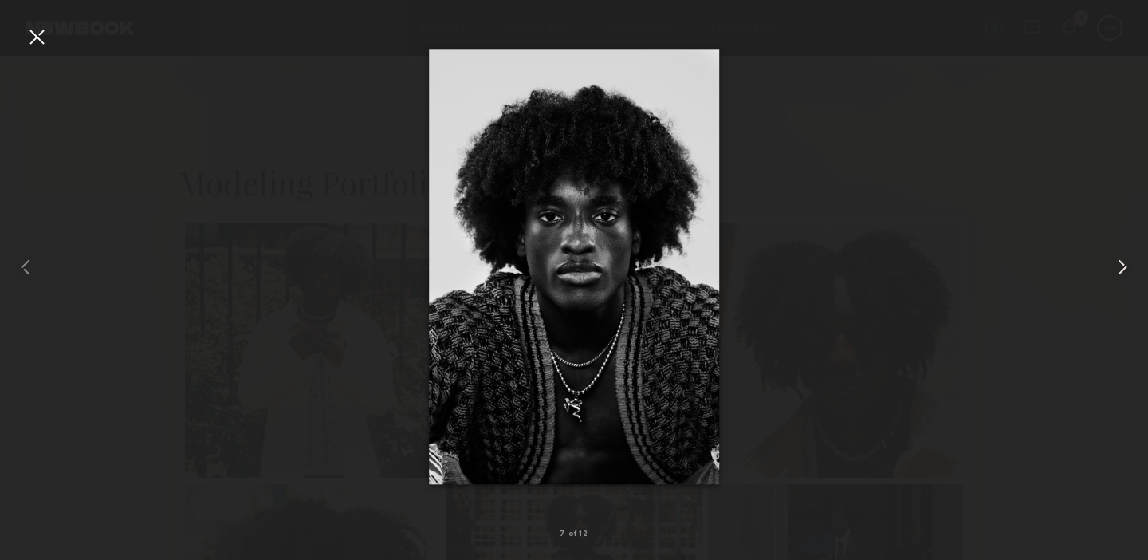
click at [1122, 268] on common-icon at bounding box center [1123, 267] width 26 height 26
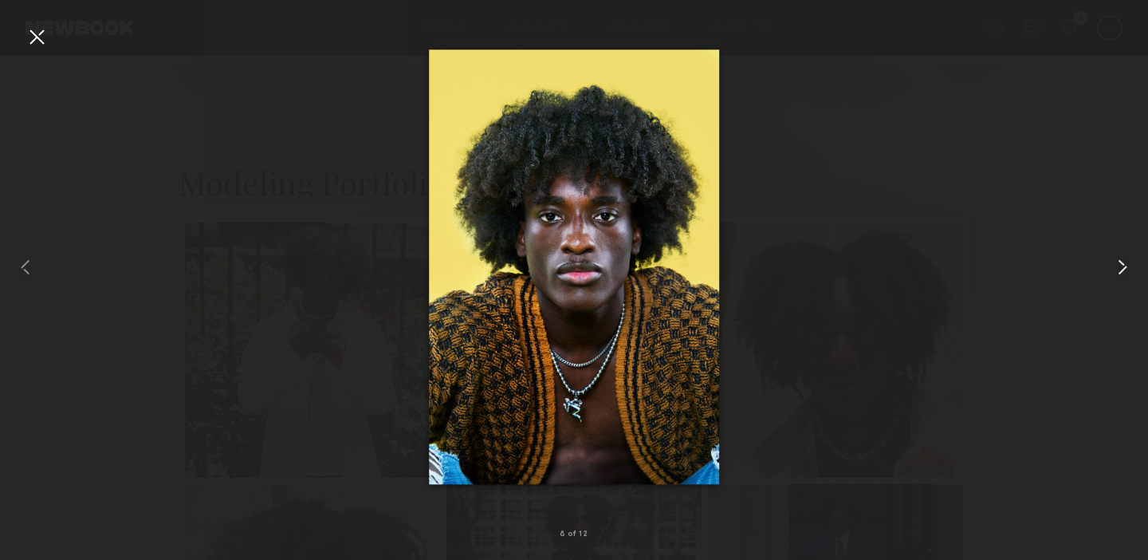
click at [1122, 268] on common-icon at bounding box center [1123, 267] width 26 height 26
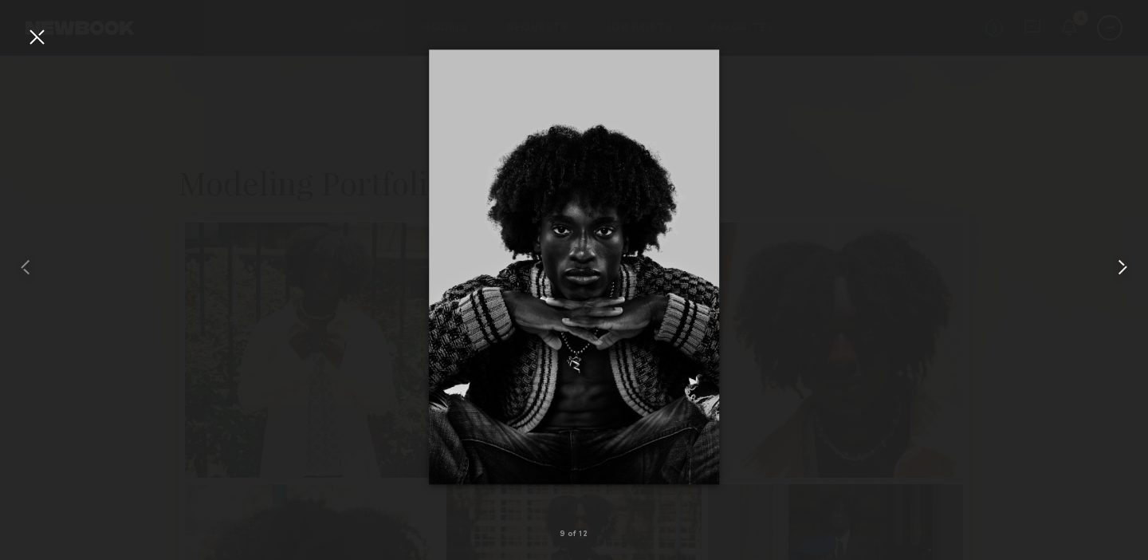
click at [1122, 268] on common-icon at bounding box center [1123, 267] width 26 height 26
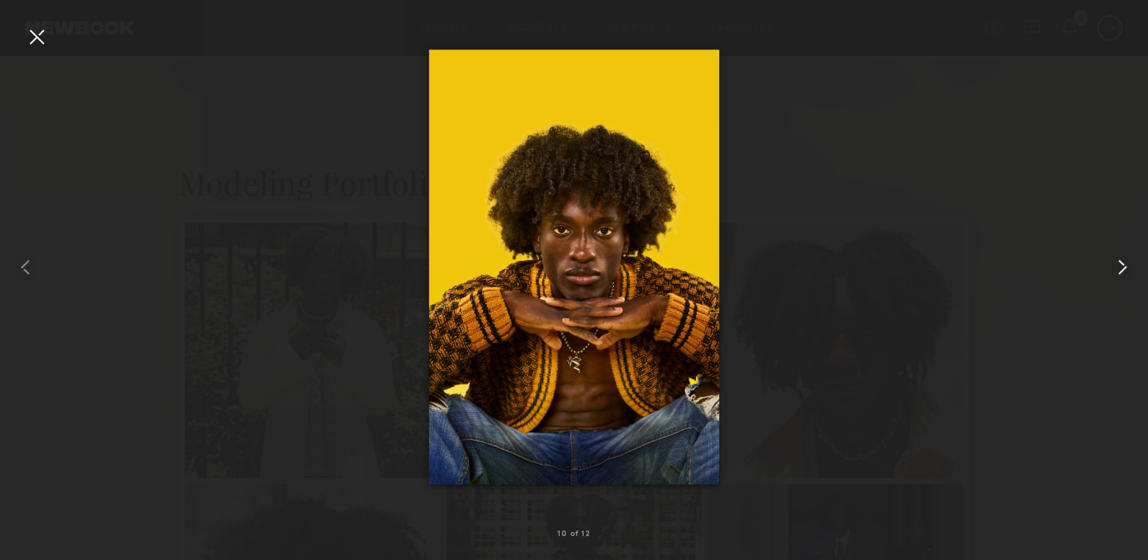
click at [1122, 268] on common-icon at bounding box center [1123, 267] width 26 height 26
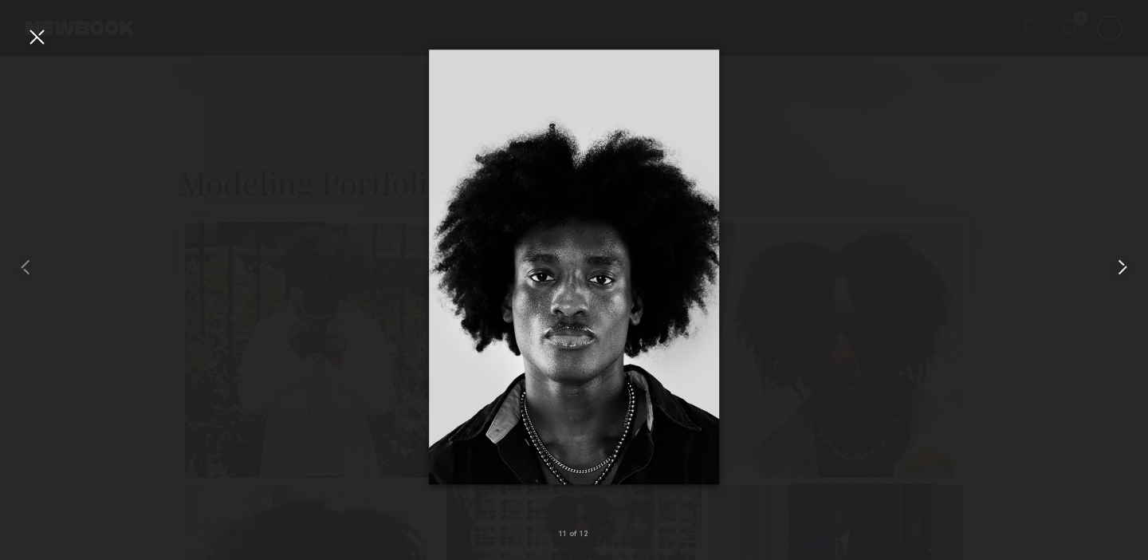
click at [1122, 268] on common-icon at bounding box center [1123, 267] width 26 height 26
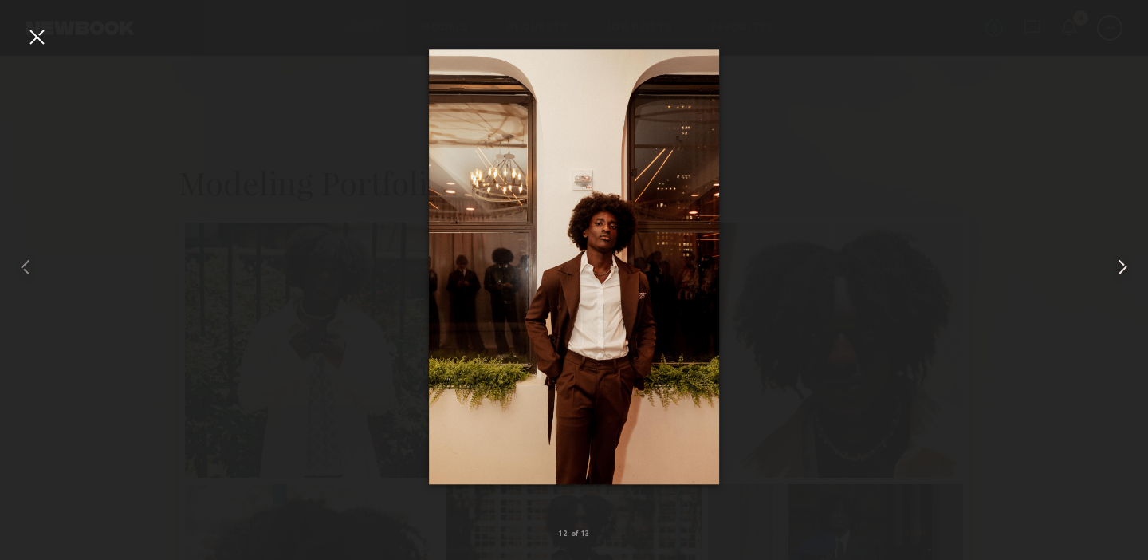
click at [1122, 268] on common-icon at bounding box center [1123, 267] width 26 height 26
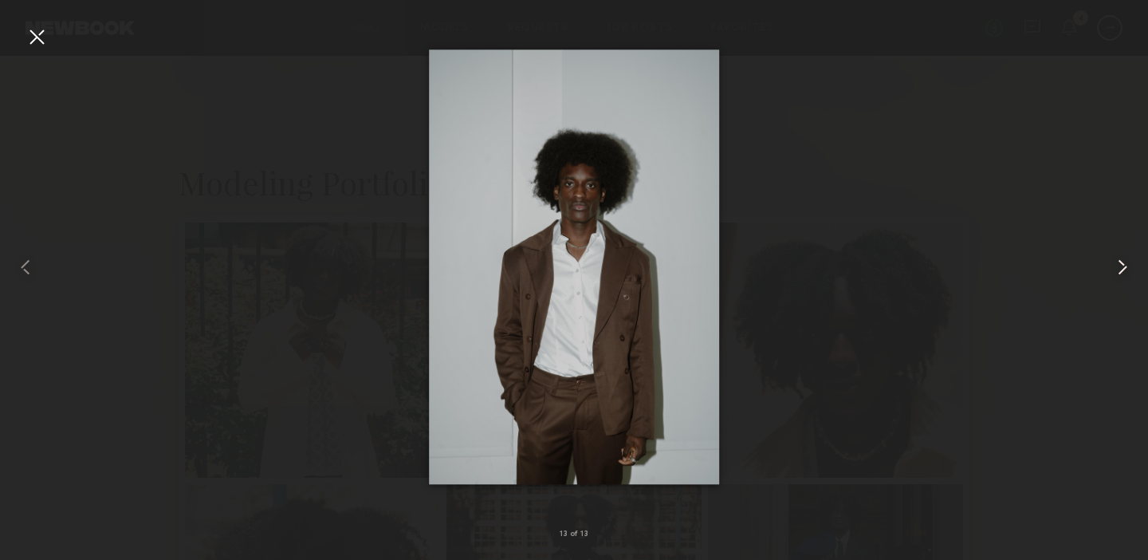
click at [1122, 268] on common-icon at bounding box center [1123, 267] width 26 height 26
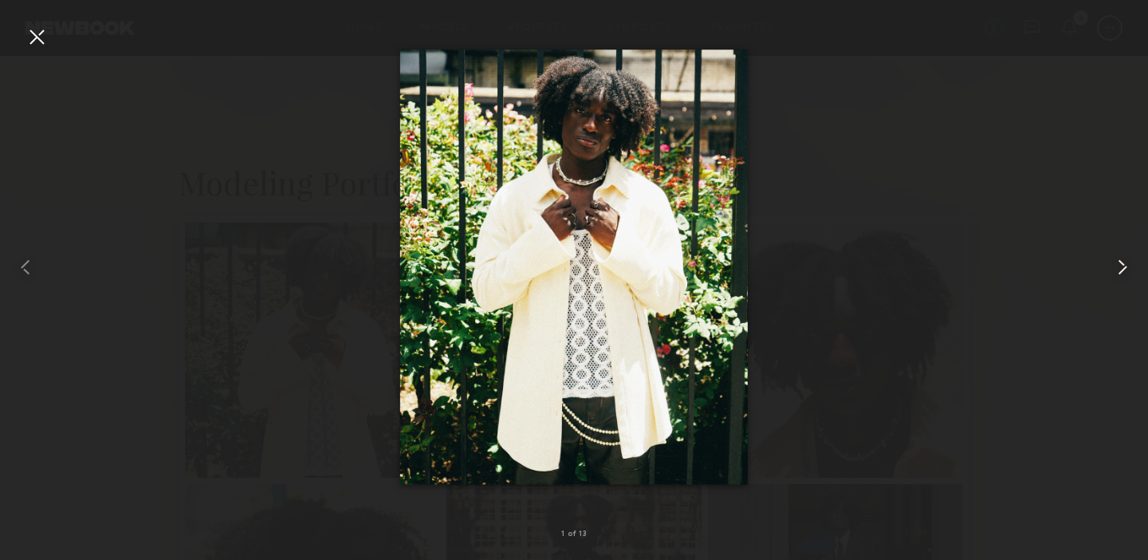
click at [1122, 268] on common-icon at bounding box center [1123, 267] width 26 height 26
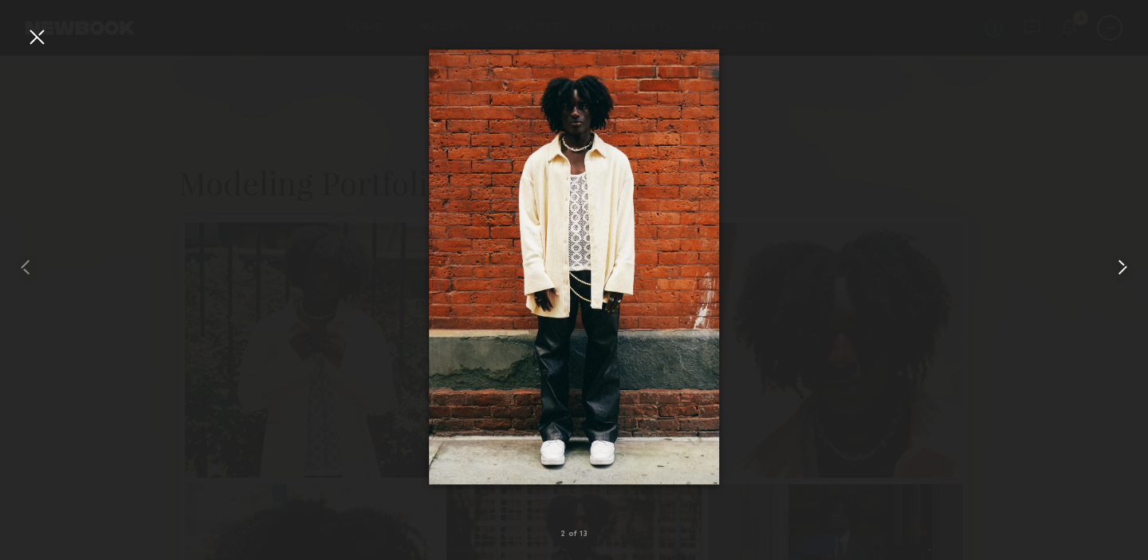
click at [1122, 268] on common-icon at bounding box center [1123, 267] width 26 height 26
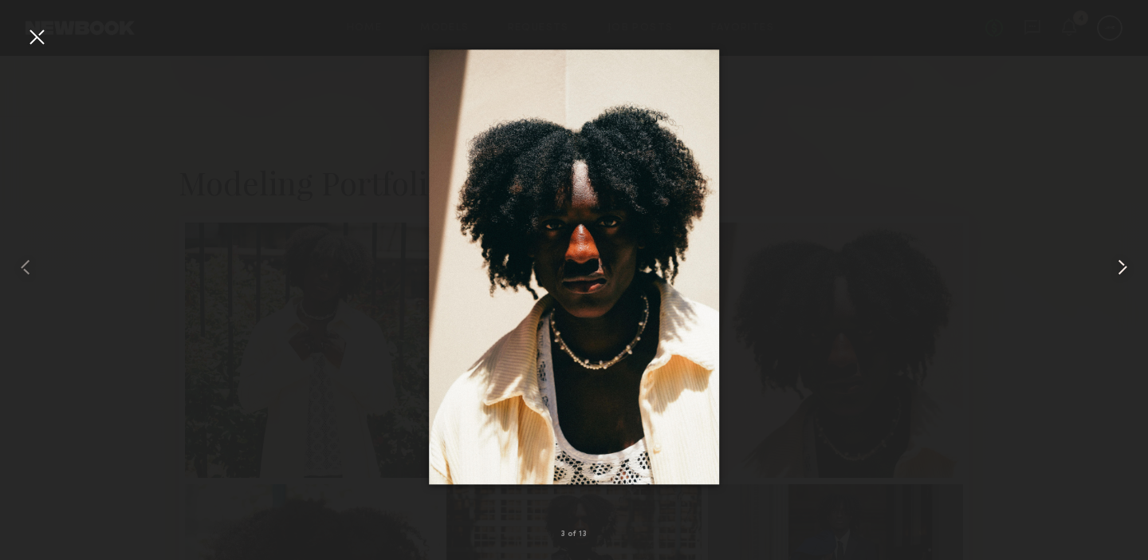
click at [1122, 268] on common-icon at bounding box center [1123, 267] width 26 height 26
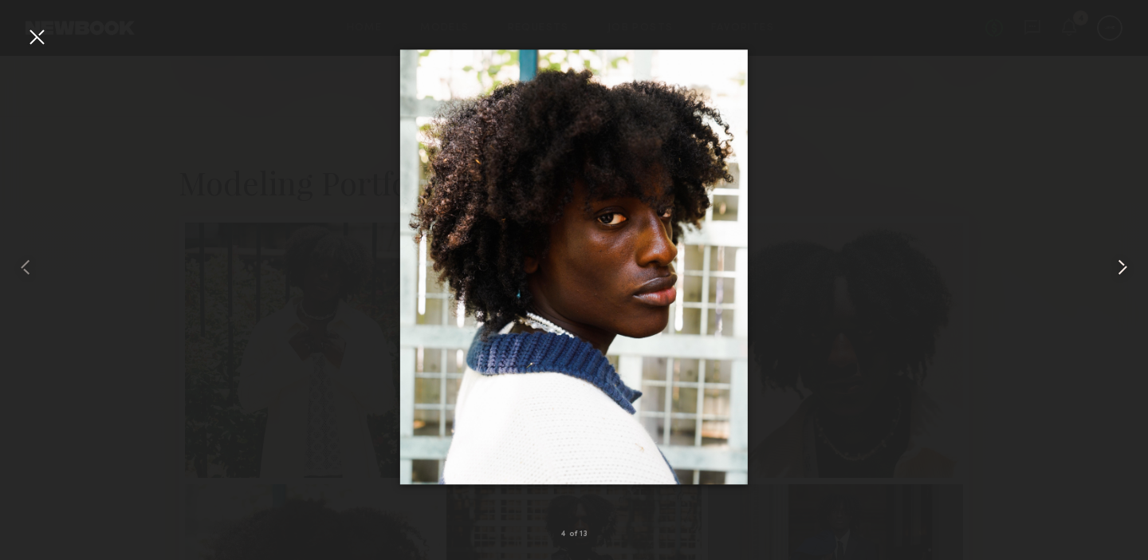
click at [1122, 268] on common-icon at bounding box center [1123, 267] width 26 height 26
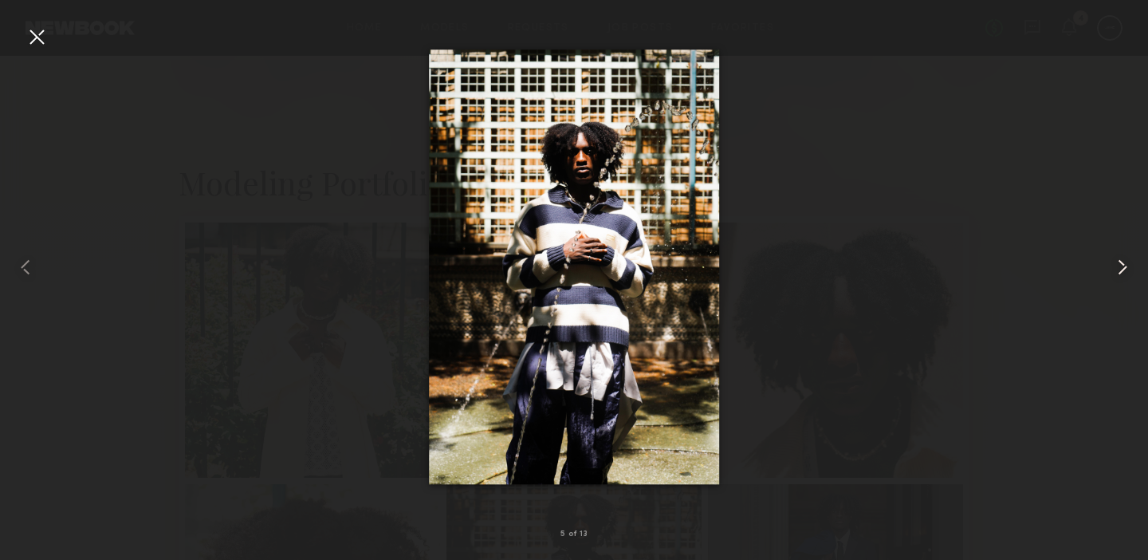
click at [1122, 268] on common-icon at bounding box center [1123, 267] width 26 height 26
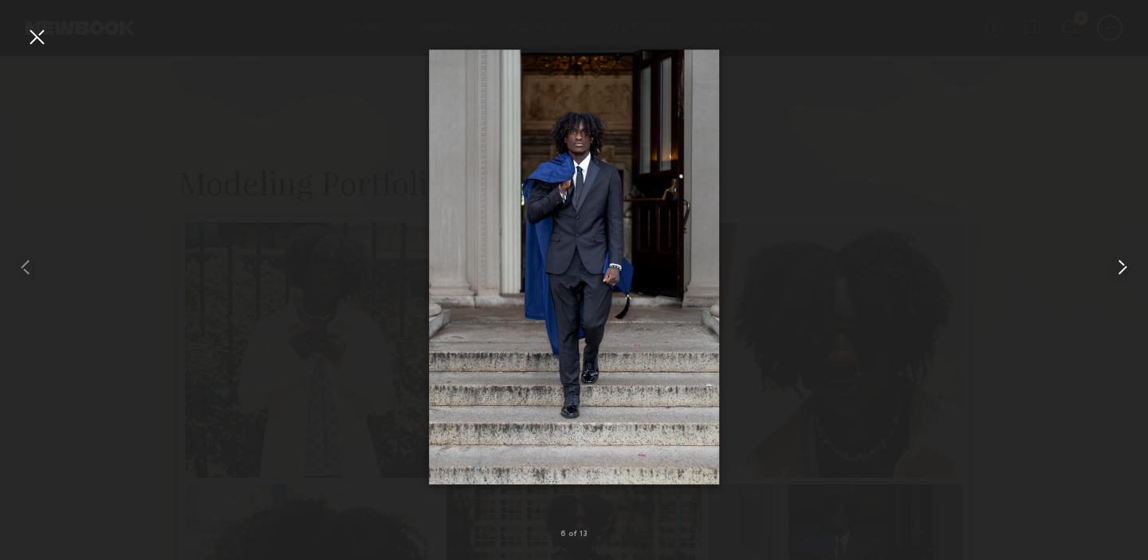
click at [1122, 268] on common-icon at bounding box center [1123, 267] width 26 height 26
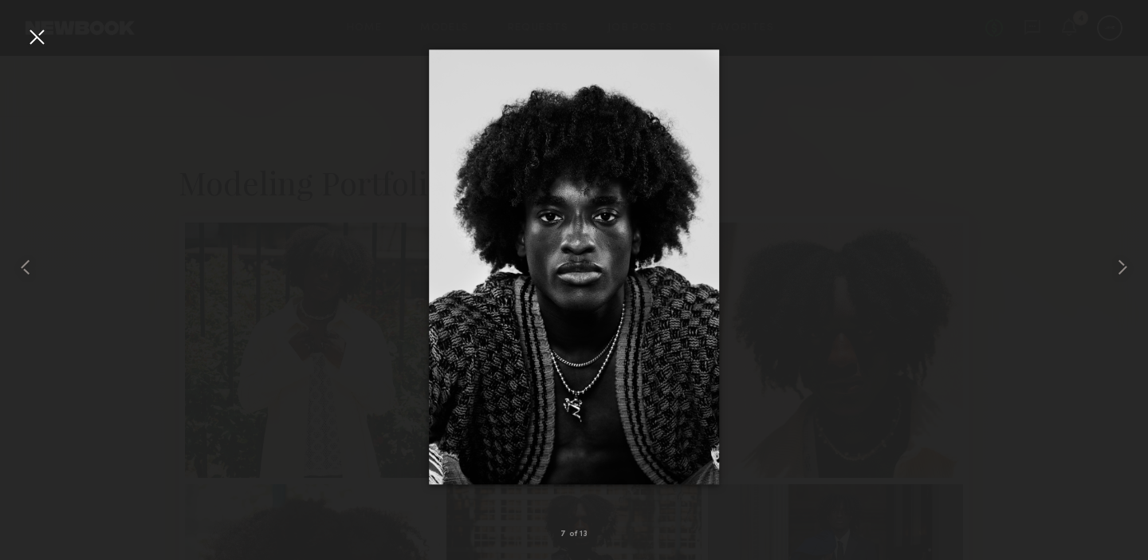
click at [35, 41] on div at bounding box center [37, 37] width 26 height 26
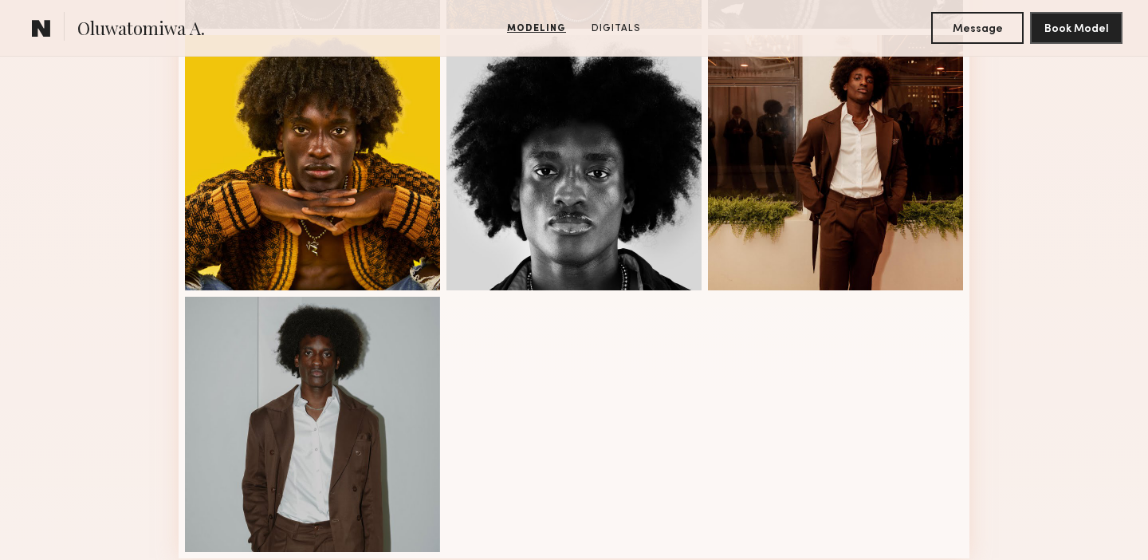
scroll to position [1284, 0]
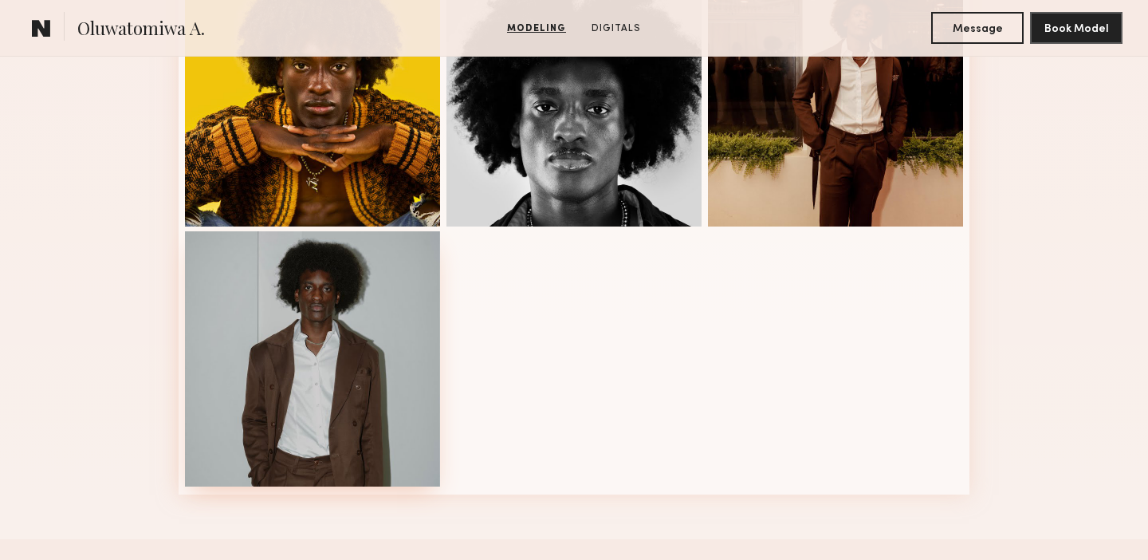
click at [409, 387] on div at bounding box center [312, 358] width 255 height 255
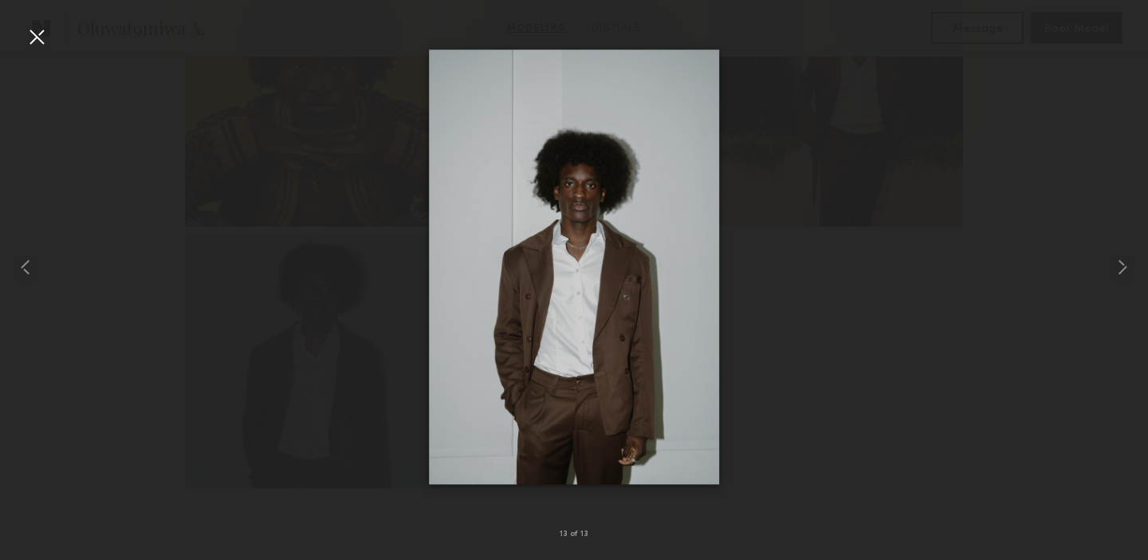
click at [39, 26] on div at bounding box center [37, 37] width 26 height 26
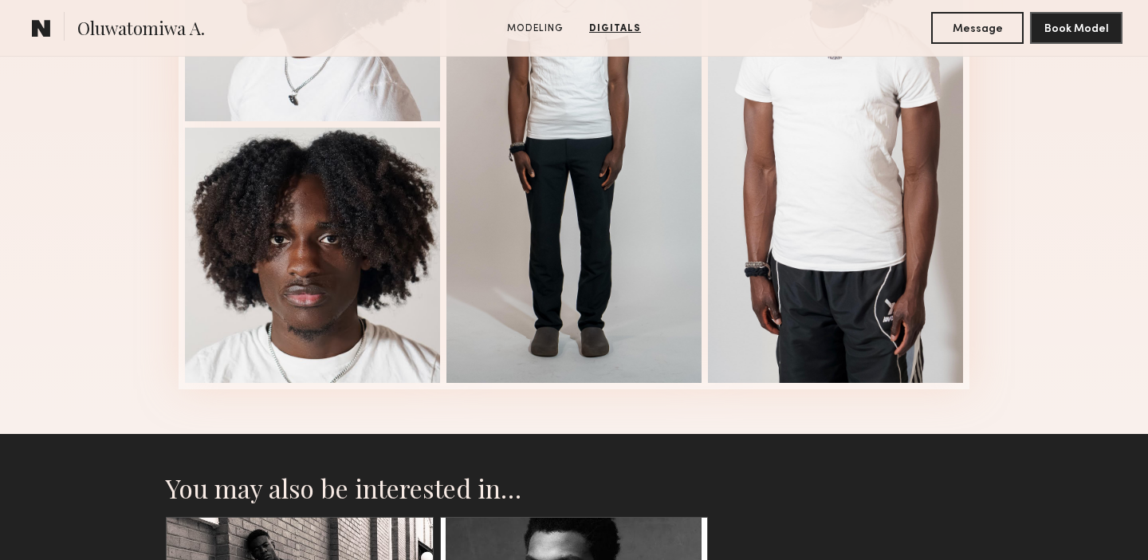
scroll to position [2064, 0]
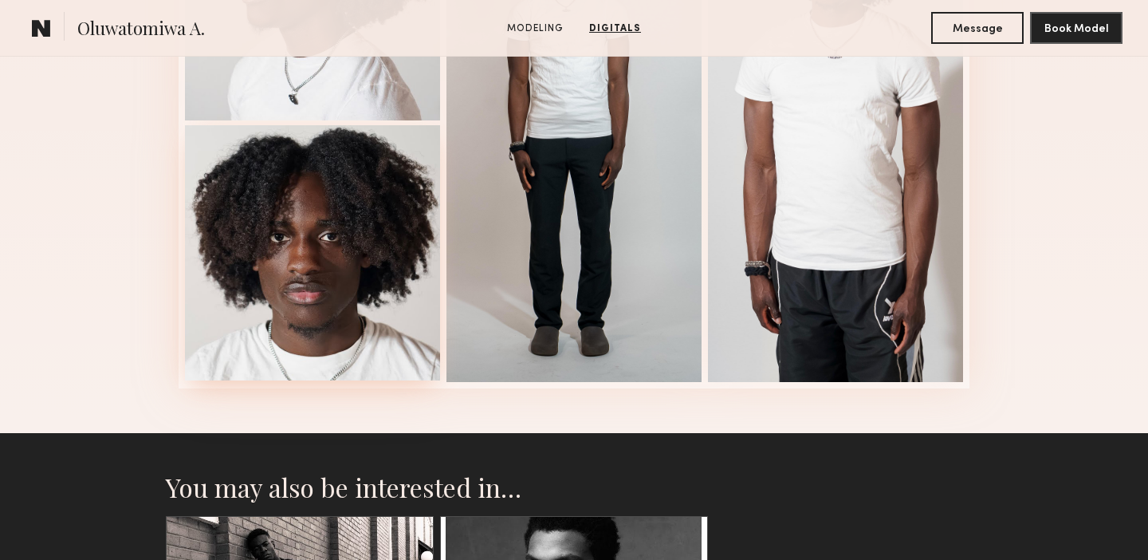
click at [347, 303] on div at bounding box center [312, 252] width 255 height 255
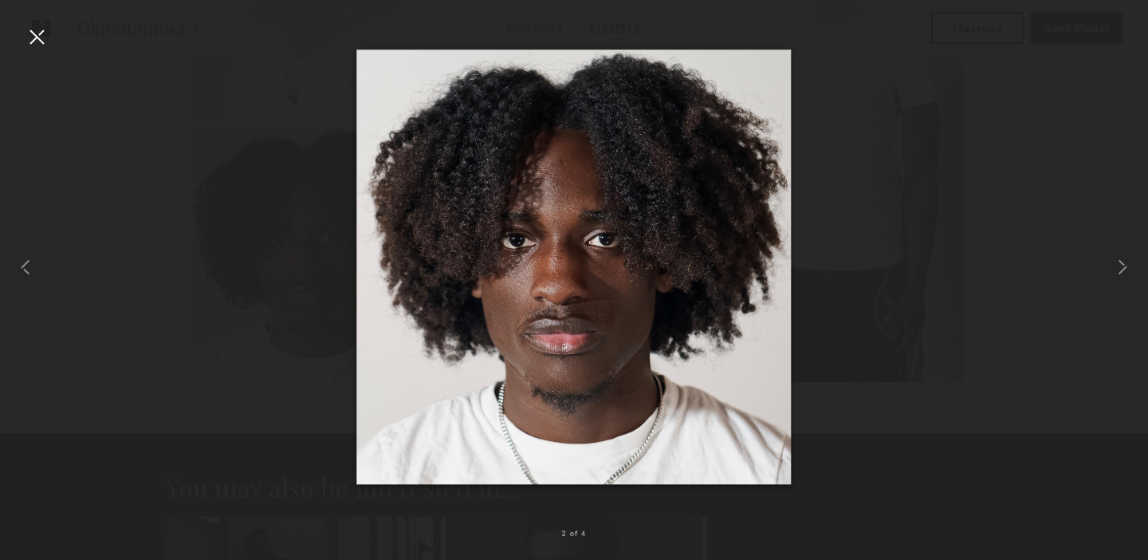
click at [35, 27] on div at bounding box center [37, 37] width 26 height 26
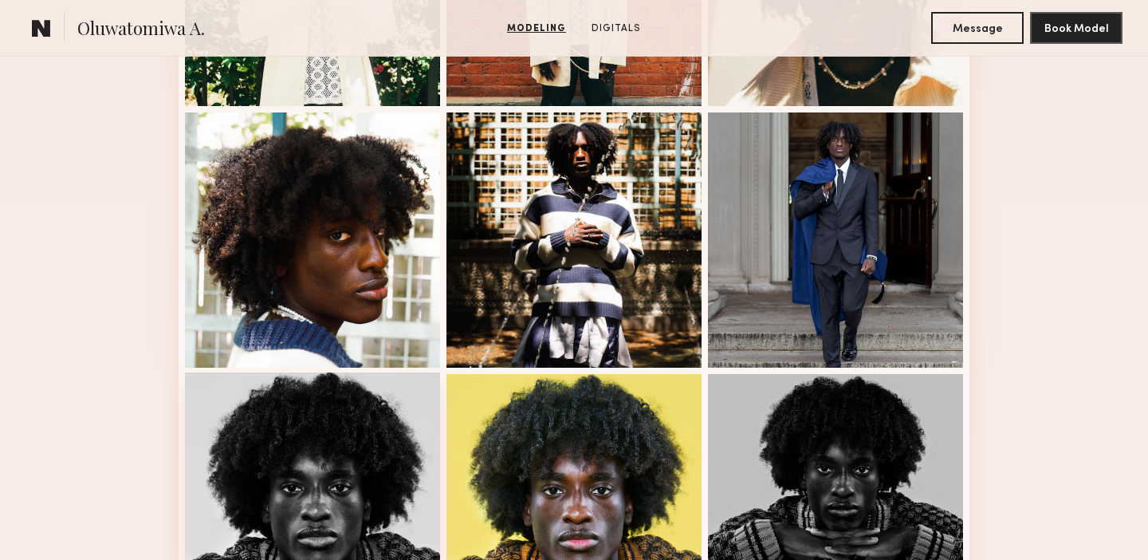
scroll to position [595, 0]
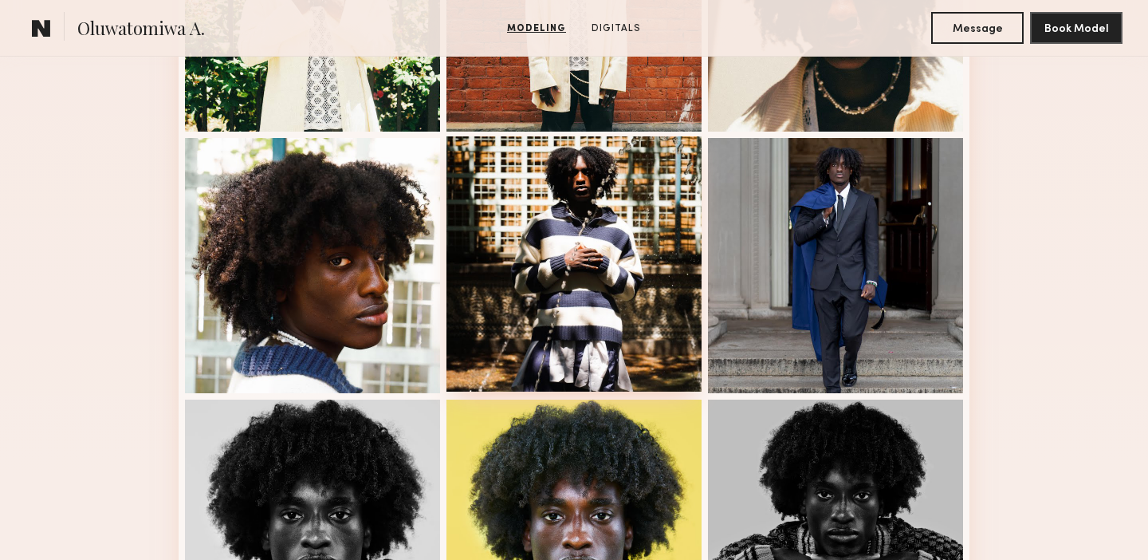
click at [509, 324] on div at bounding box center [573, 263] width 255 height 255
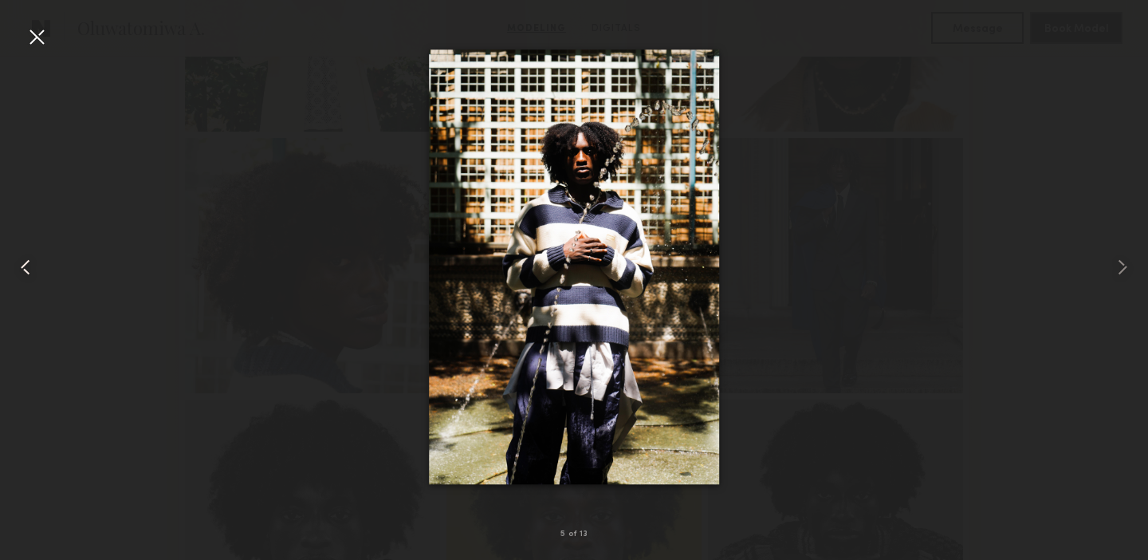
click at [38, 264] on div at bounding box center [23, 267] width 46 height 483
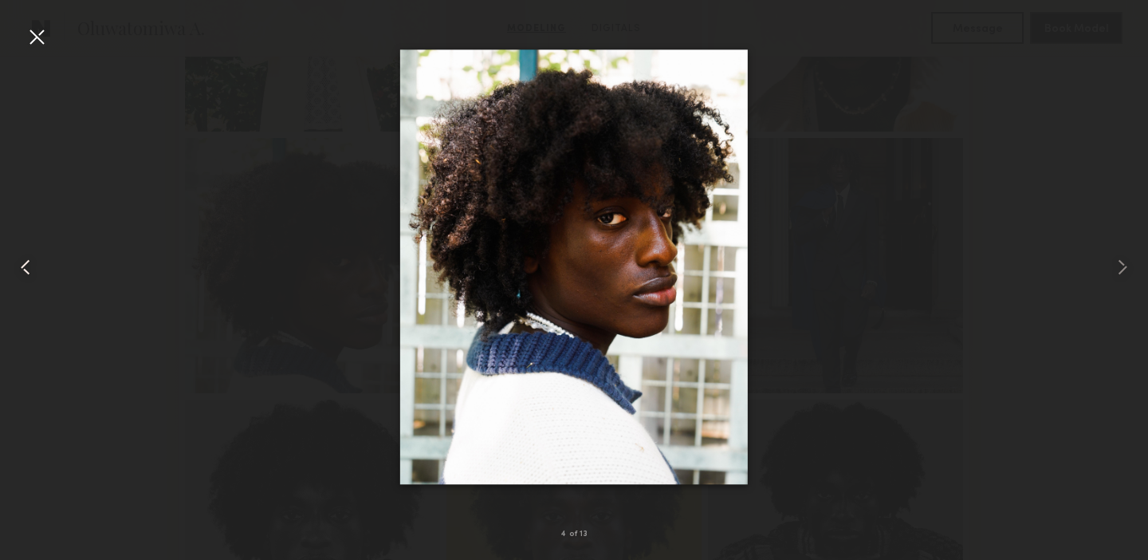
click at [38, 264] on div at bounding box center [23, 267] width 46 height 483
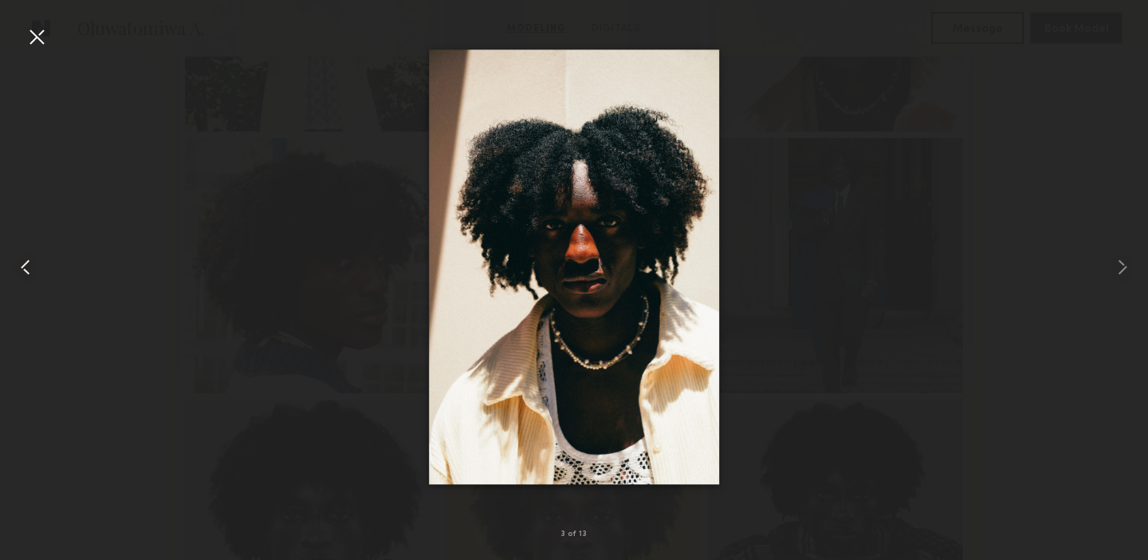
click at [38, 264] on div at bounding box center [23, 267] width 46 height 483
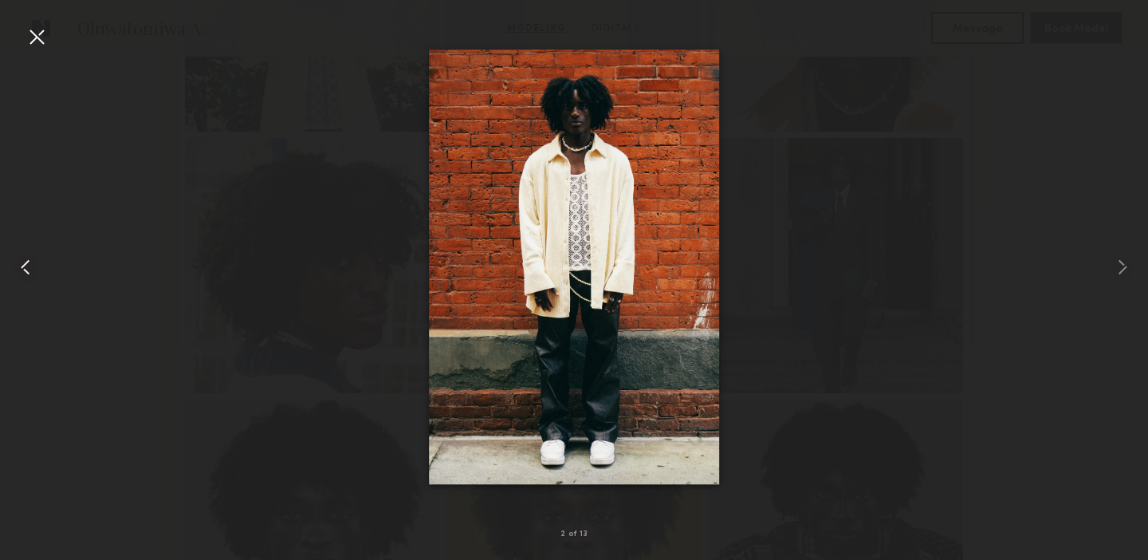
click at [38, 264] on div at bounding box center [23, 267] width 46 height 483
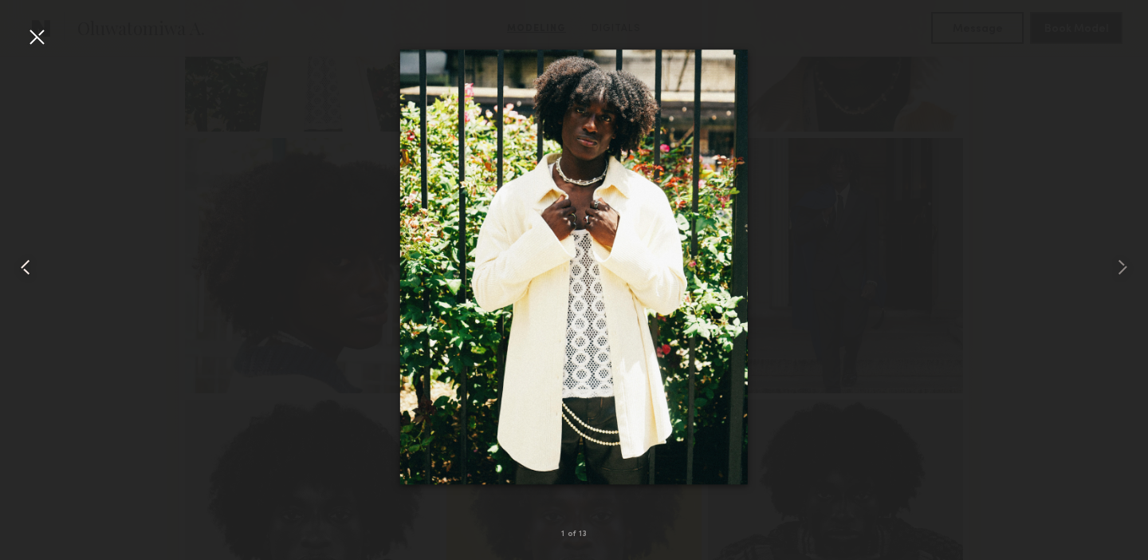
click at [38, 264] on div at bounding box center [23, 267] width 46 height 483
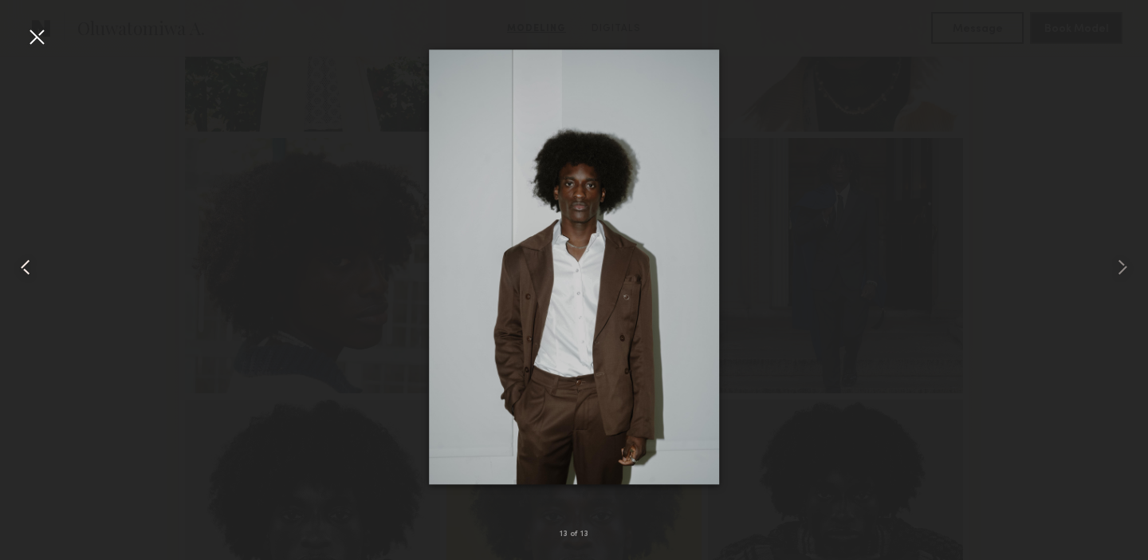
click at [38, 264] on div at bounding box center [23, 267] width 46 height 483
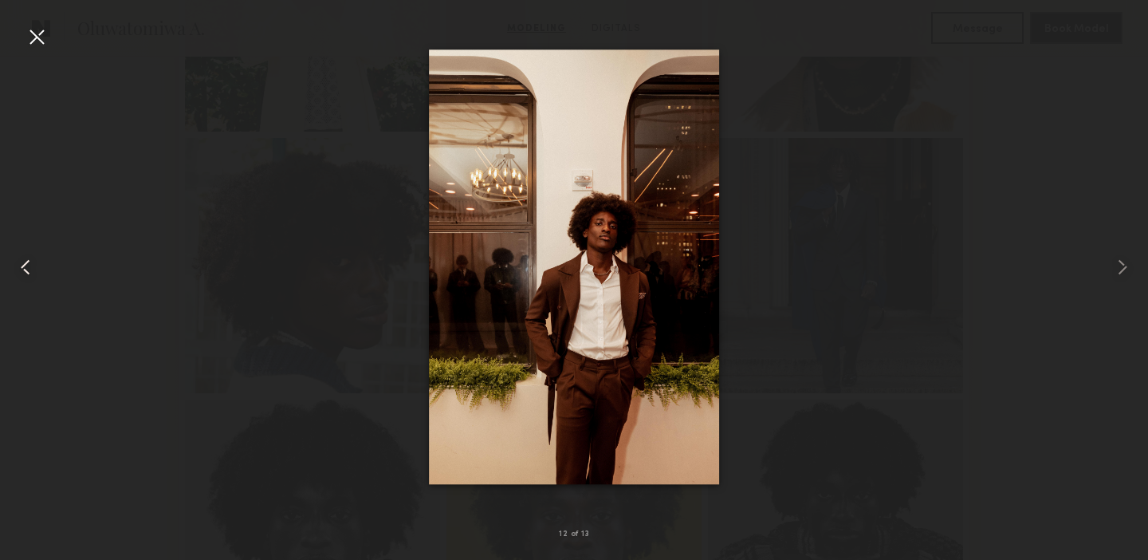
click at [38, 264] on div at bounding box center [23, 267] width 46 height 483
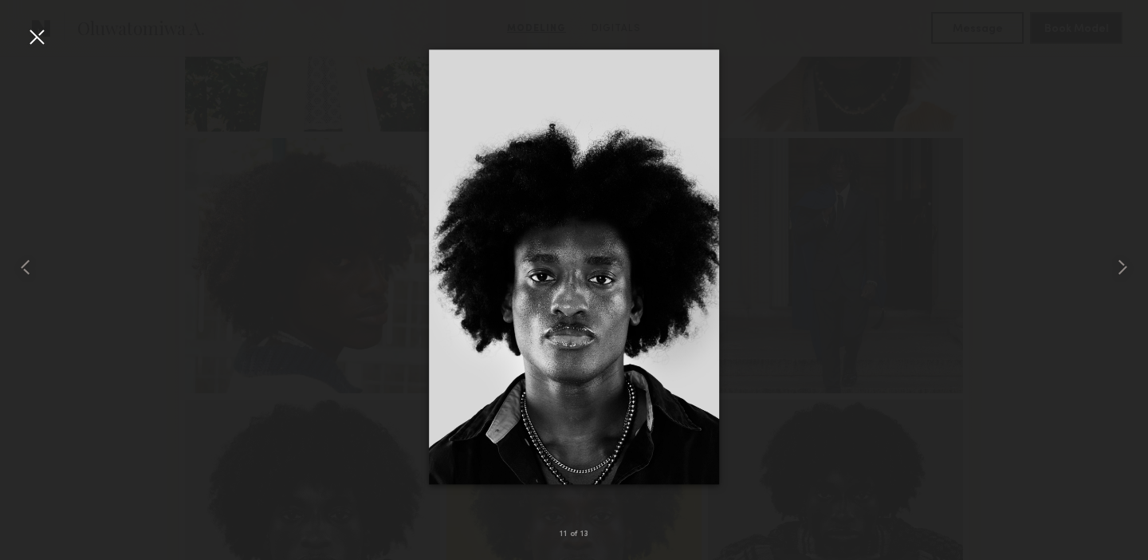
click at [35, 47] on div at bounding box center [37, 37] width 26 height 26
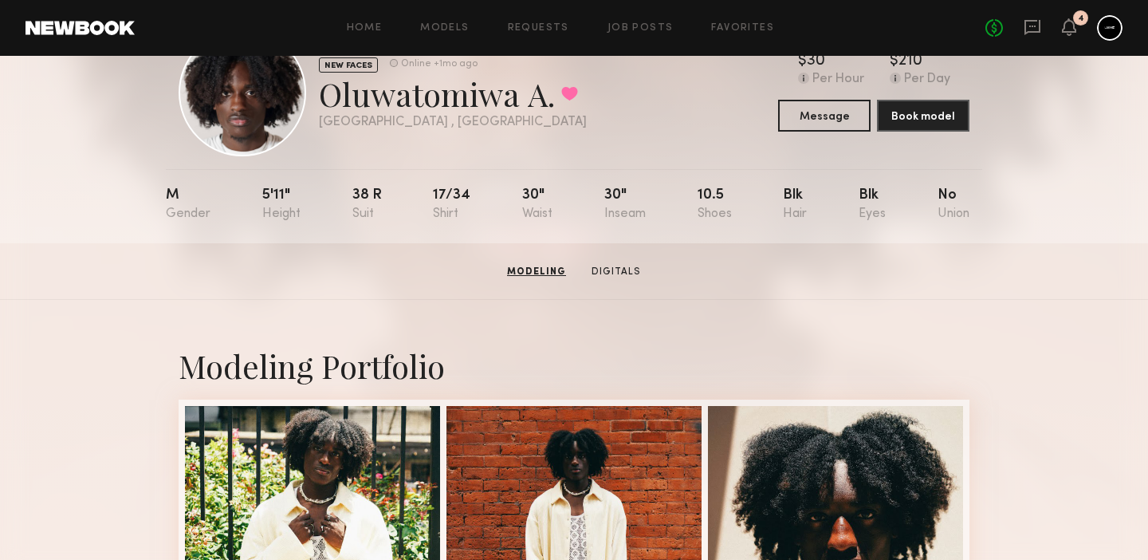
scroll to position [0, 0]
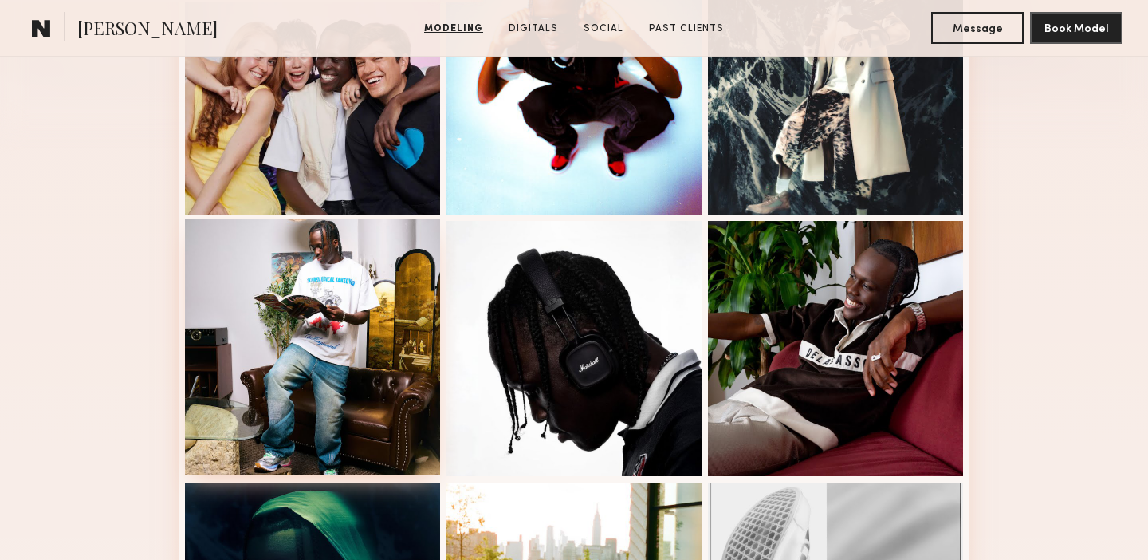
scroll to position [455, 0]
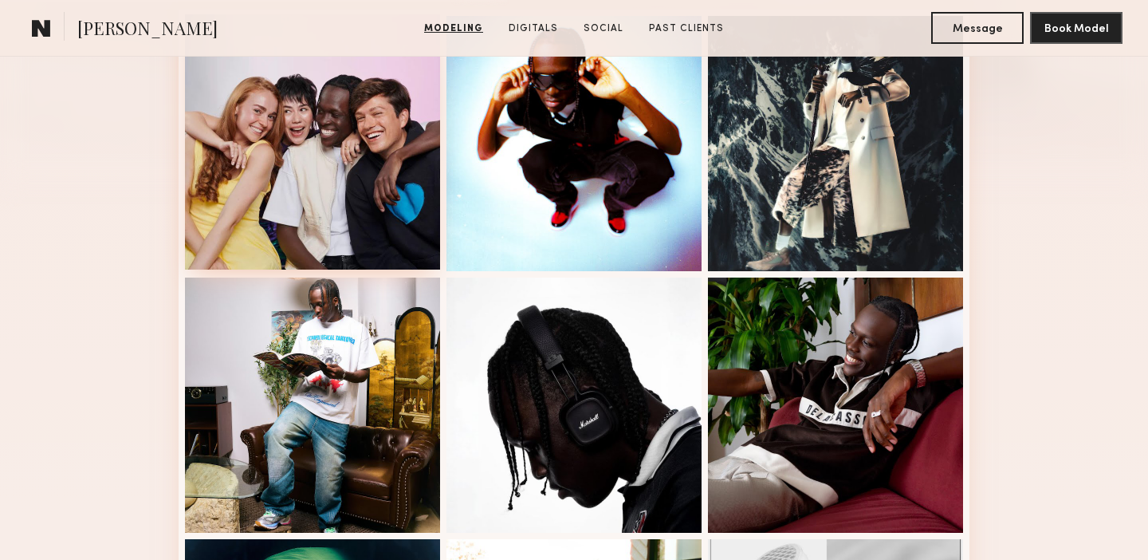
click at [293, 187] on div at bounding box center [312, 141] width 255 height 255
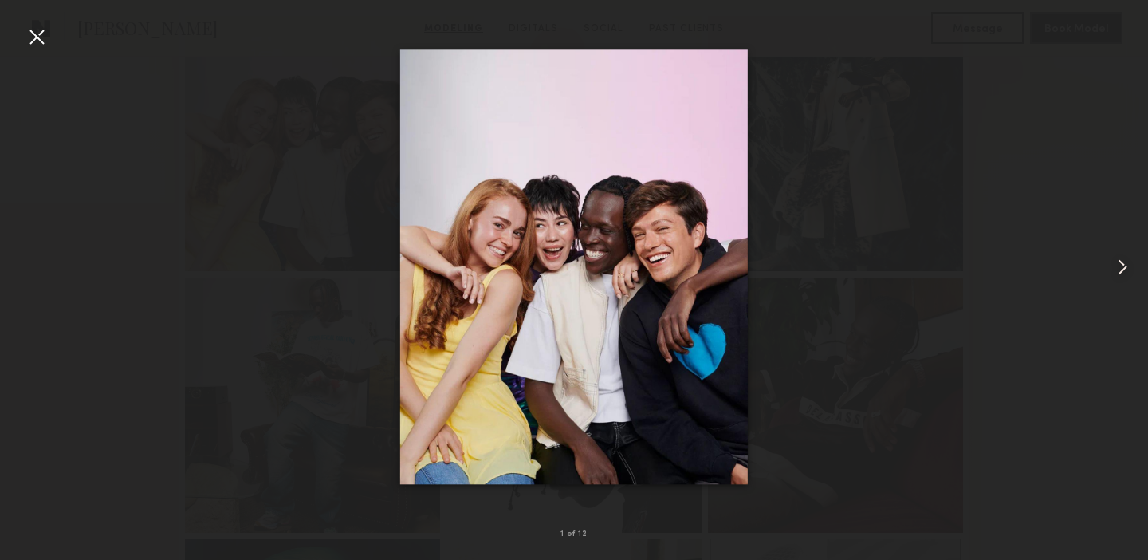
click at [1125, 263] on common-icon at bounding box center [1123, 267] width 26 height 26
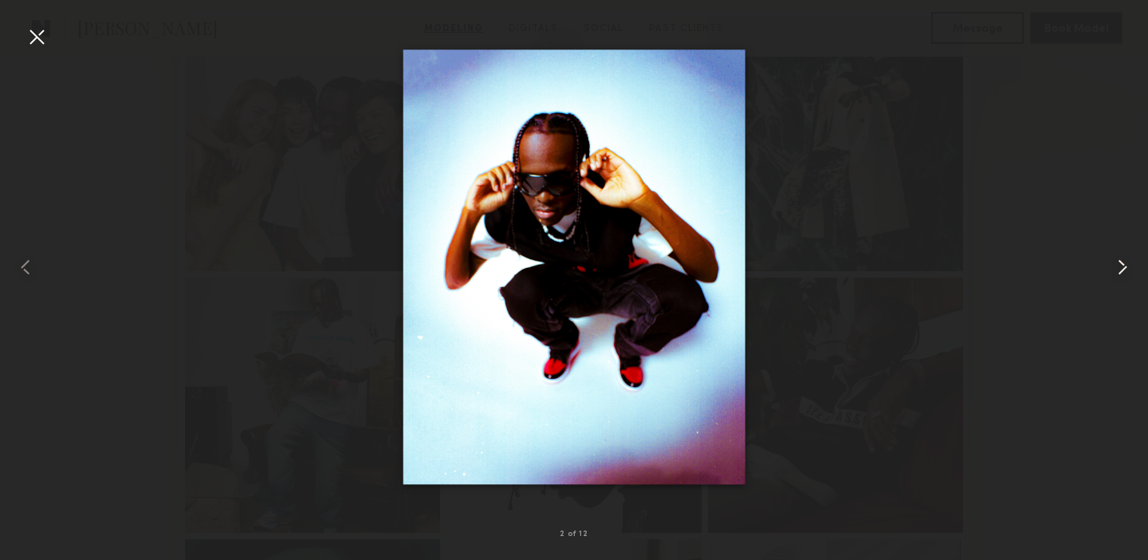
click at [1125, 263] on common-icon at bounding box center [1123, 267] width 26 height 26
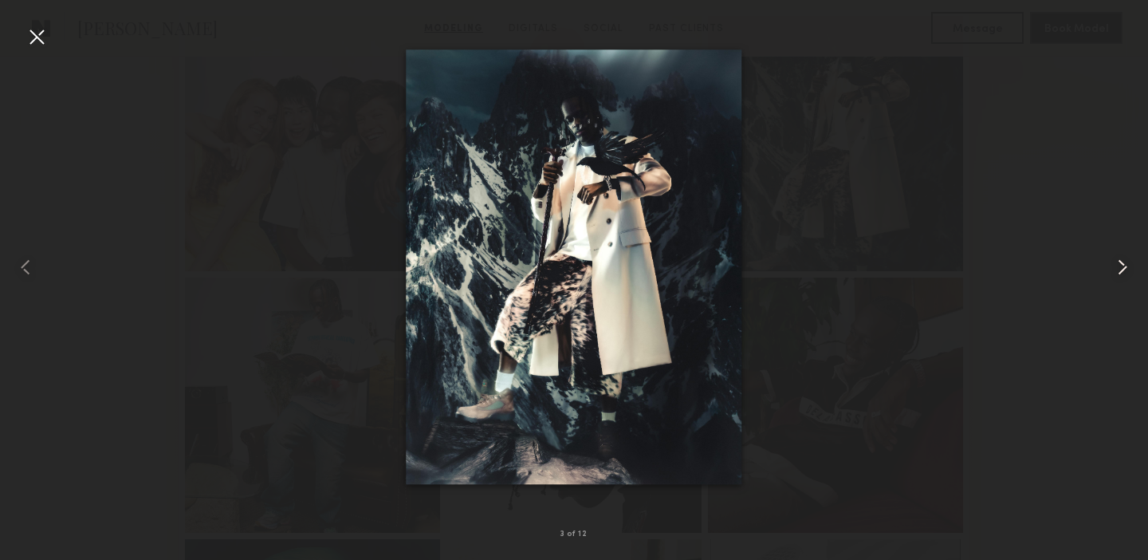
click at [1125, 263] on common-icon at bounding box center [1123, 267] width 26 height 26
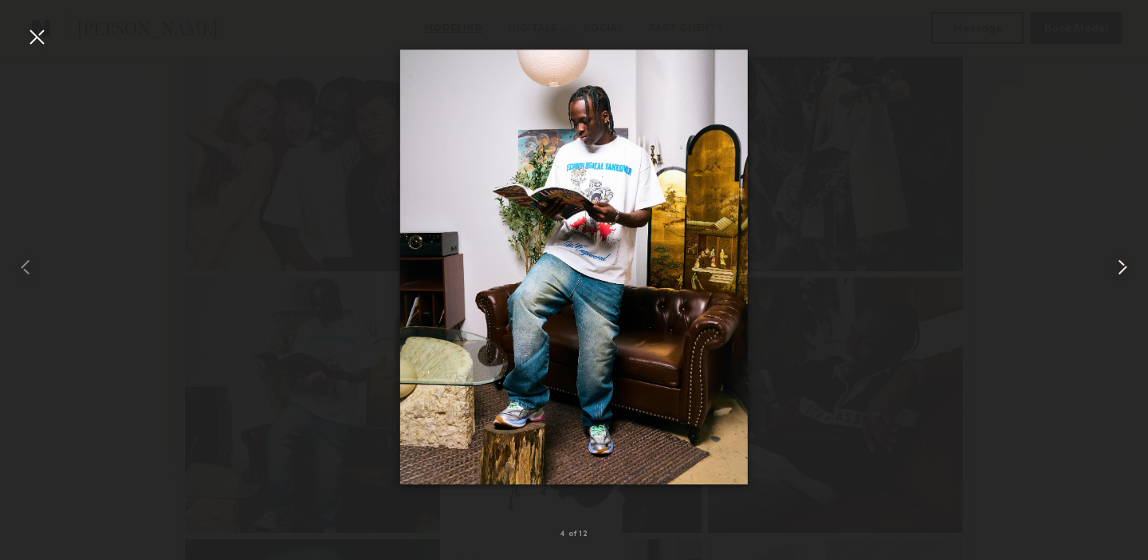
click at [1125, 263] on common-icon at bounding box center [1123, 267] width 26 height 26
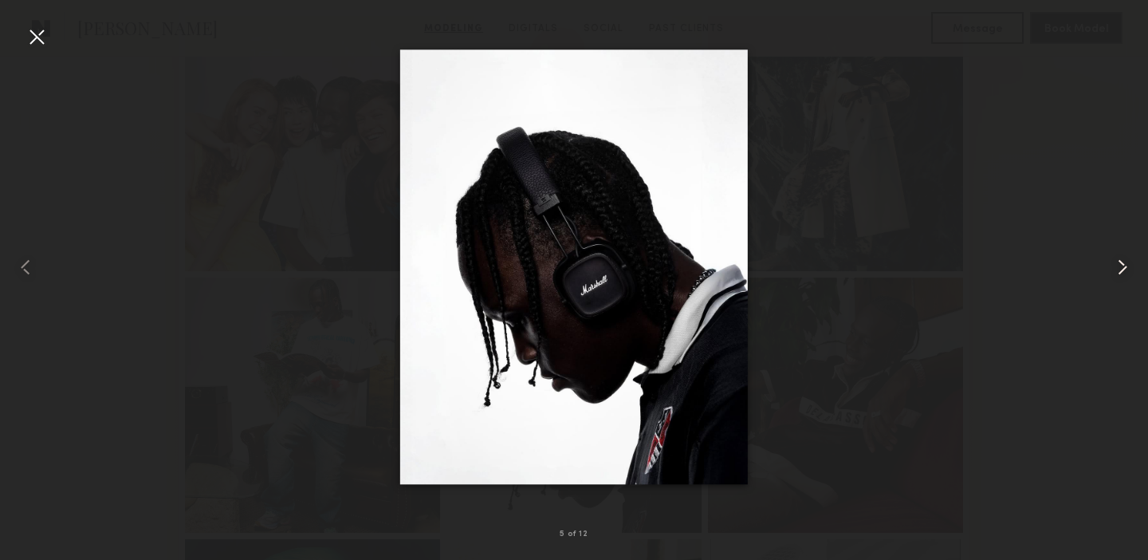
click at [1125, 263] on common-icon at bounding box center [1123, 267] width 26 height 26
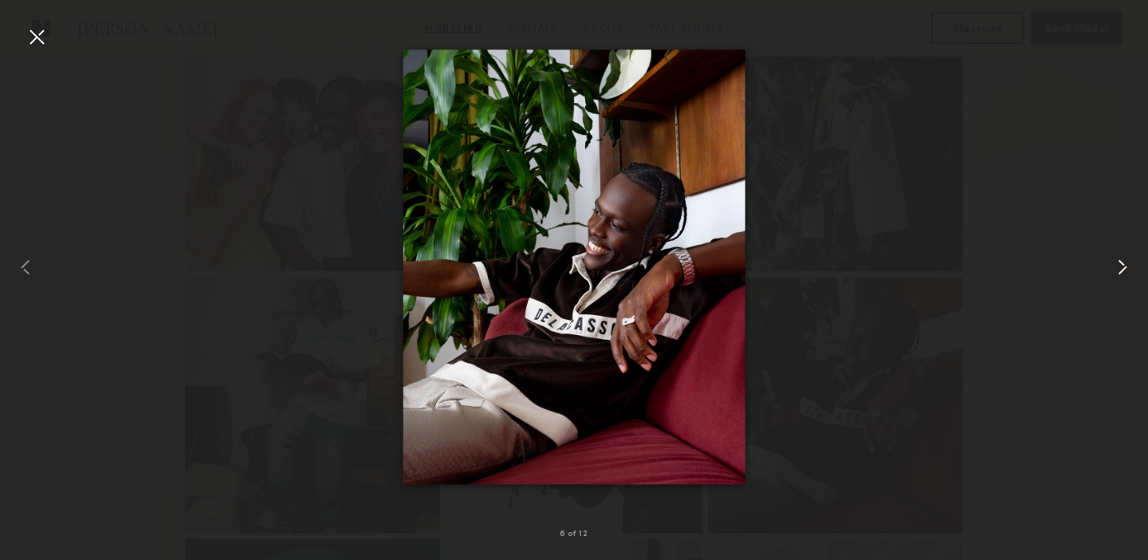
click at [1125, 263] on common-icon at bounding box center [1123, 267] width 26 height 26
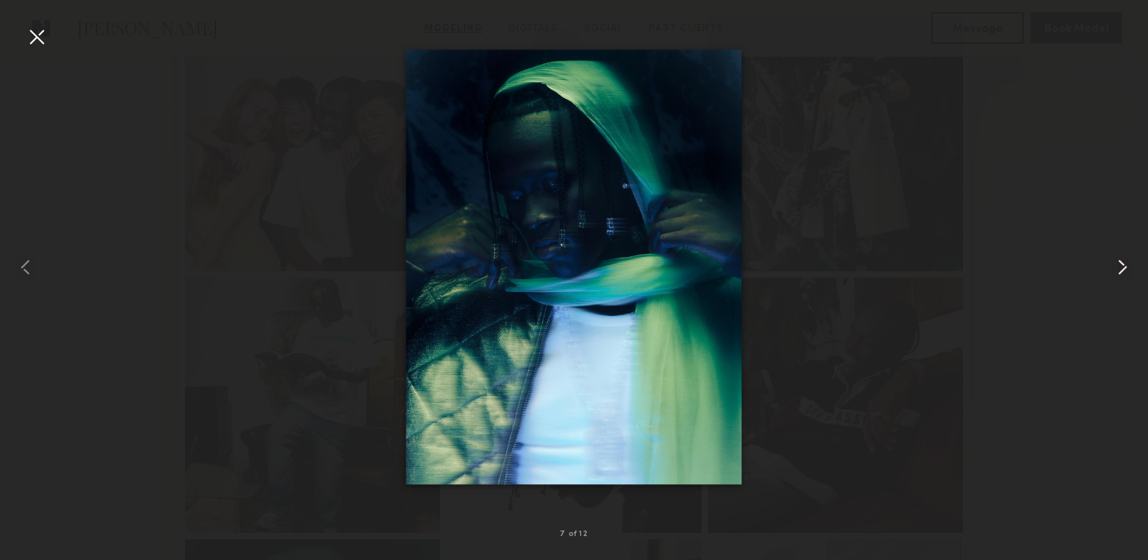
click at [1125, 263] on common-icon at bounding box center [1123, 267] width 26 height 26
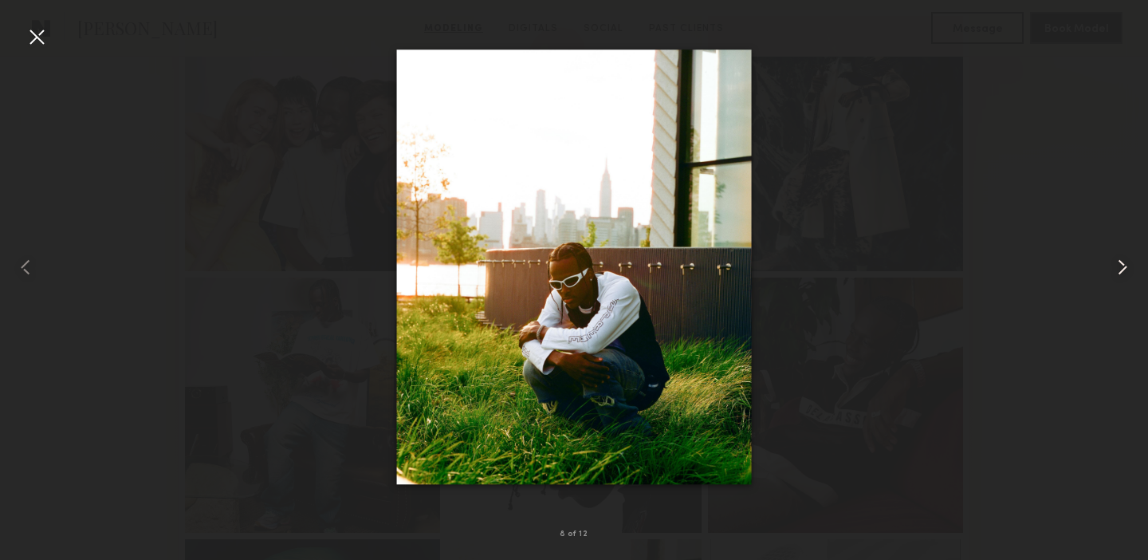
click at [1125, 263] on common-icon at bounding box center [1123, 267] width 26 height 26
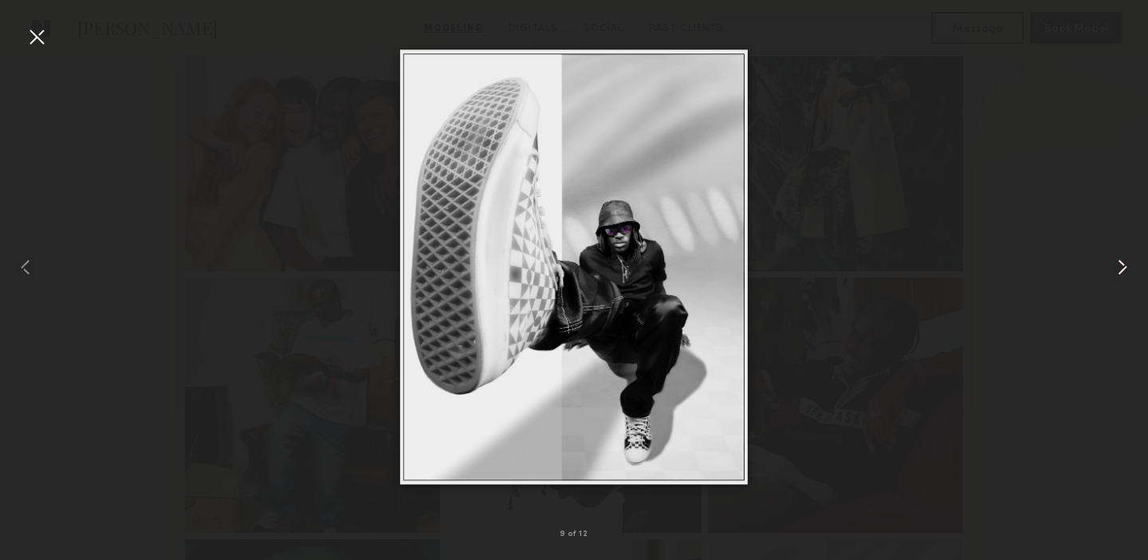
click at [1125, 263] on common-icon at bounding box center [1123, 267] width 26 height 26
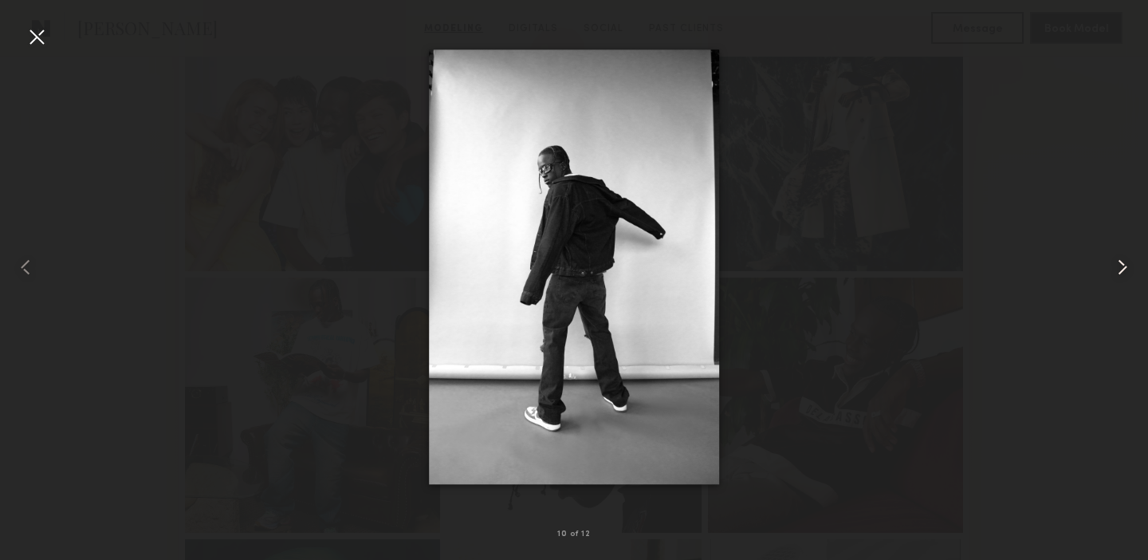
click at [1125, 263] on common-icon at bounding box center [1123, 267] width 26 height 26
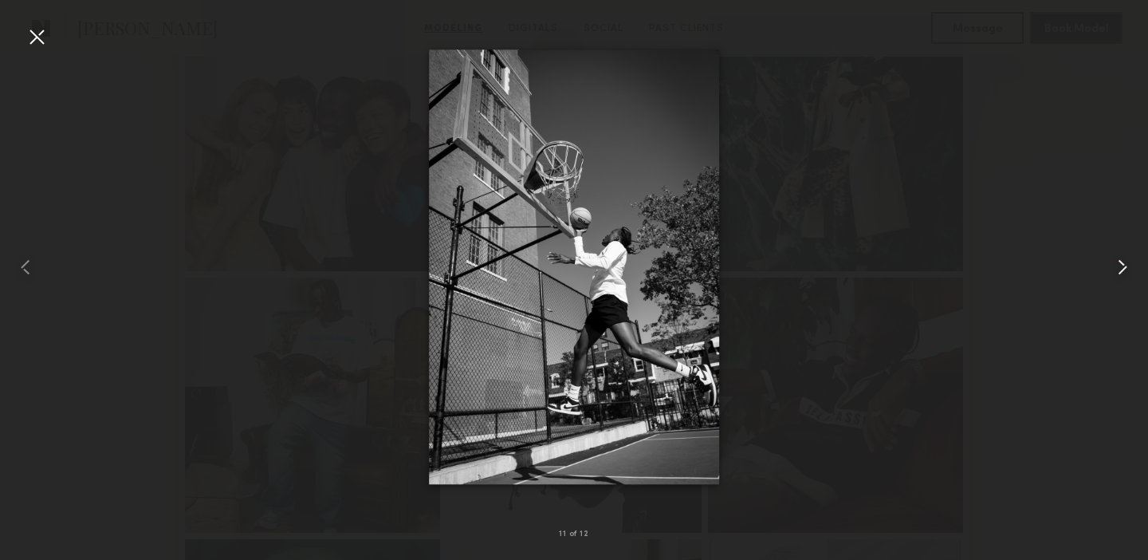
click at [1125, 263] on common-icon at bounding box center [1123, 267] width 26 height 26
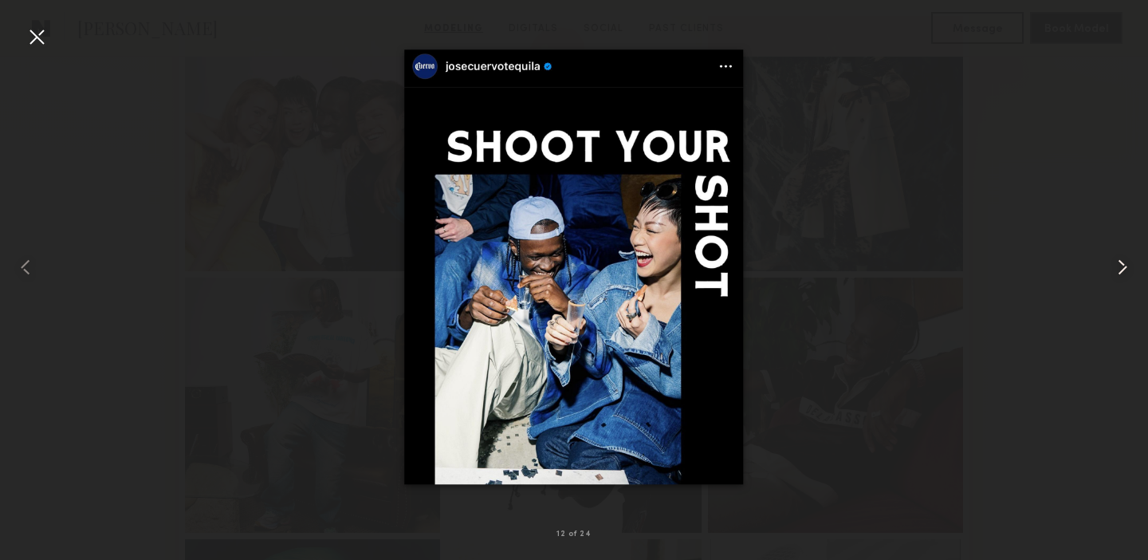
click at [1125, 263] on common-icon at bounding box center [1123, 267] width 26 height 26
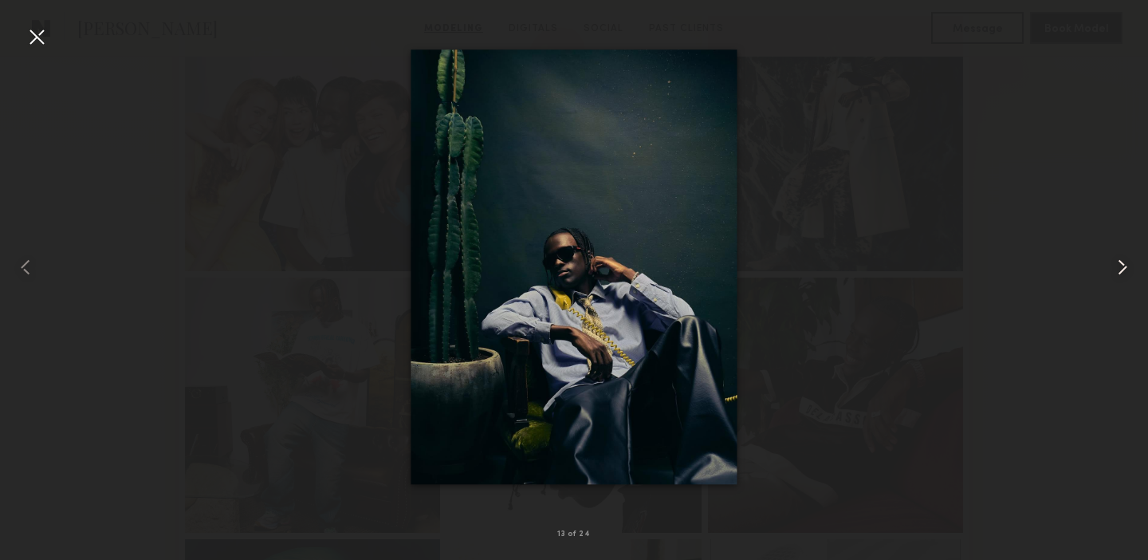
click at [1125, 263] on common-icon at bounding box center [1123, 267] width 26 height 26
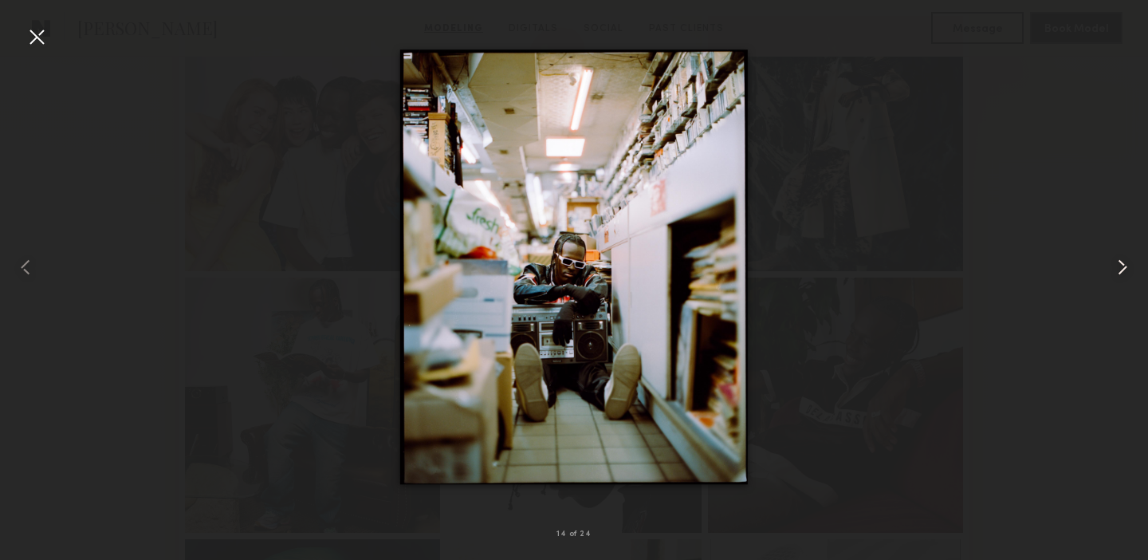
click at [1125, 263] on common-icon at bounding box center [1123, 267] width 26 height 26
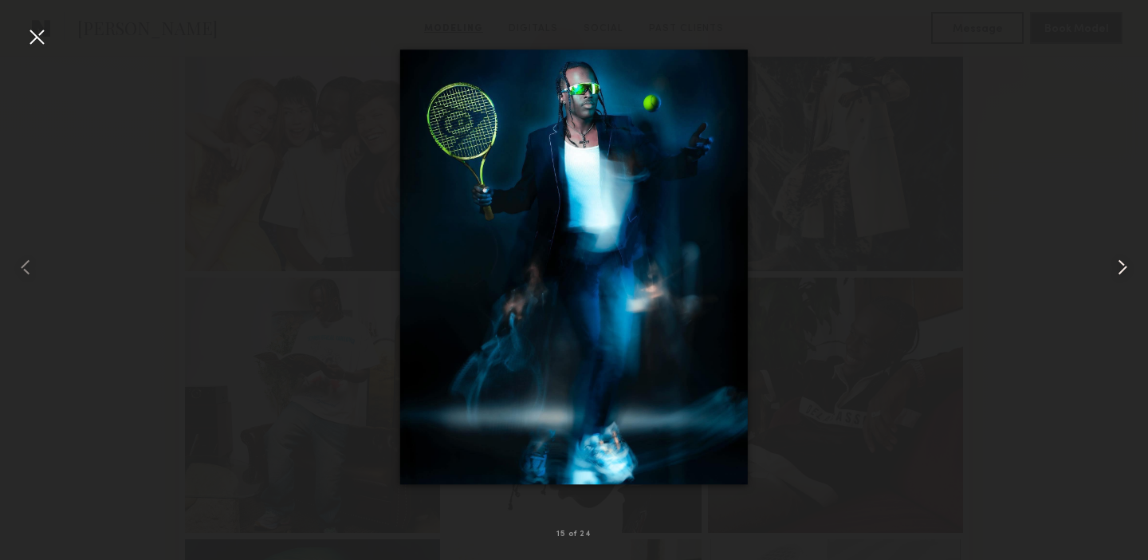
click at [1125, 263] on common-icon at bounding box center [1123, 267] width 26 height 26
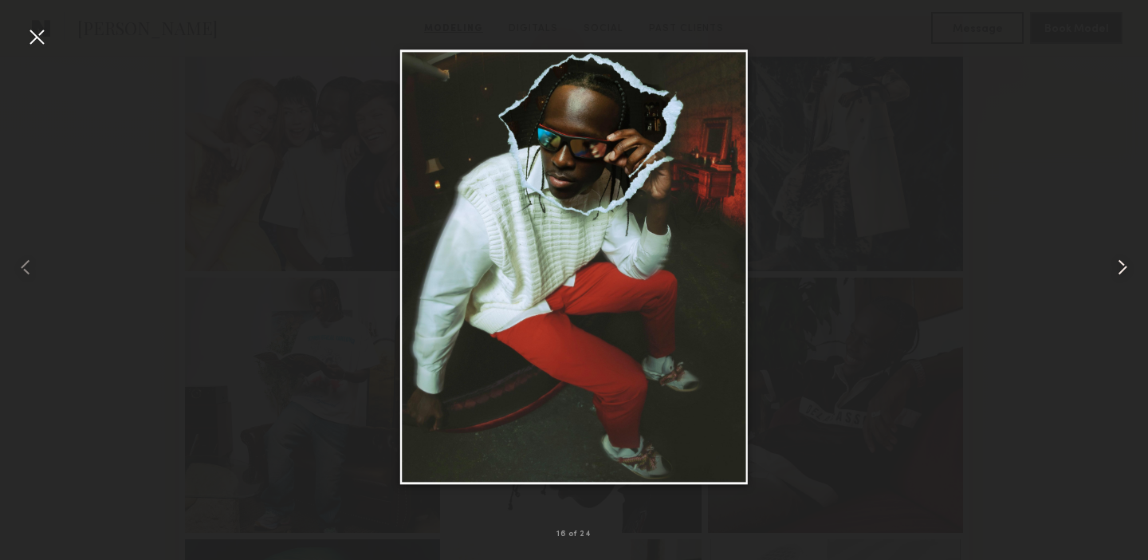
click at [1125, 263] on common-icon at bounding box center [1123, 267] width 26 height 26
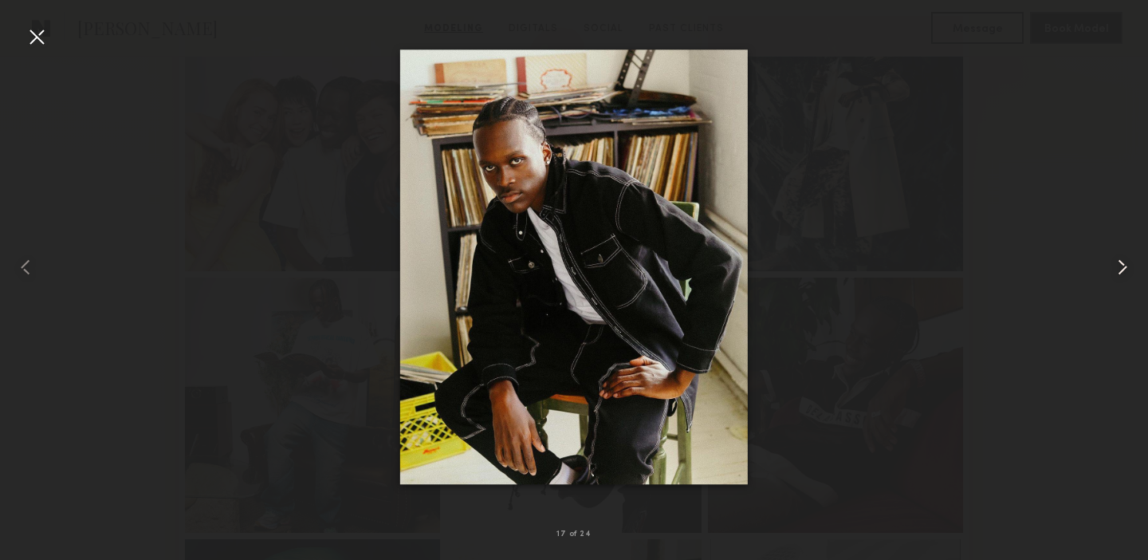
click at [1125, 263] on common-icon at bounding box center [1123, 267] width 26 height 26
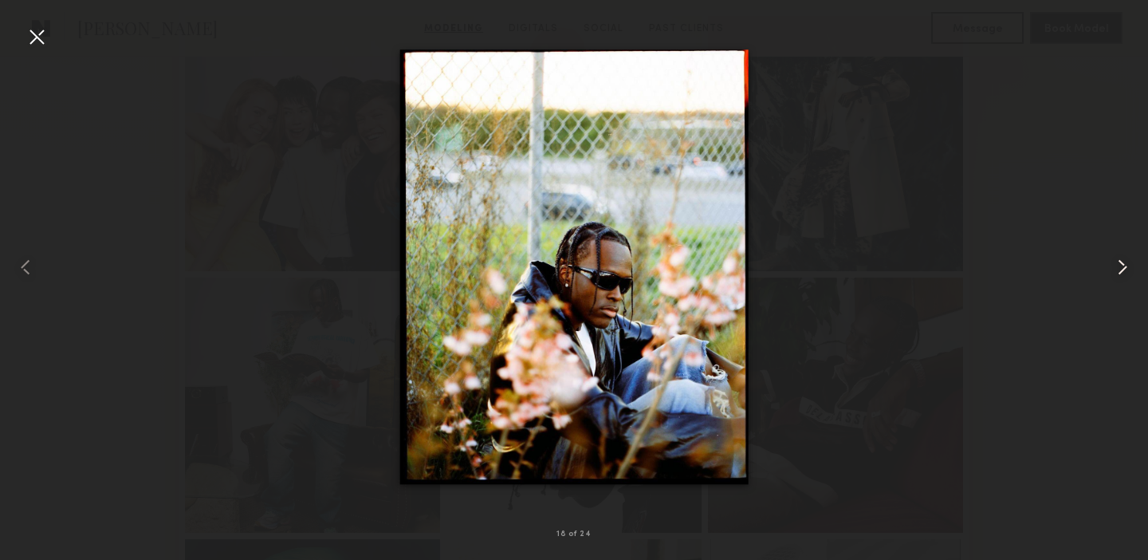
click at [1125, 263] on common-icon at bounding box center [1123, 267] width 26 height 26
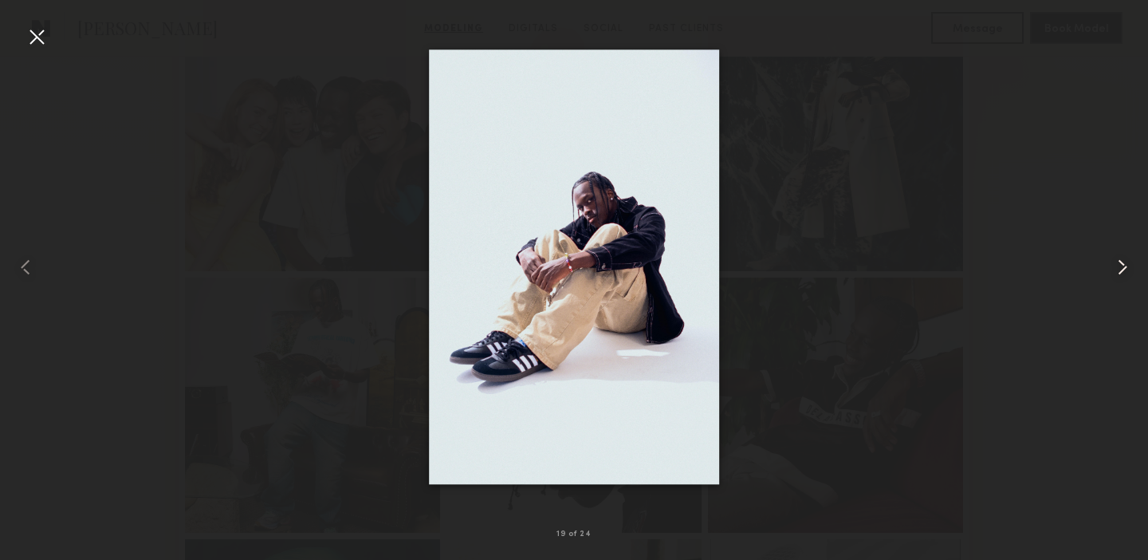
click at [1125, 263] on common-icon at bounding box center [1123, 267] width 26 height 26
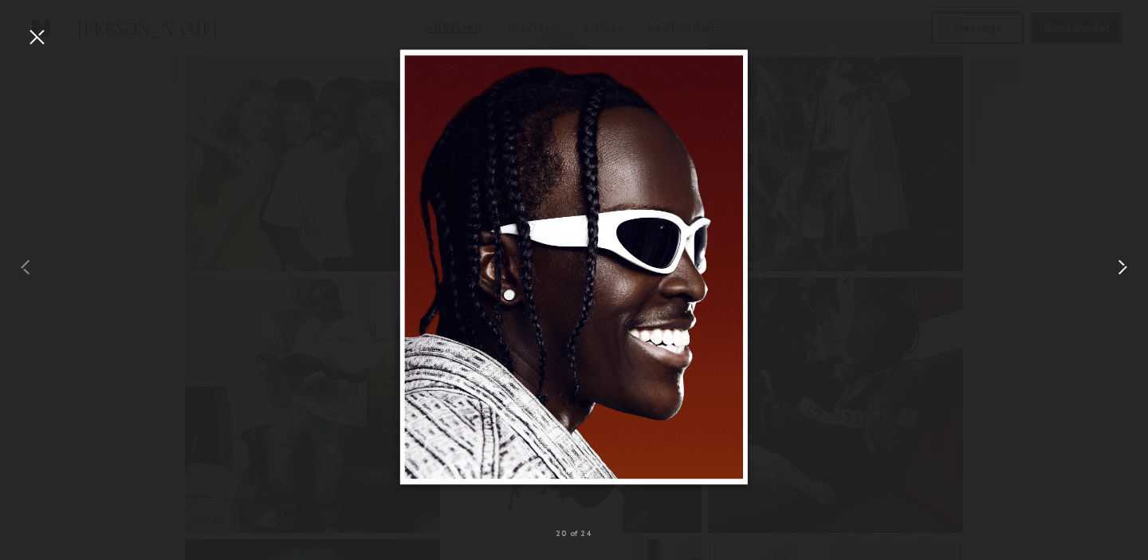
click at [1125, 263] on common-icon at bounding box center [1123, 267] width 26 height 26
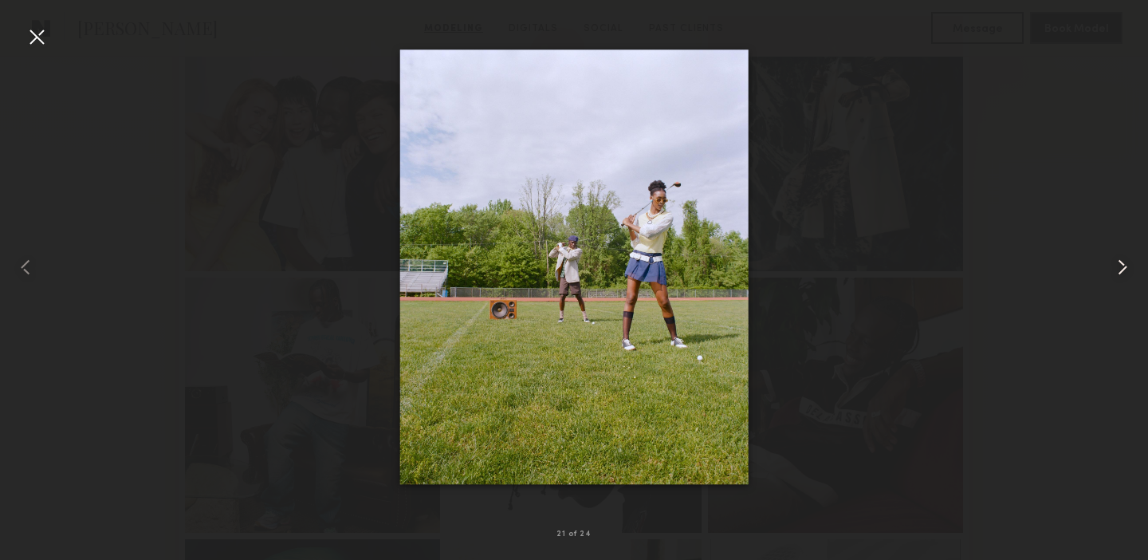
click at [1125, 263] on common-icon at bounding box center [1123, 267] width 26 height 26
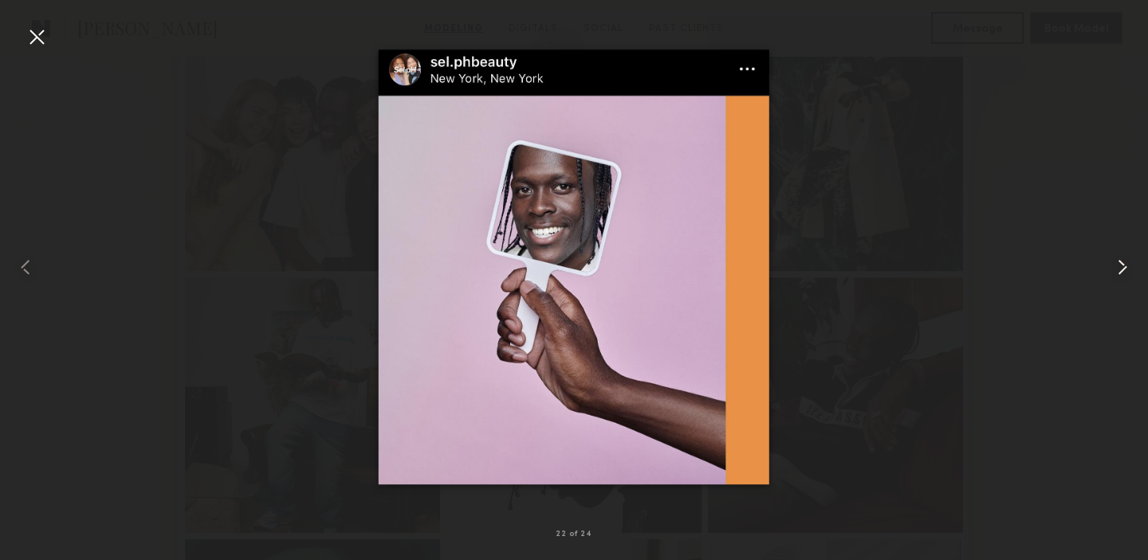
click at [1125, 263] on common-icon at bounding box center [1123, 267] width 26 height 26
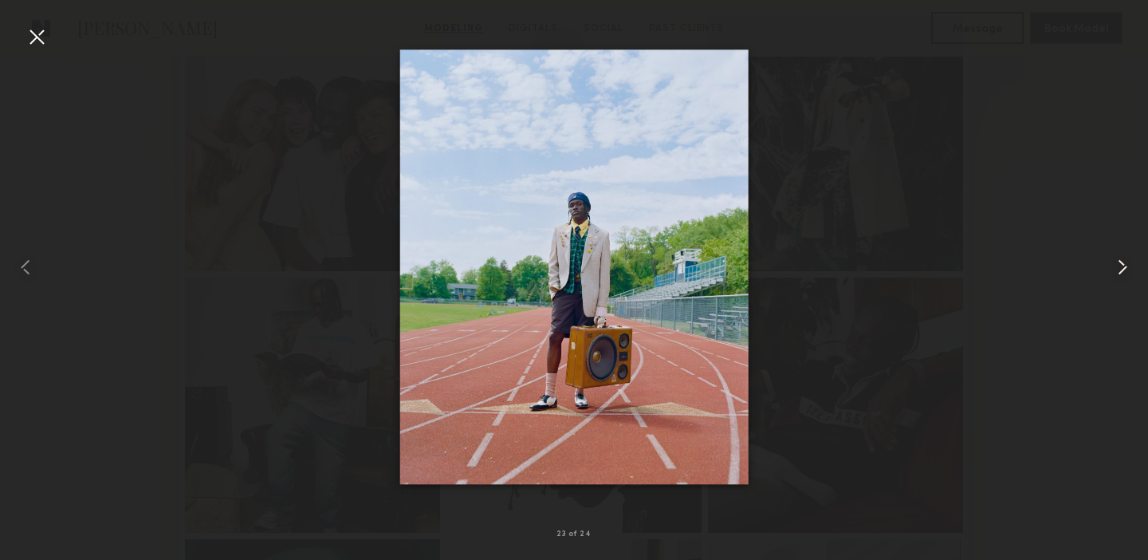
click at [1125, 263] on common-icon at bounding box center [1123, 267] width 26 height 26
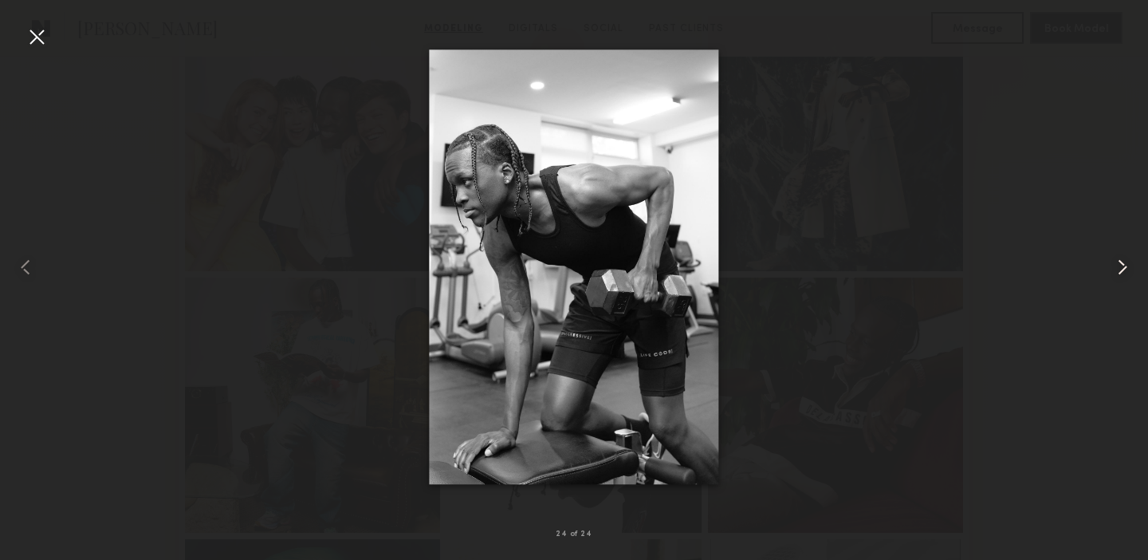
click at [1125, 263] on common-icon at bounding box center [1123, 267] width 26 height 26
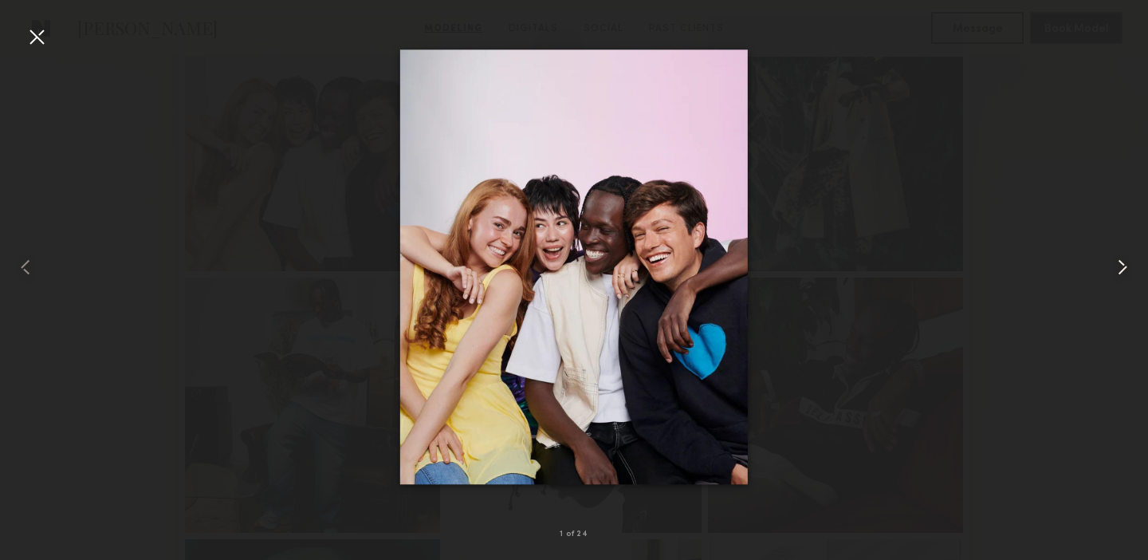
click at [1125, 263] on common-icon at bounding box center [1123, 267] width 26 height 26
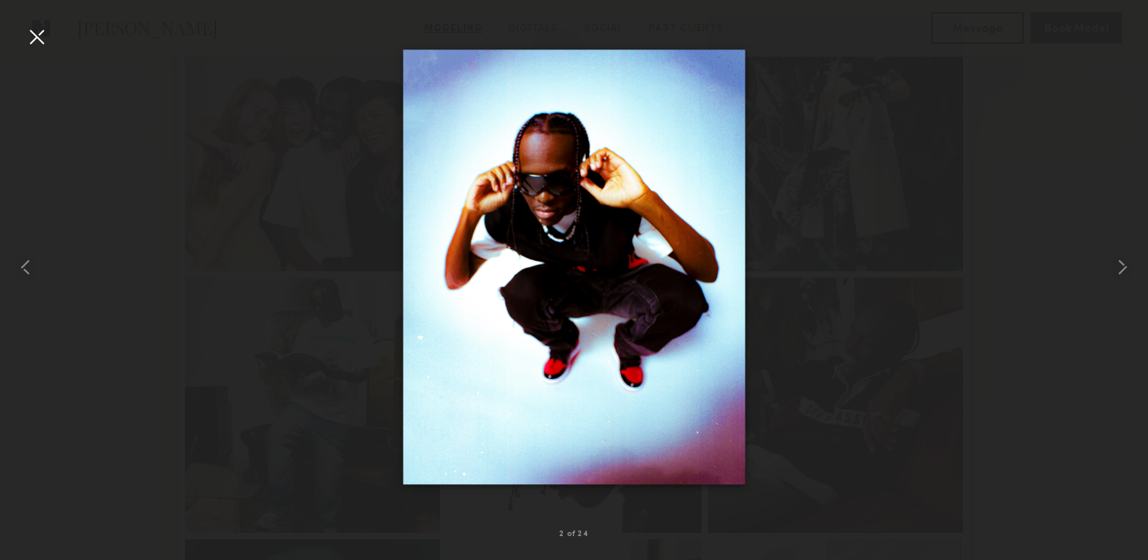
click at [36, 29] on div at bounding box center [37, 37] width 26 height 26
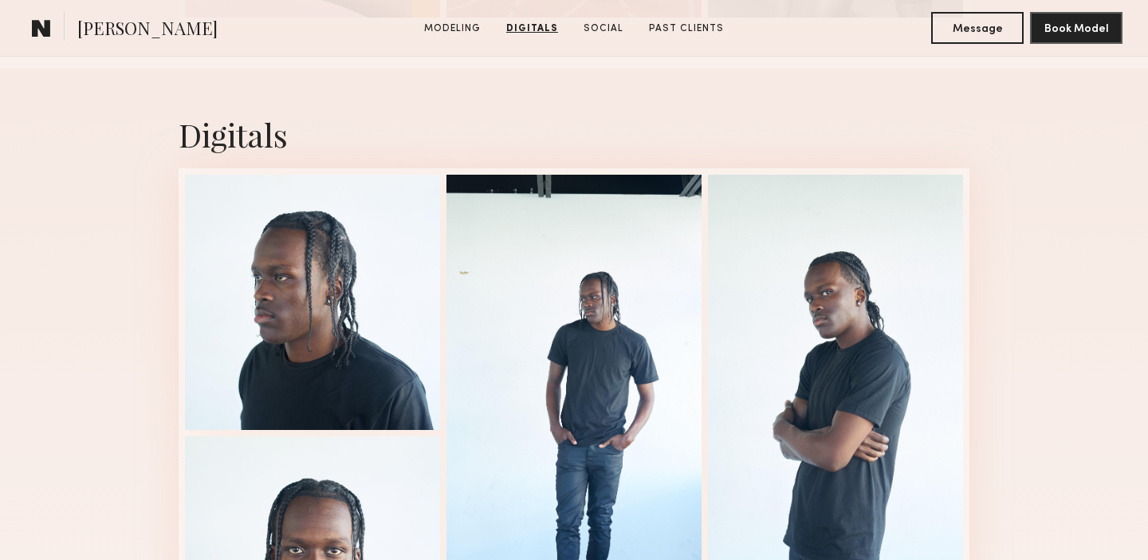
scroll to position [2657, 0]
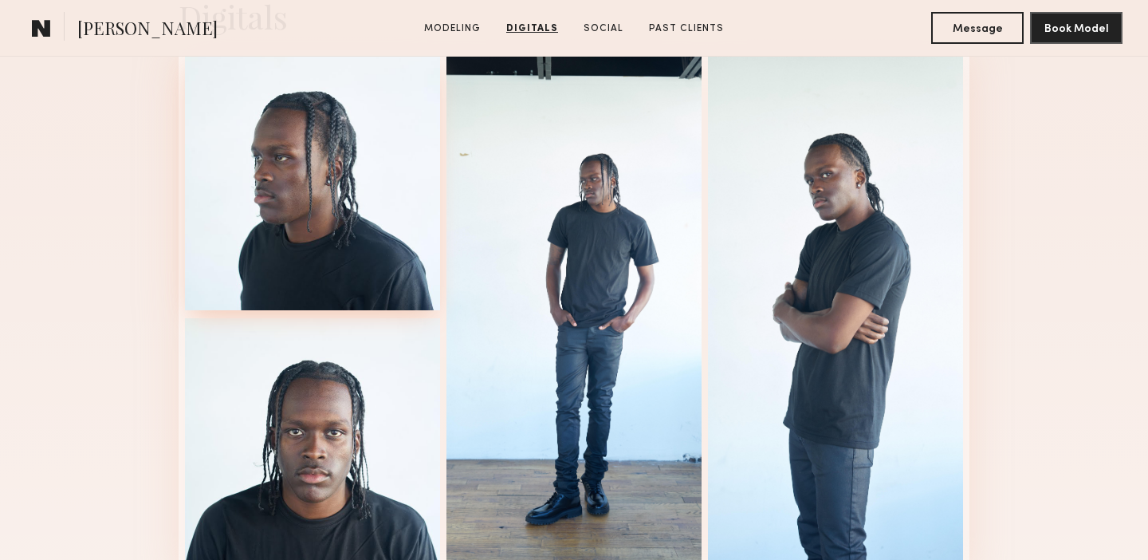
click at [287, 199] on div at bounding box center [312, 182] width 255 height 255
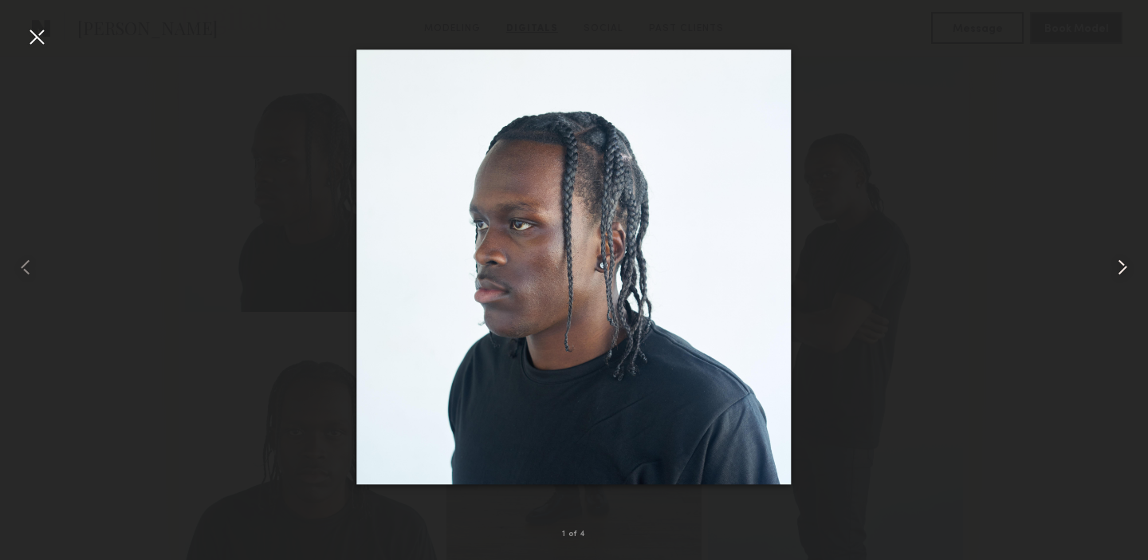
click at [1114, 265] on common-icon at bounding box center [1123, 267] width 26 height 26
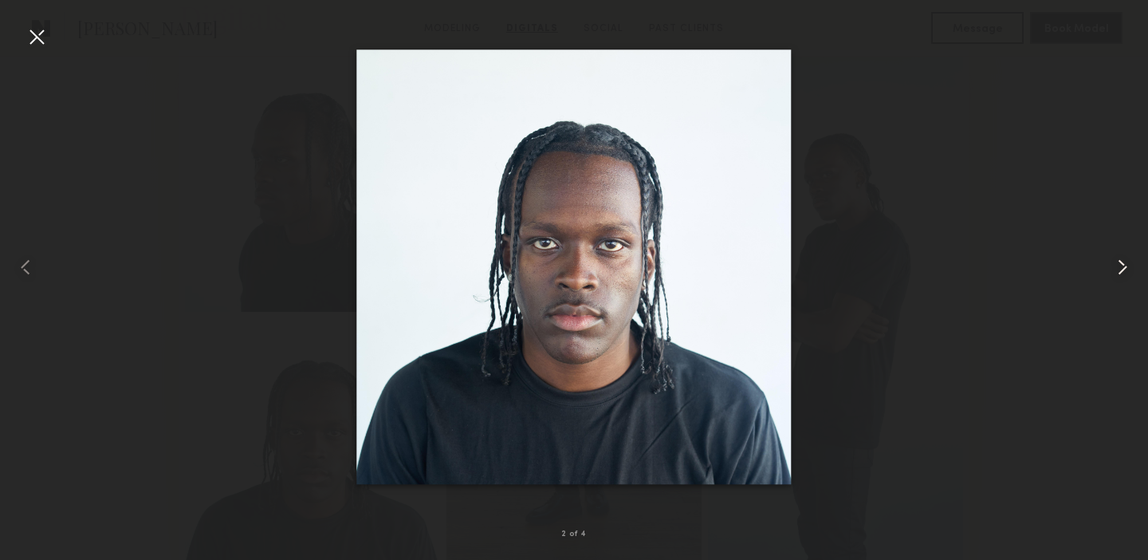
click at [1114, 265] on common-icon at bounding box center [1123, 267] width 26 height 26
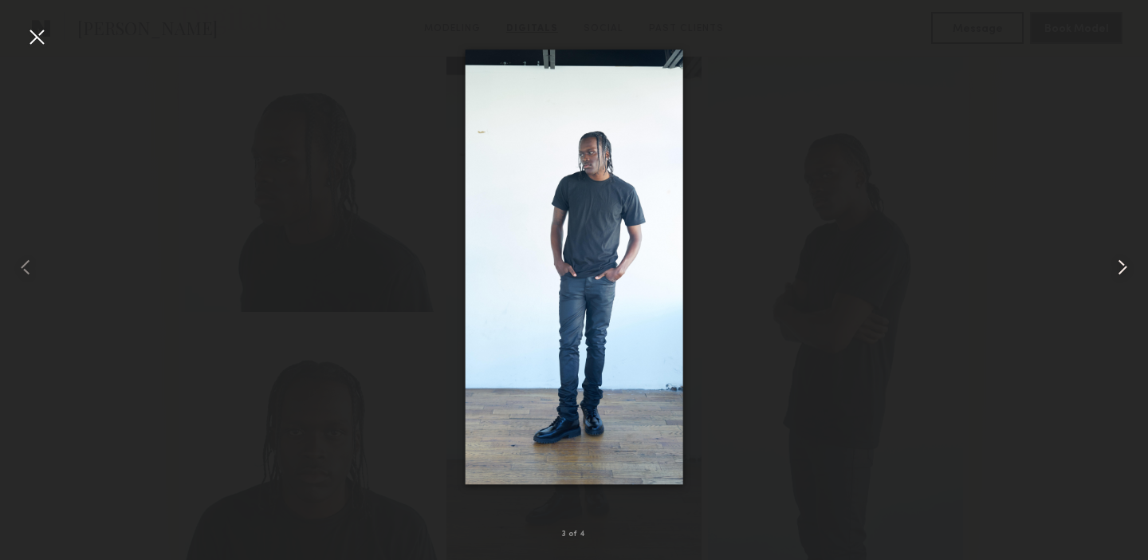
click at [1114, 265] on common-icon at bounding box center [1123, 267] width 26 height 26
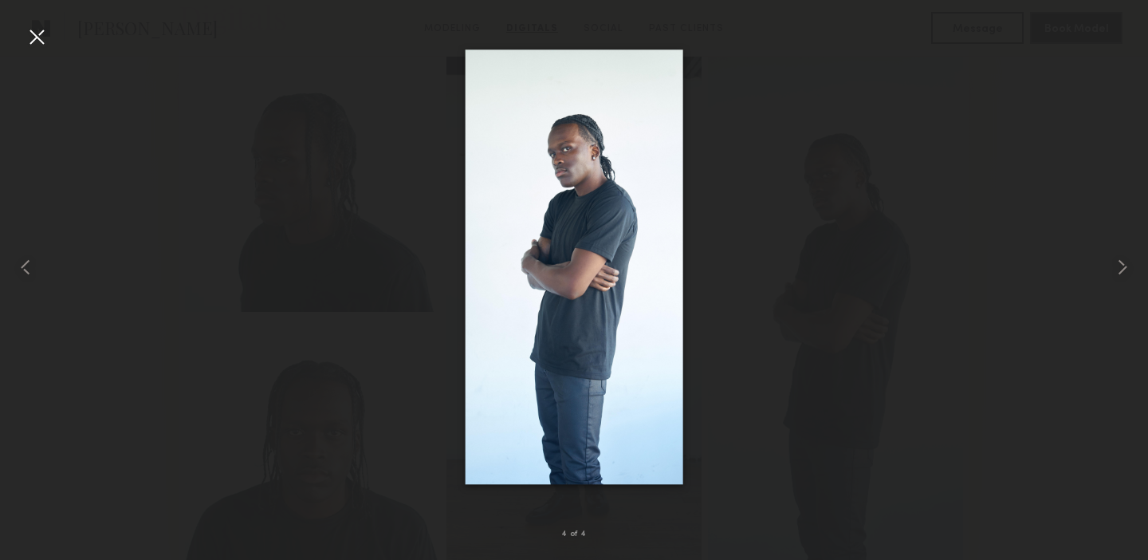
click at [29, 36] on div at bounding box center [37, 37] width 26 height 26
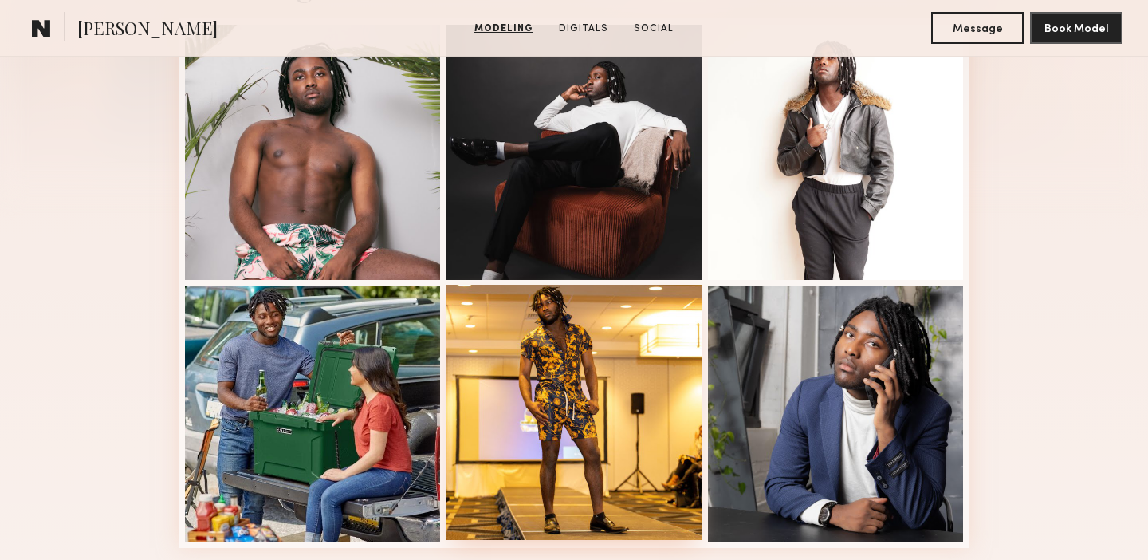
scroll to position [398, 0]
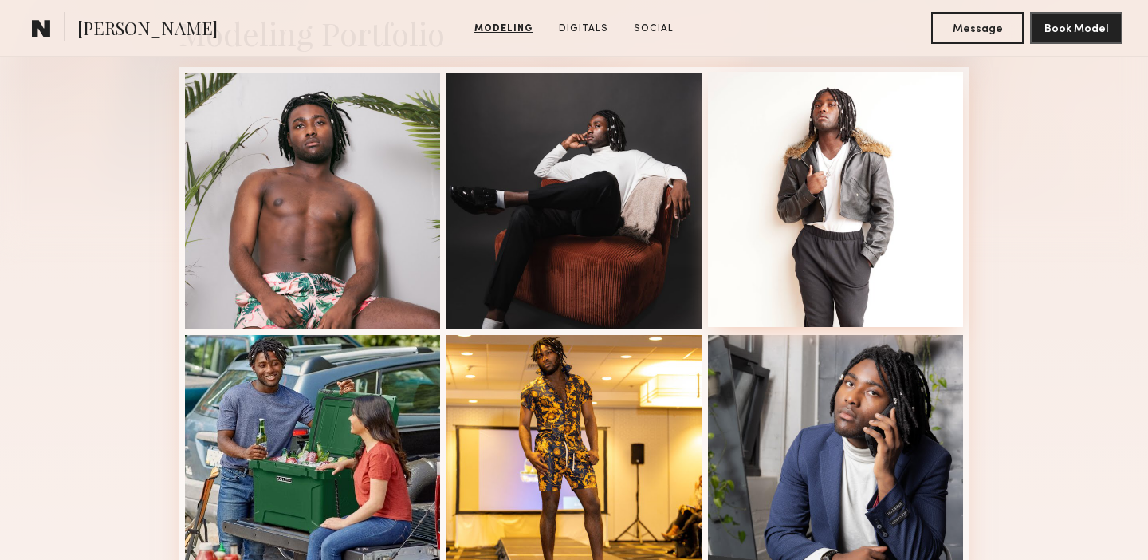
click at [804, 245] on div at bounding box center [835, 199] width 255 height 255
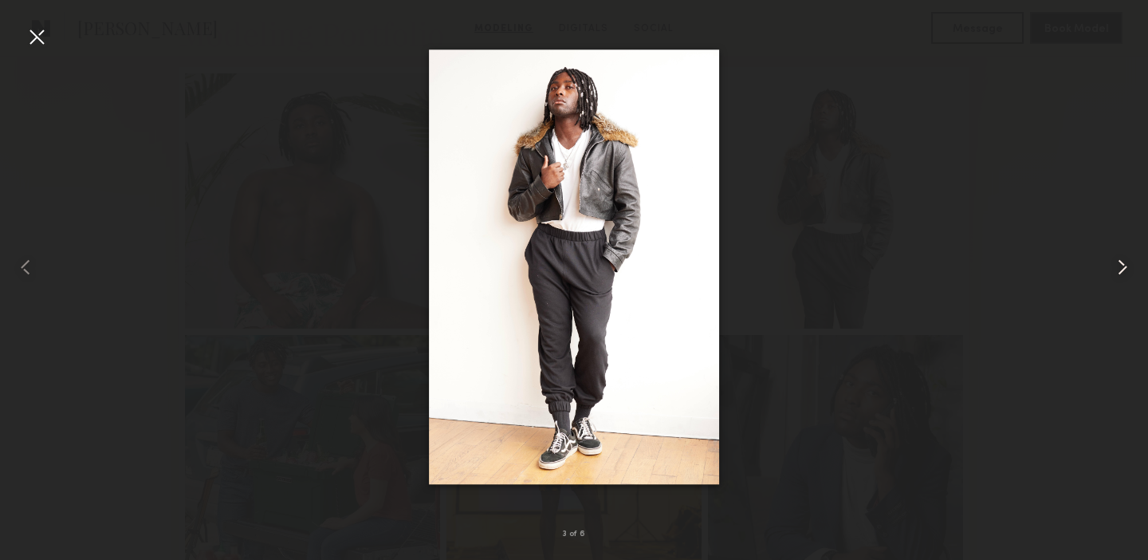
click at [1125, 257] on common-icon at bounding box center [1123, 267] width 26 height 26
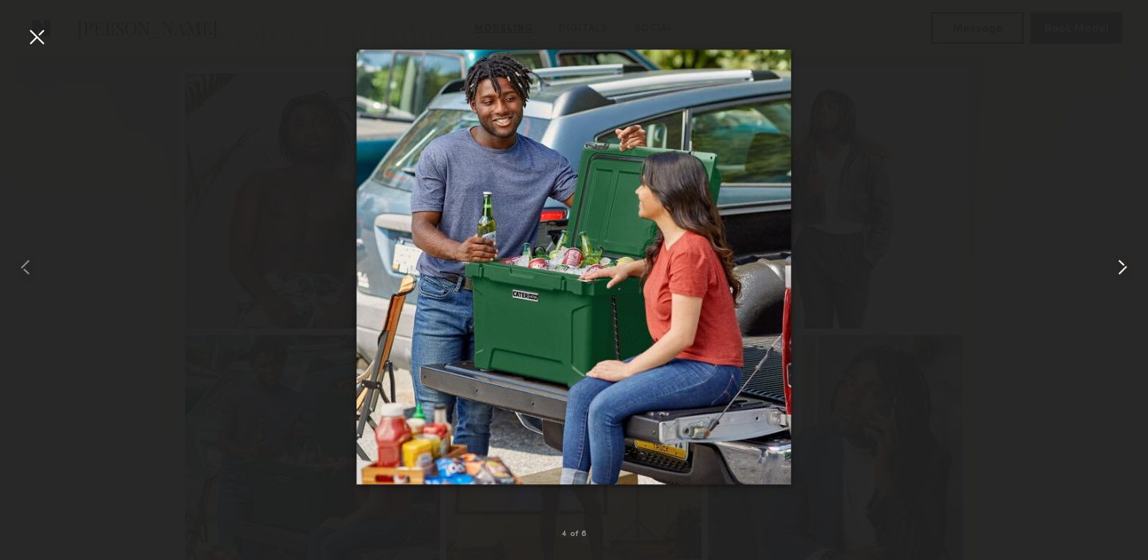
click at [1125, 257] on common-icon at bounding box center [1123, 267] width 26 height 26
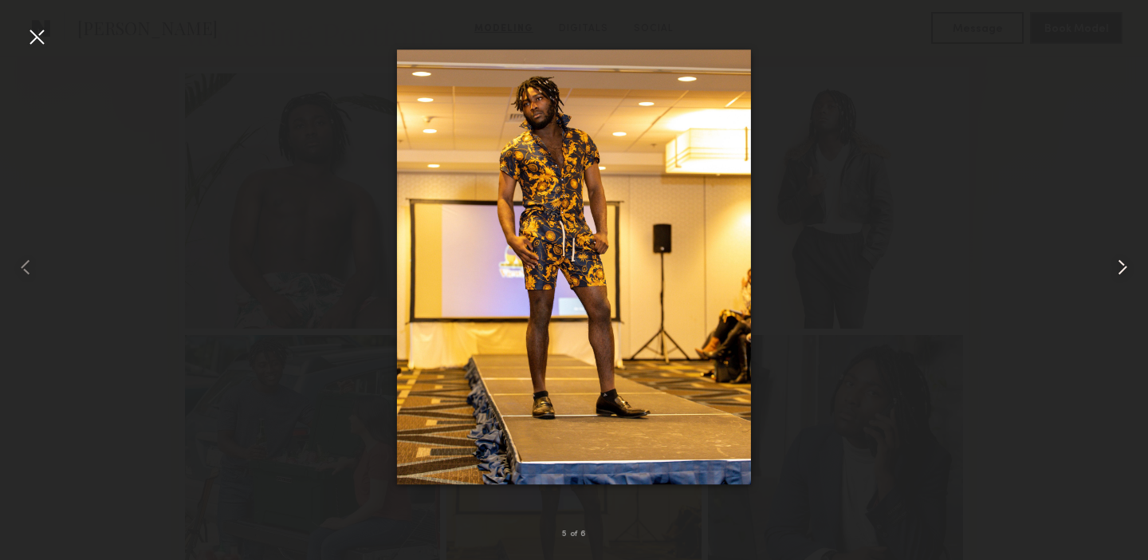
click at [1125, 257] on common-icon at bounding box center [1123, 267] width 26 height 26
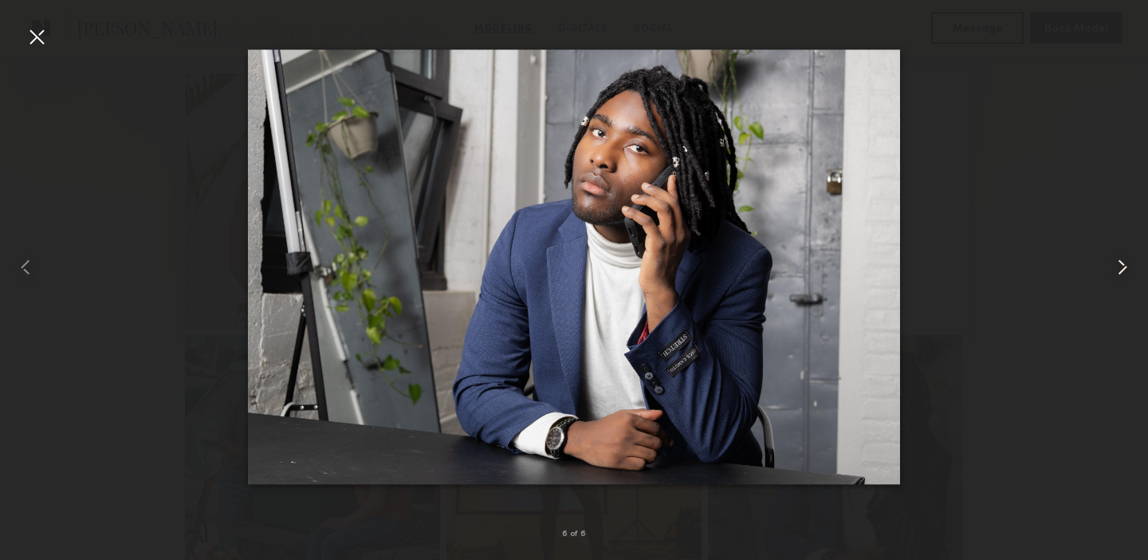
click at [1125, 257] on common-icon at bounding box center [1123, 267] width 26 height 26
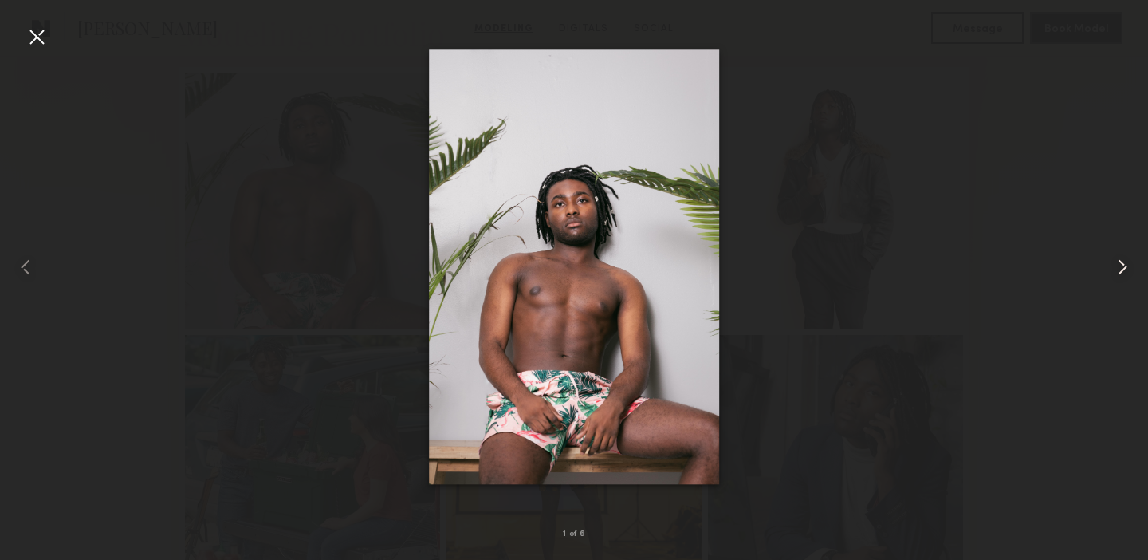
click at [1125, 257] on common-icon at bounding box center [1123, 267] width 26 height 26
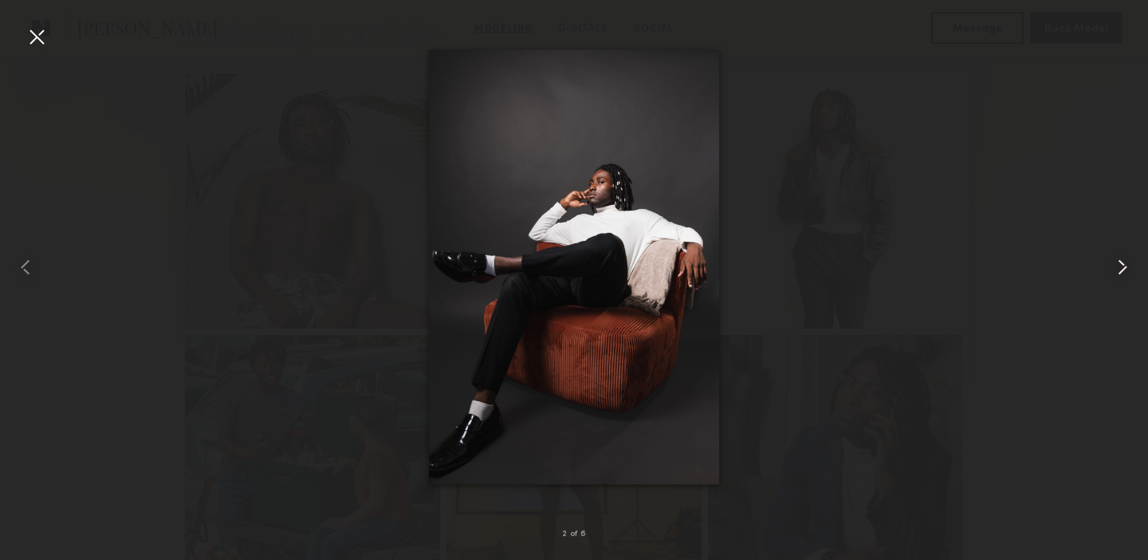
click at [1125, 257] on common-icon at bounding box center [1123, 267] width 26 height 26
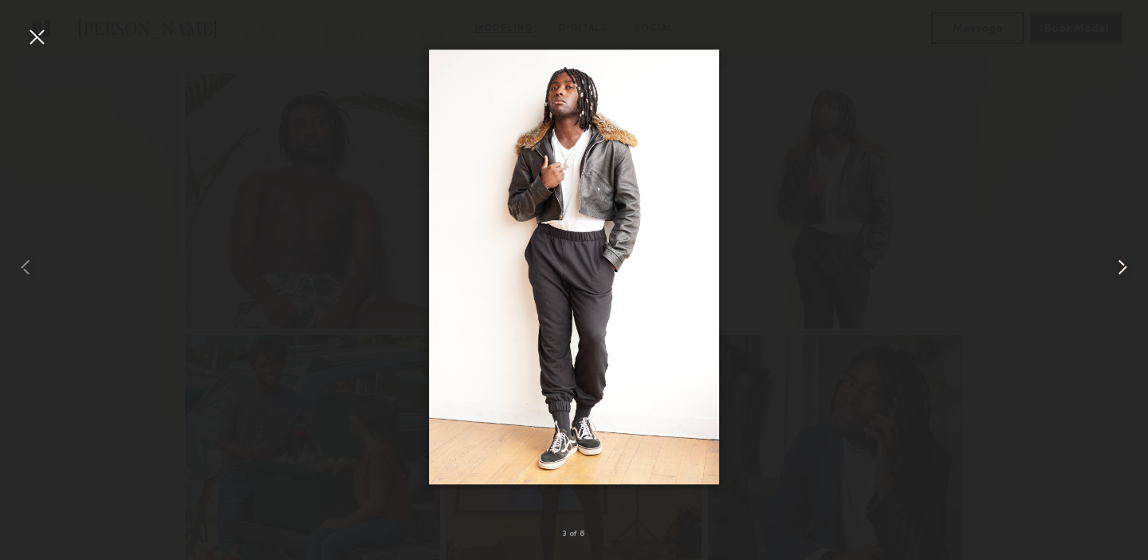
click at [1125, 257] on common-icon at bounding box center [1123, 267] width 26 height 26
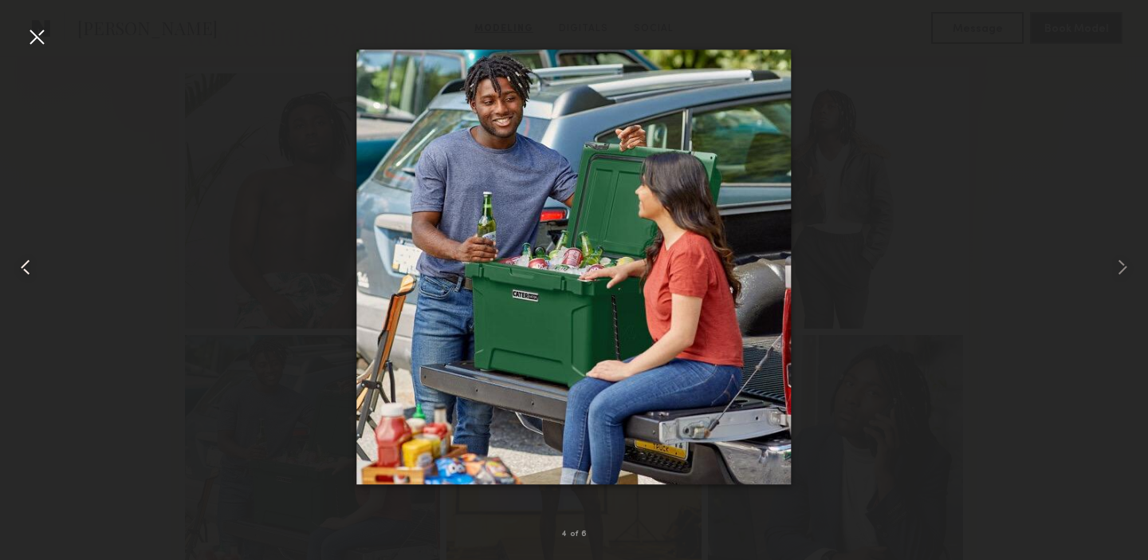
click at [17, 36] on div at bounding box center [23, 267] width 46 height 483
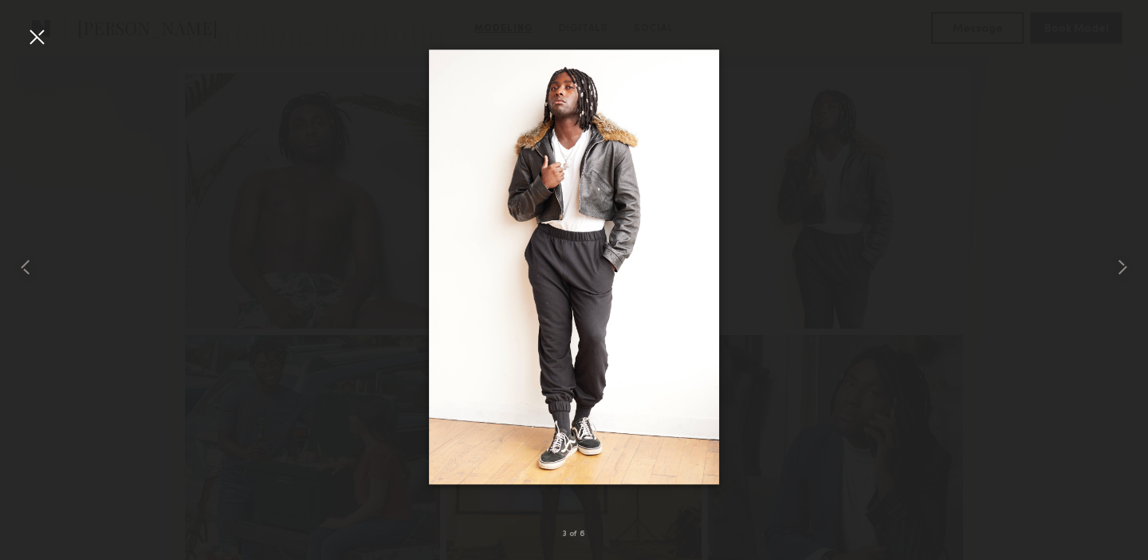
click at [39, 36] on div at bounding box center [37, 37] width 26 height 26
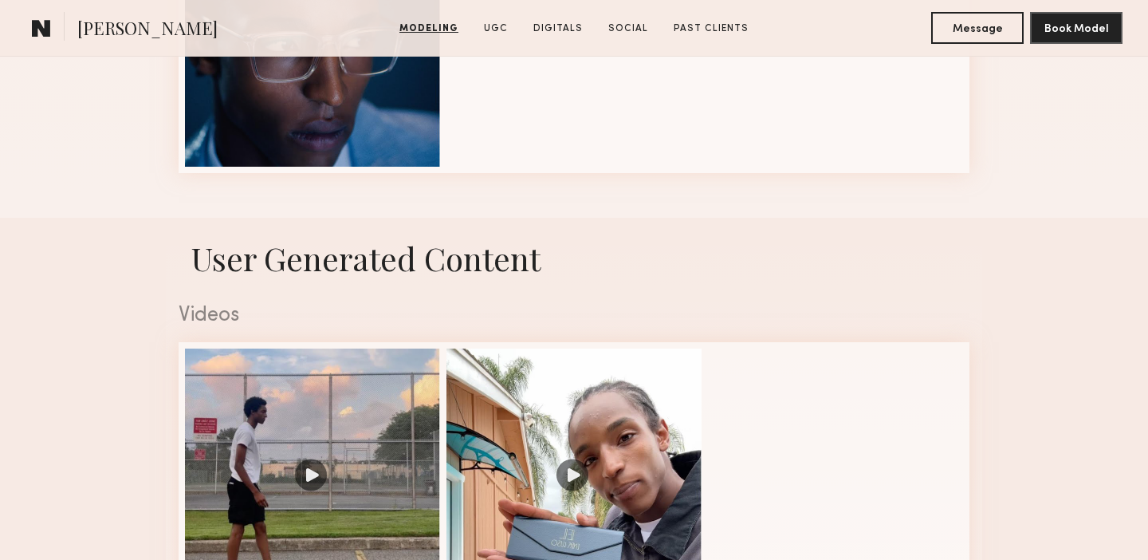
scroll to position [1460, 0]
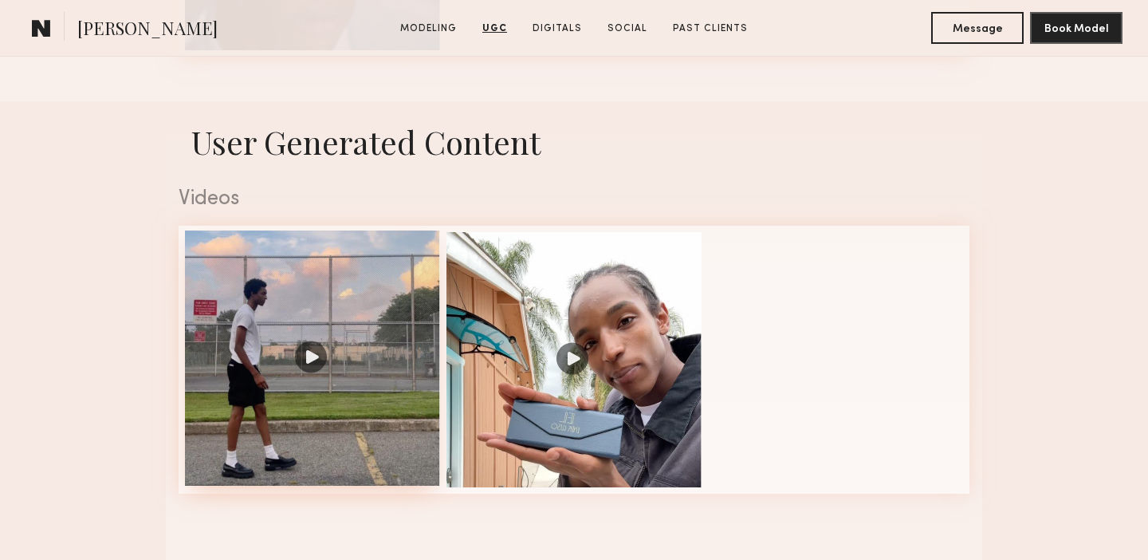
click at [352, 360] on div at bounding box center [312, 357] width 255 height 255
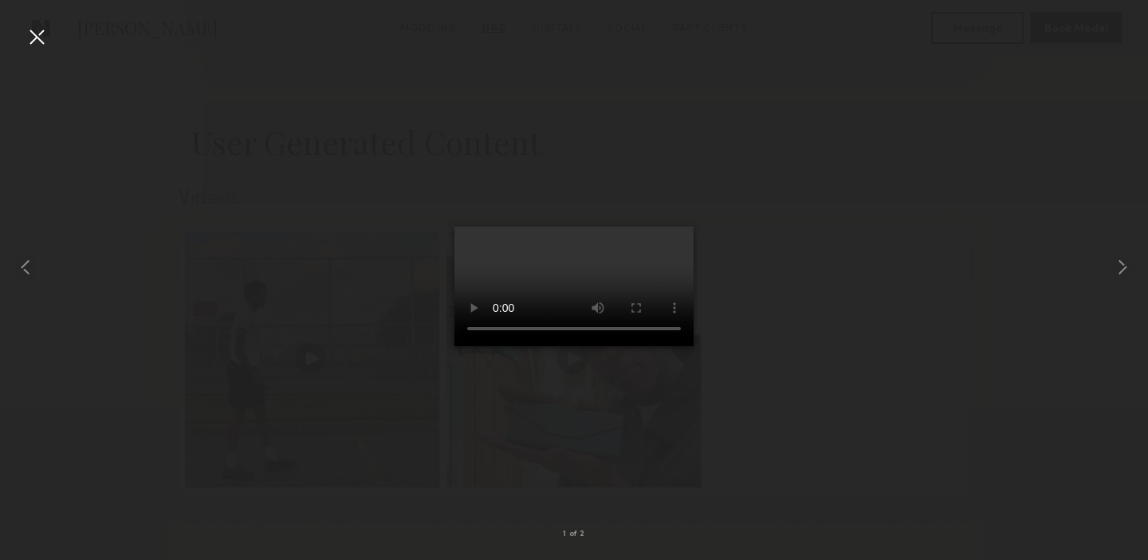
click at [40, 32] on div at bounding box center [37, 37] width 26 height 26
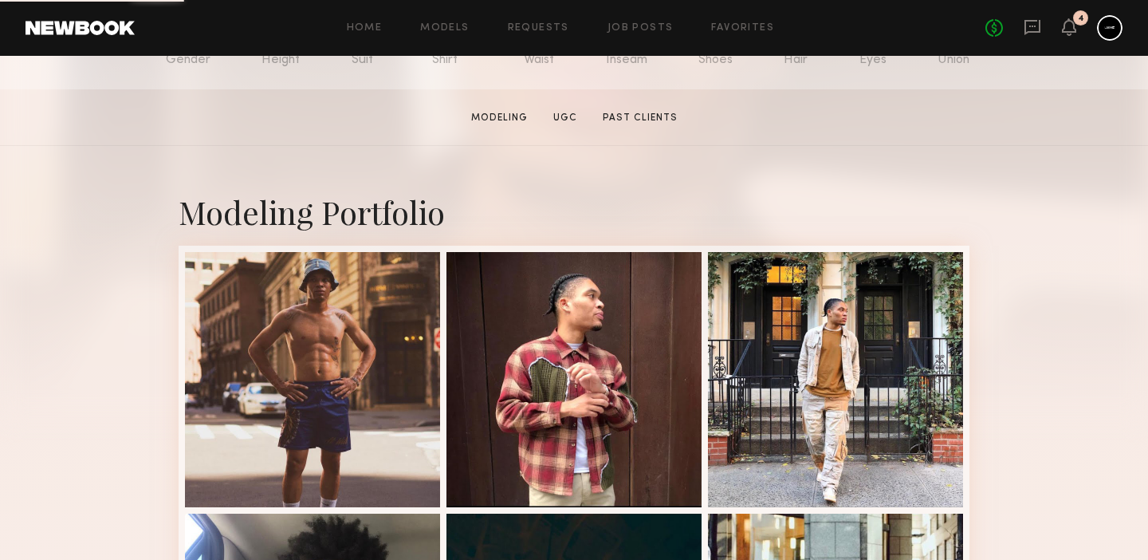
scroll to position [269, 0]
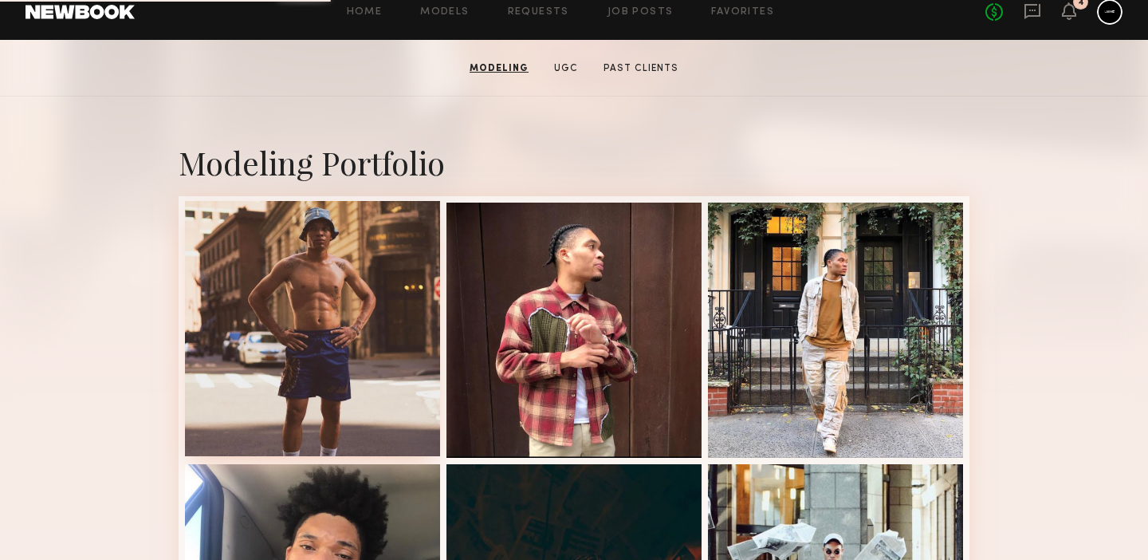
click at [294, 346] on div at bounding box center [312, 328] width 255 height 255
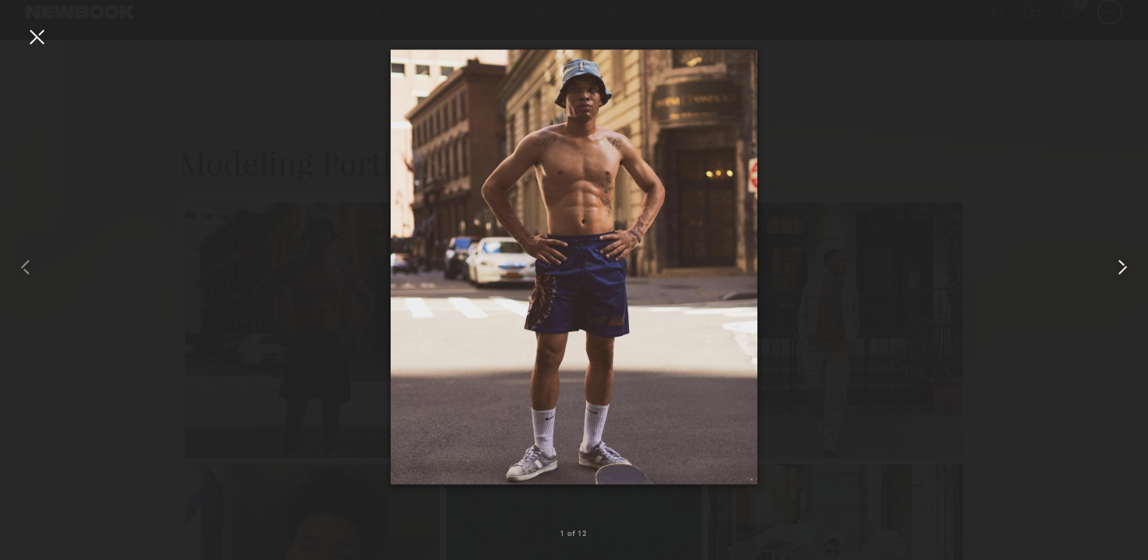
click at [1122, 267] on common-icon at bounding box center [1123, 267] width 26 height 26
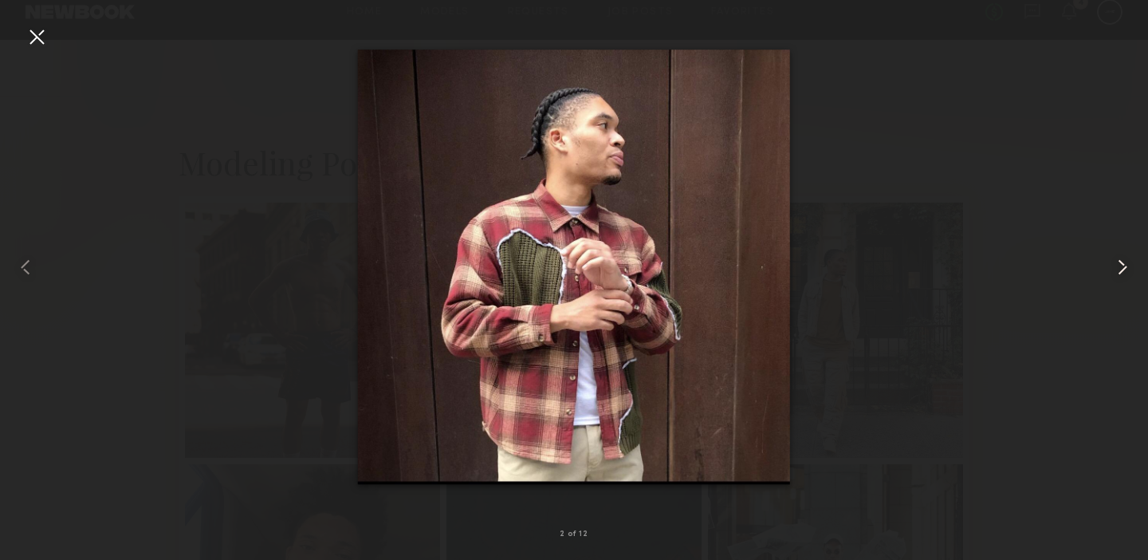
click at [1122, 267] on common-icon at bounding box center [1123, 267] width 26 height 26
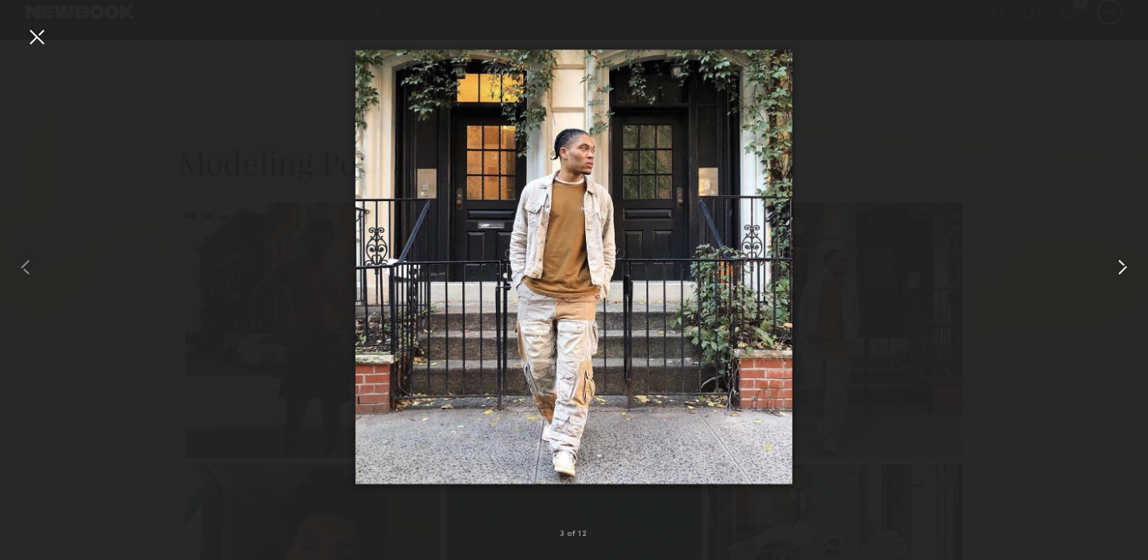
click at [1122, 267] on common-icon at bounding box center [1123, 267] width 26 height 26
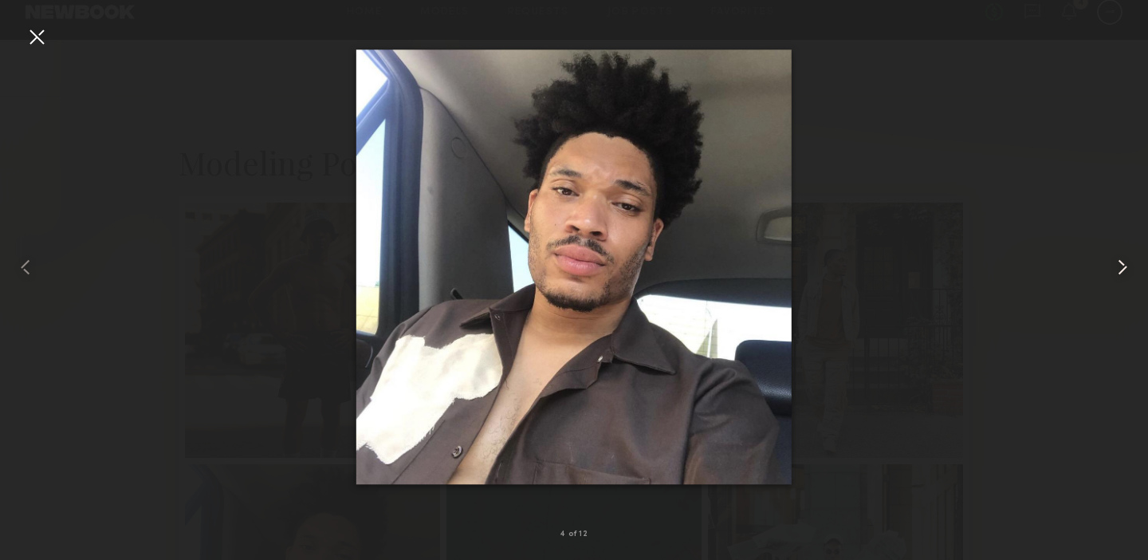
click at [1122, 267] on common-icon at bounding box center [1123, 267] width 26 height 26
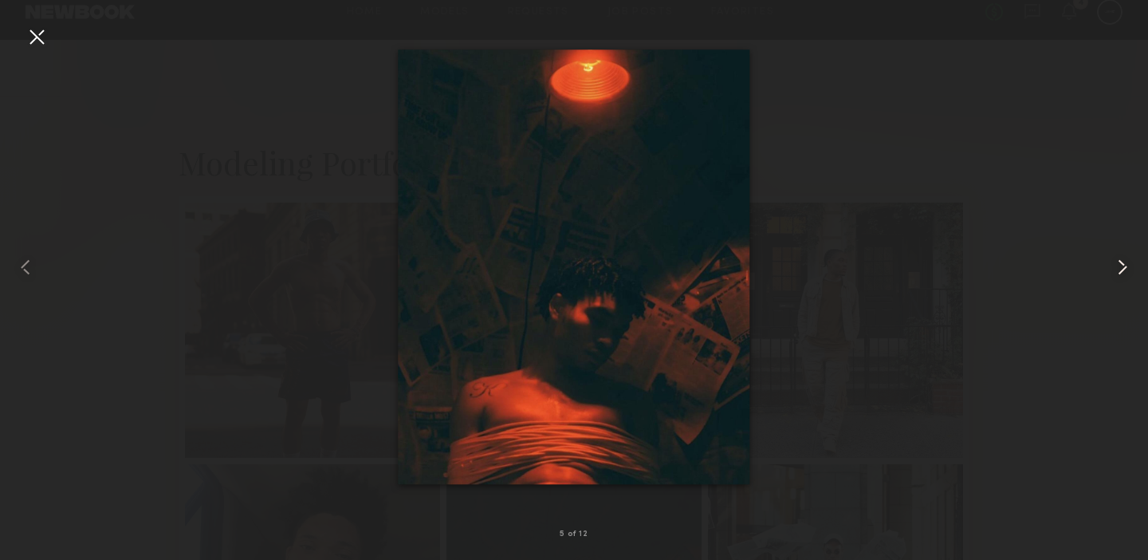
click at [1122, 267] on common-icon at bounding box center [1123, 267] width 26 height 26
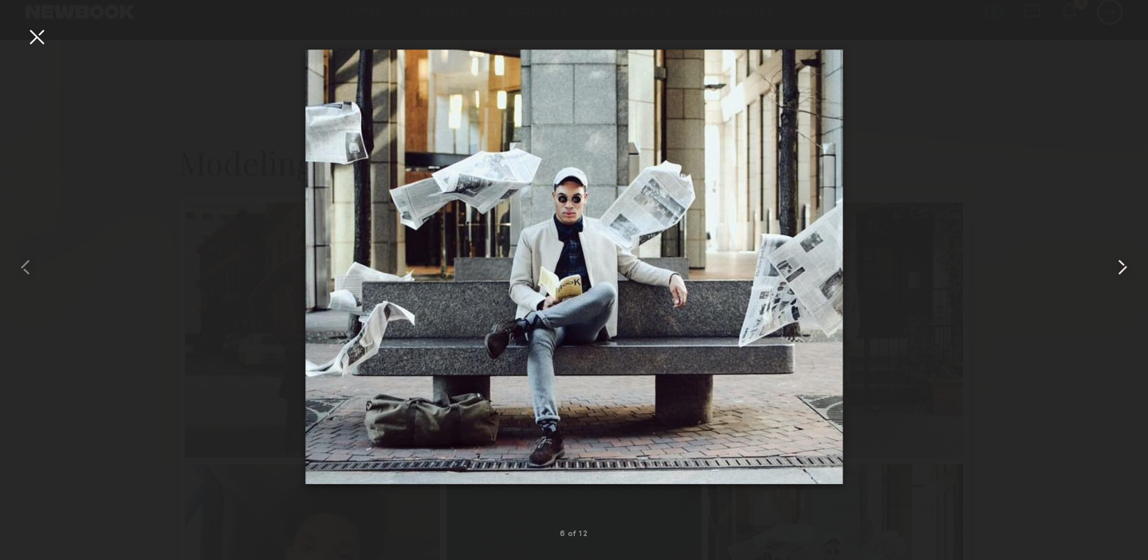
click at [1122, 267] on common-icon at bounding box center [1123, 267] width 26 height 26
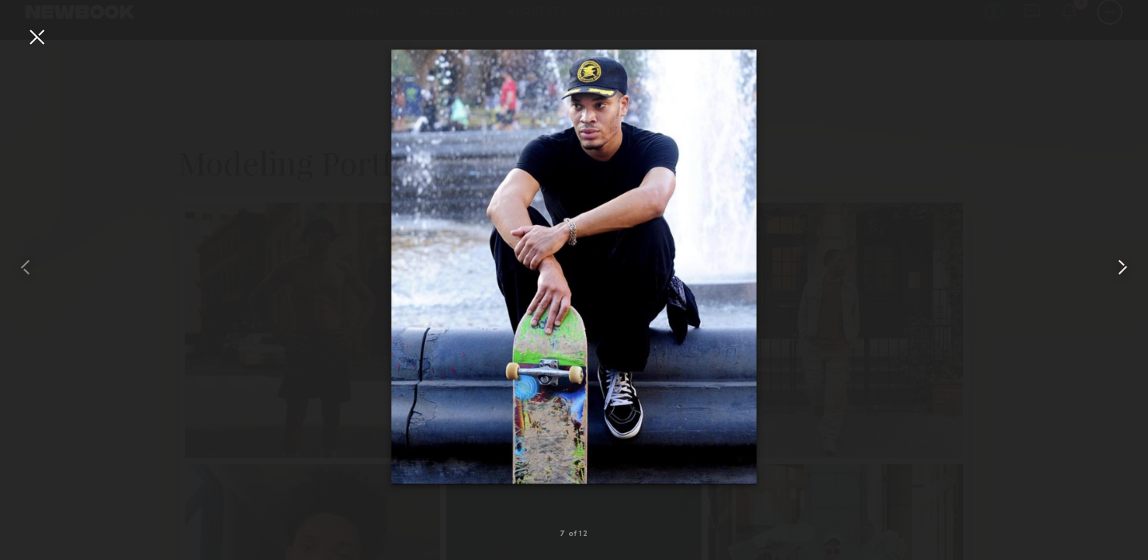
click at [1122, 267] on common-icon at bounding box center [1123, 267] width 26 height 26
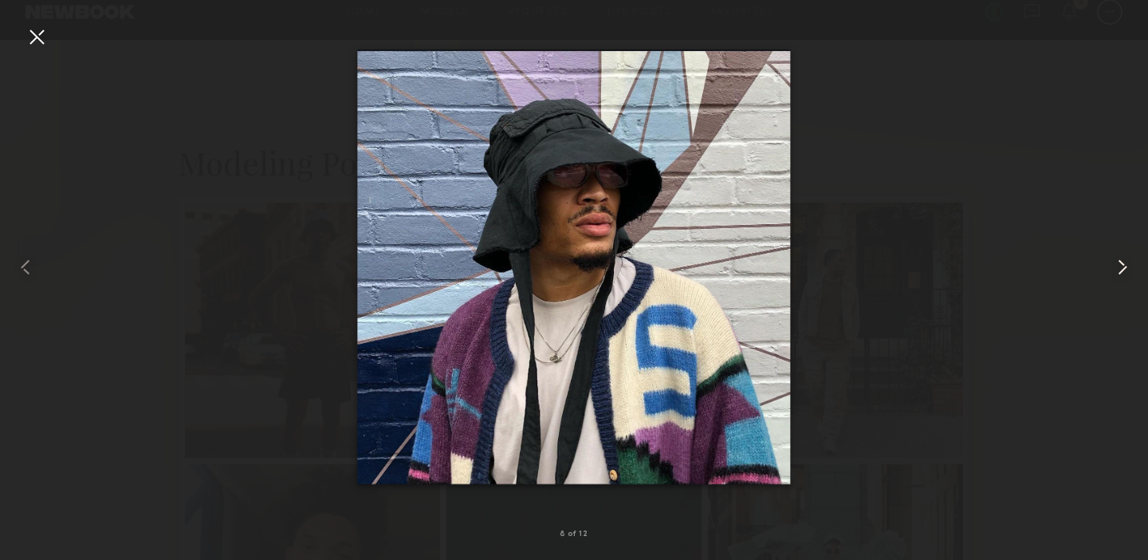
click at [1122, 267] on common-icon at bounding box center [1123, 267] width 26 height 26
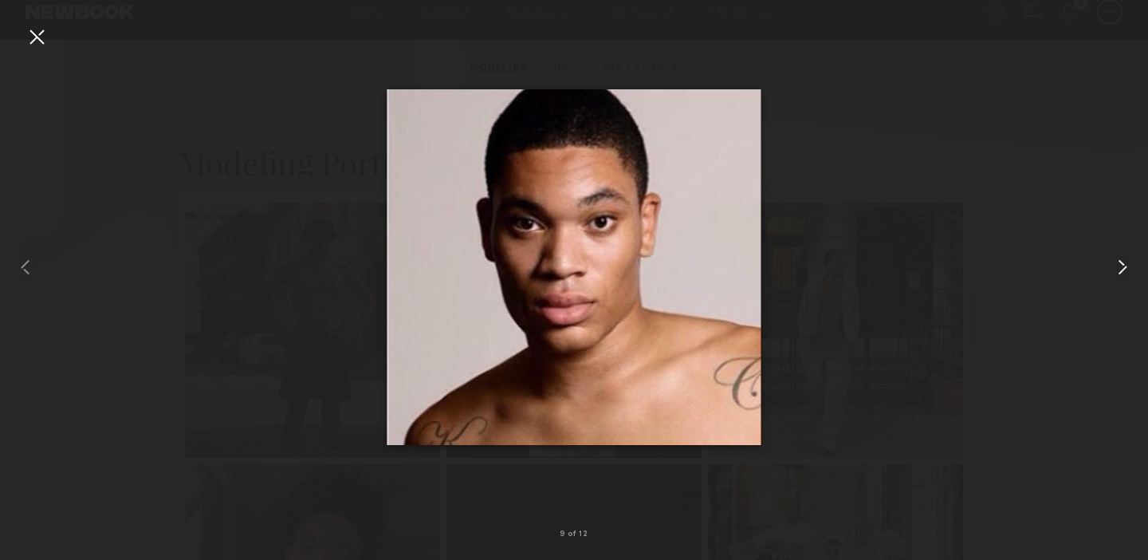
click at [1122, 267] on common-icon at bounding box center [1123, 267] width 26 height 26
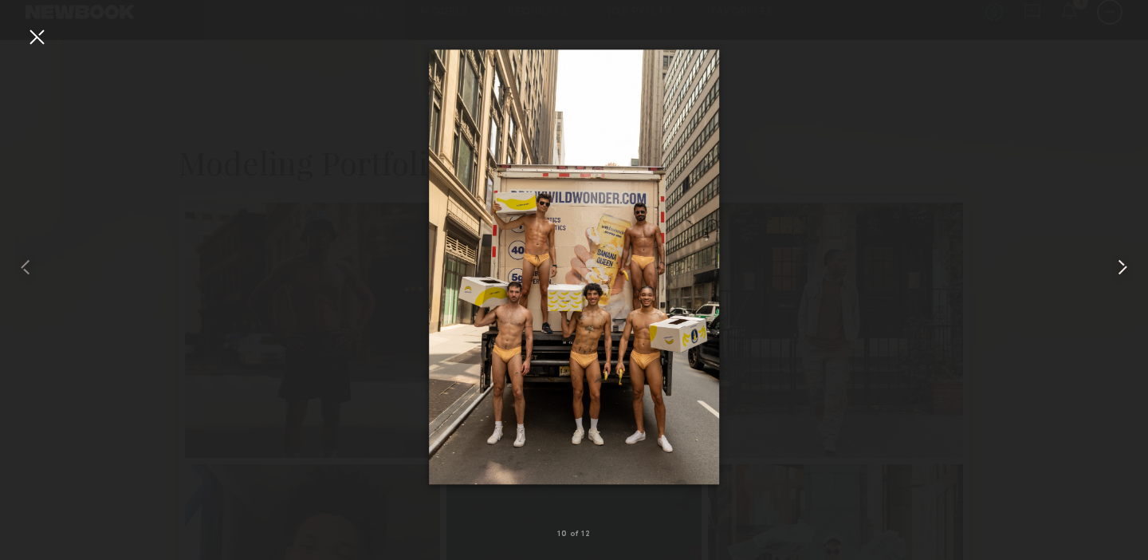
click at [1122, 267] on common-icon at bounding box center [1123, 267] width 26 height 26
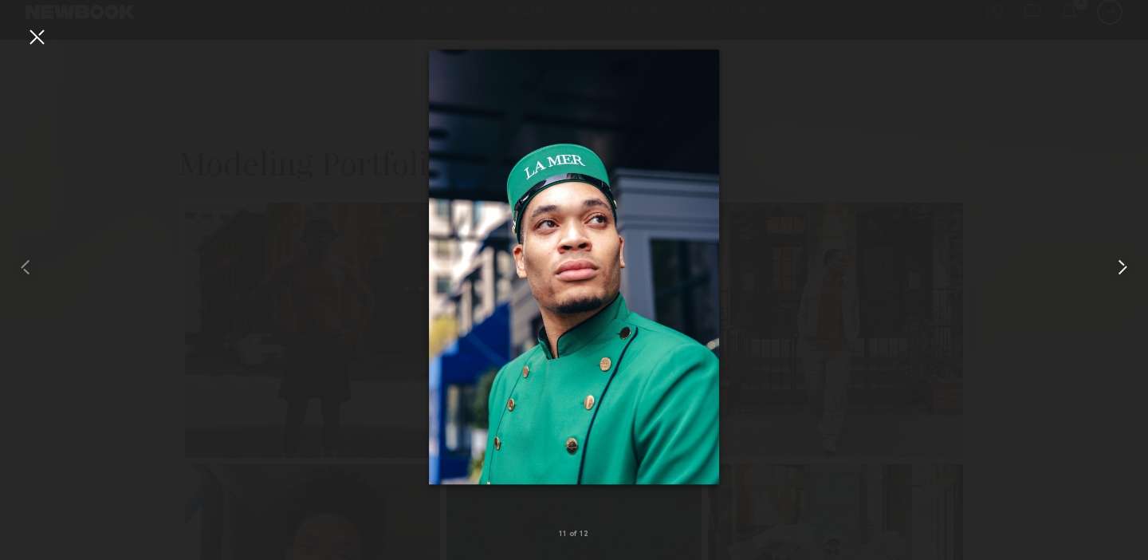
click at [1122, 267] on common-icon at bounding box center [1123, 267] width 26 height 26
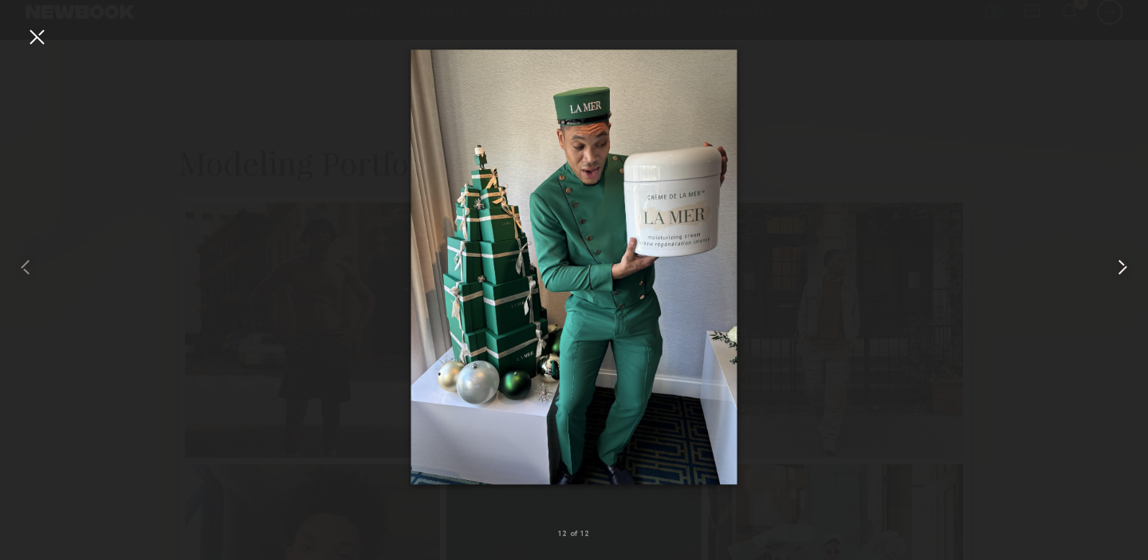
click at [1122, 267] on common-icon at bounding box center [1123, 267] width 26 height 26
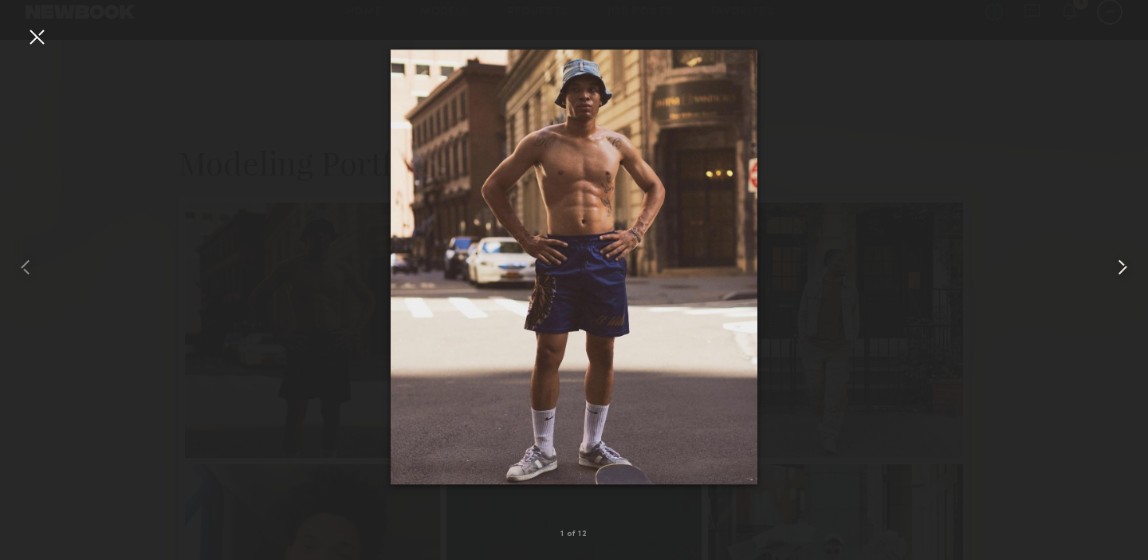
click at [1122, 267] on common-icon at bounding box center [1123, 267] width 26 height 26
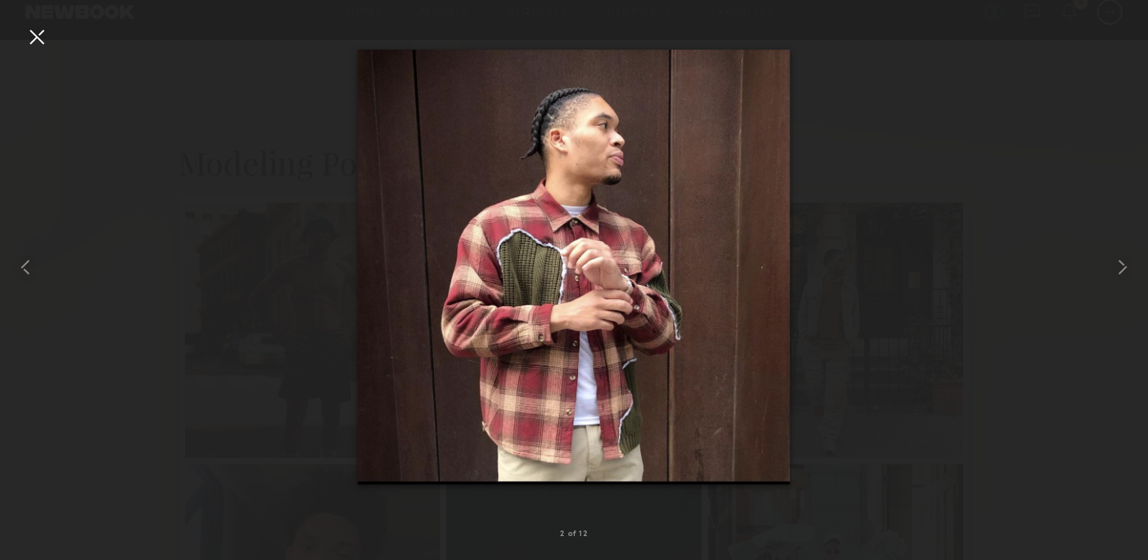
click at [29, 24] on div at bounding box center [37, 37] width 26 height 26
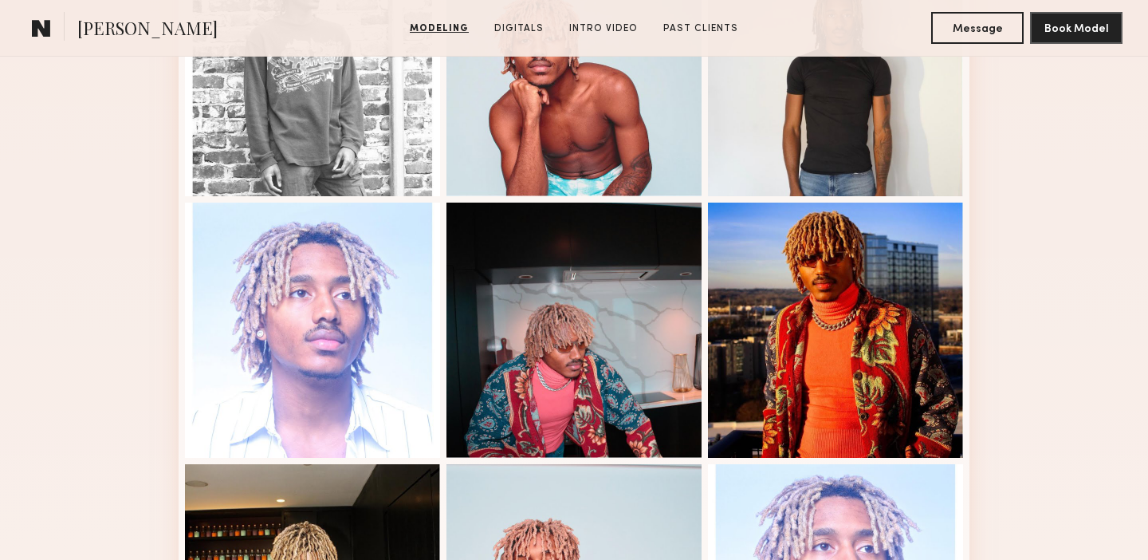
scroll to position [1020, 0]
